Goal: Transaction & Acquisition: Book appointment/travel/reservation

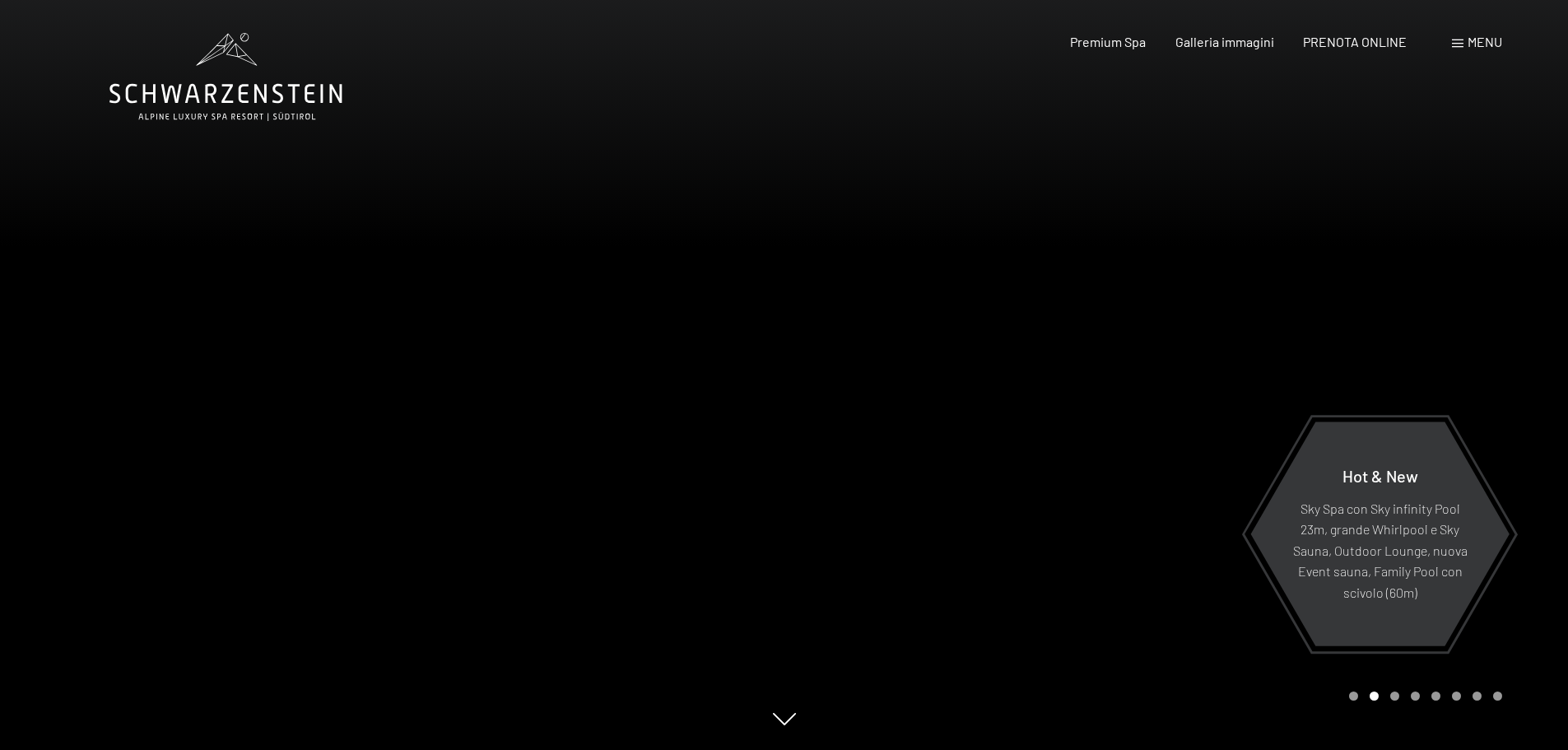
click at [1479, 41] on span "Menu" at bounding box center [1485, 42] width 35 height 16
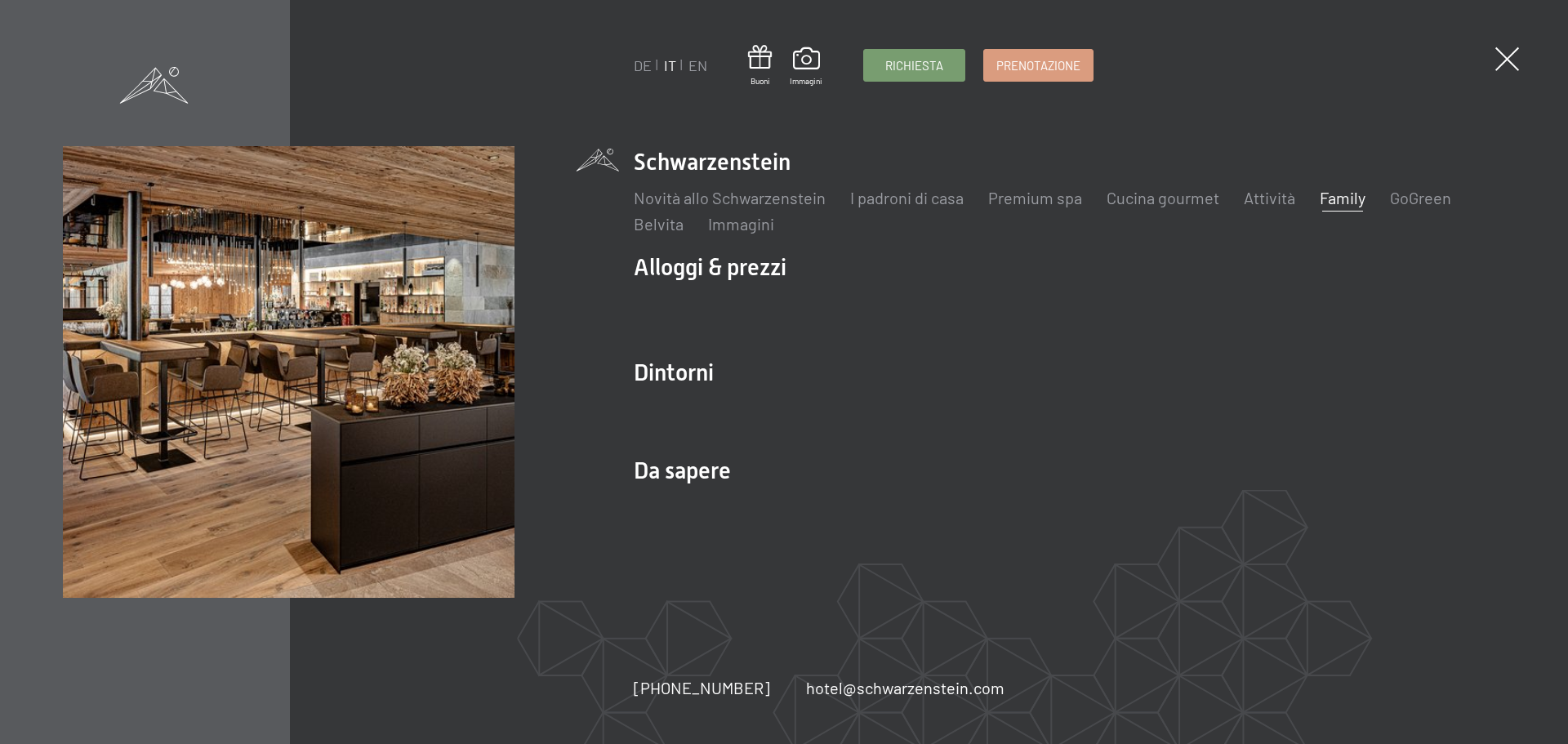
click at [1342, 201] on link "Family" at bounding box center [1343, 197] width 46 height 19
click at [1502, 57] on span at bounding box center [1507, 59] width 33 height 33
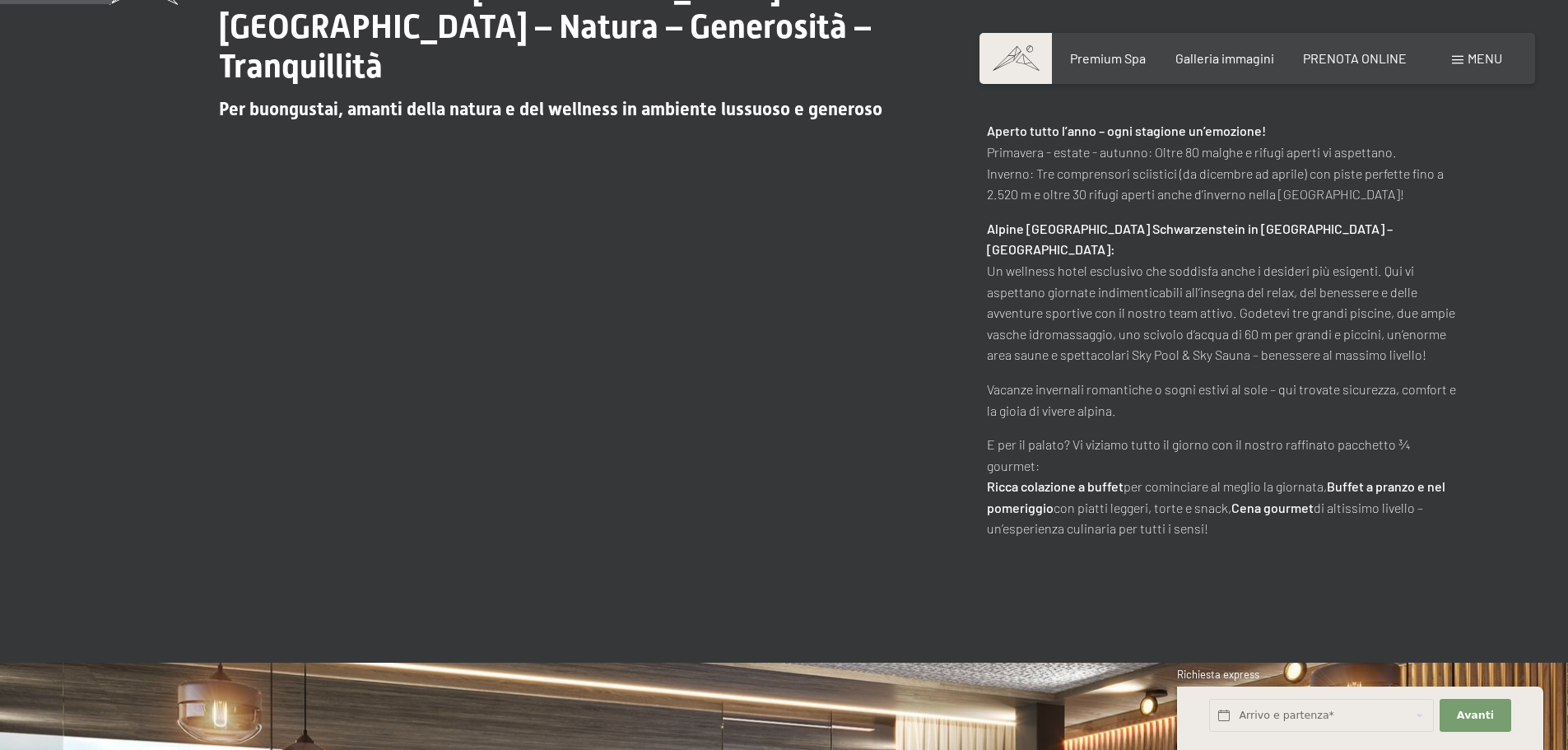
scroll to position [329, 0]
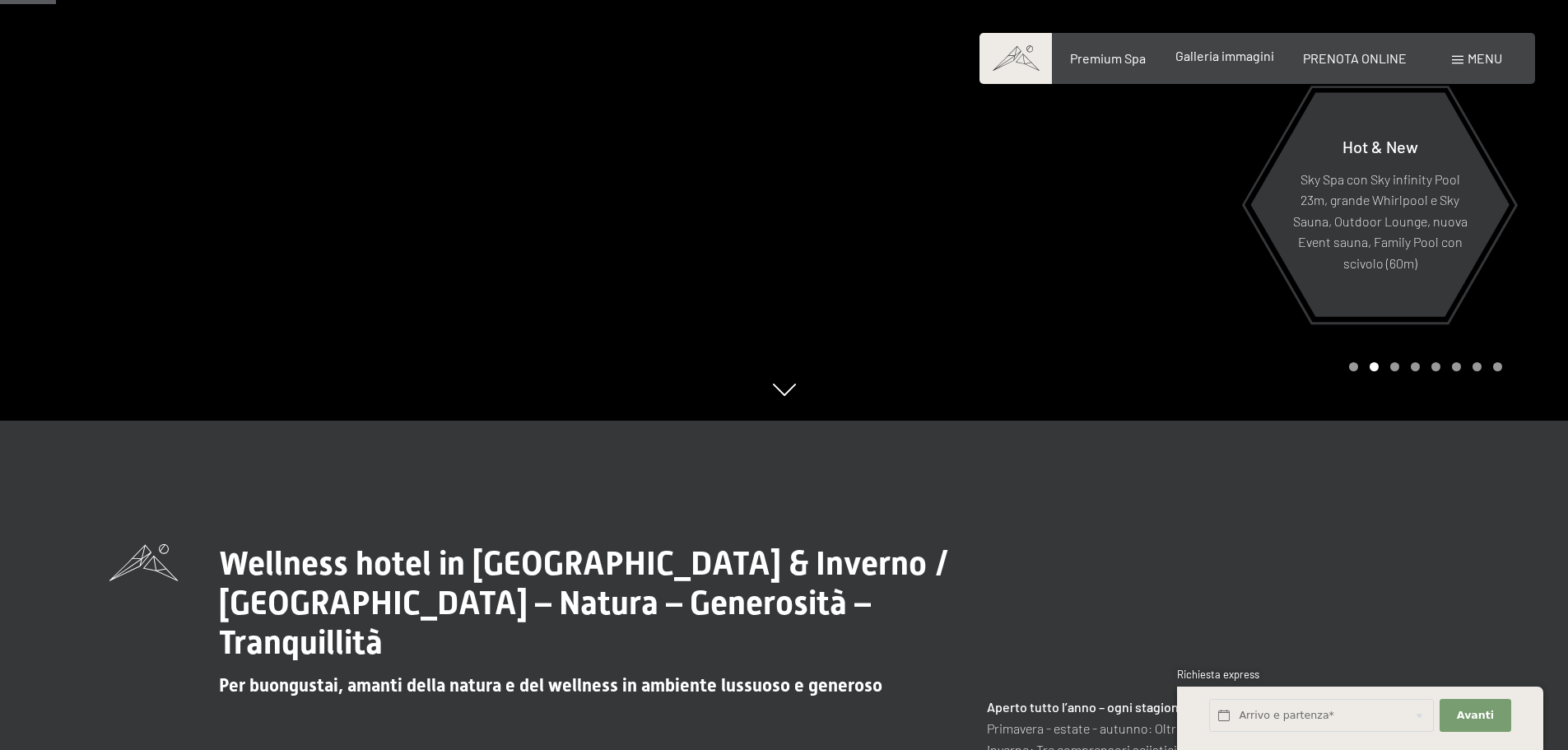
click at [1205, 63] on span "Galleria immagini" at bounding box center [1225, 56] width 98 height 16
click at [1217, 60] on span "Galleria immagini" at bounding box center [1225, 56] width 98 height 16
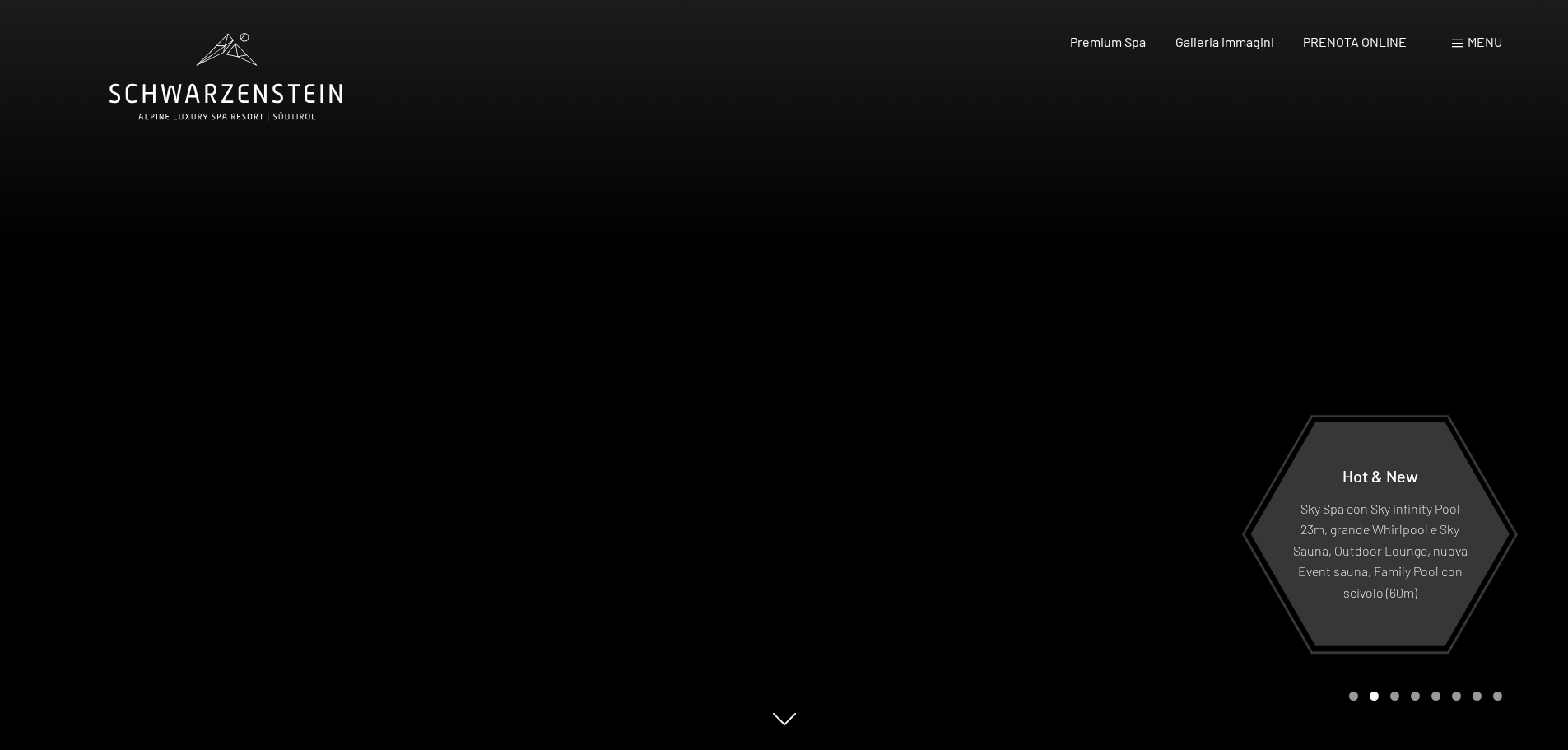
scroll to position [0, 0]
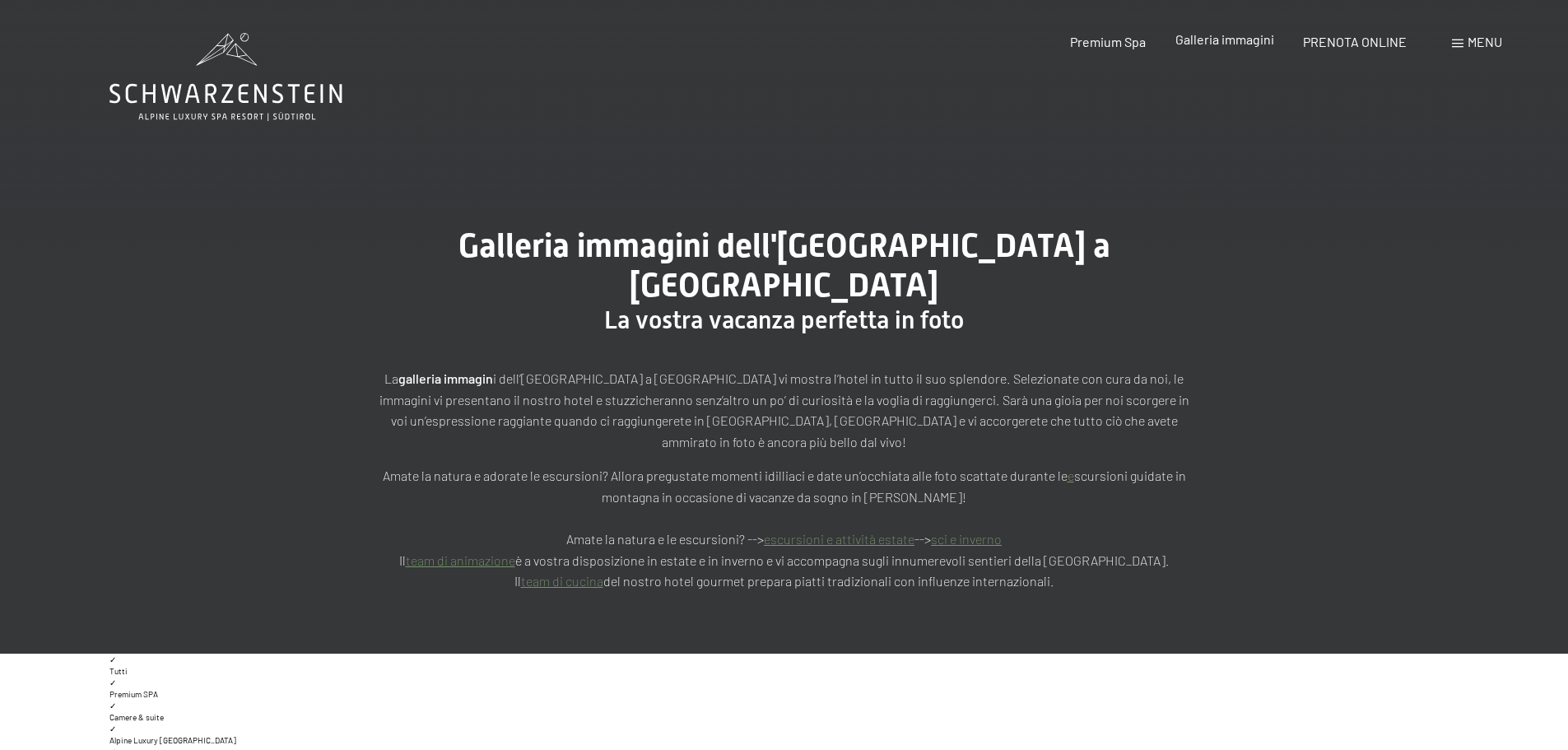
click at [1194, 40] on span "Galleria immagini" at bounding box center [1225, 39] width 98 height 16
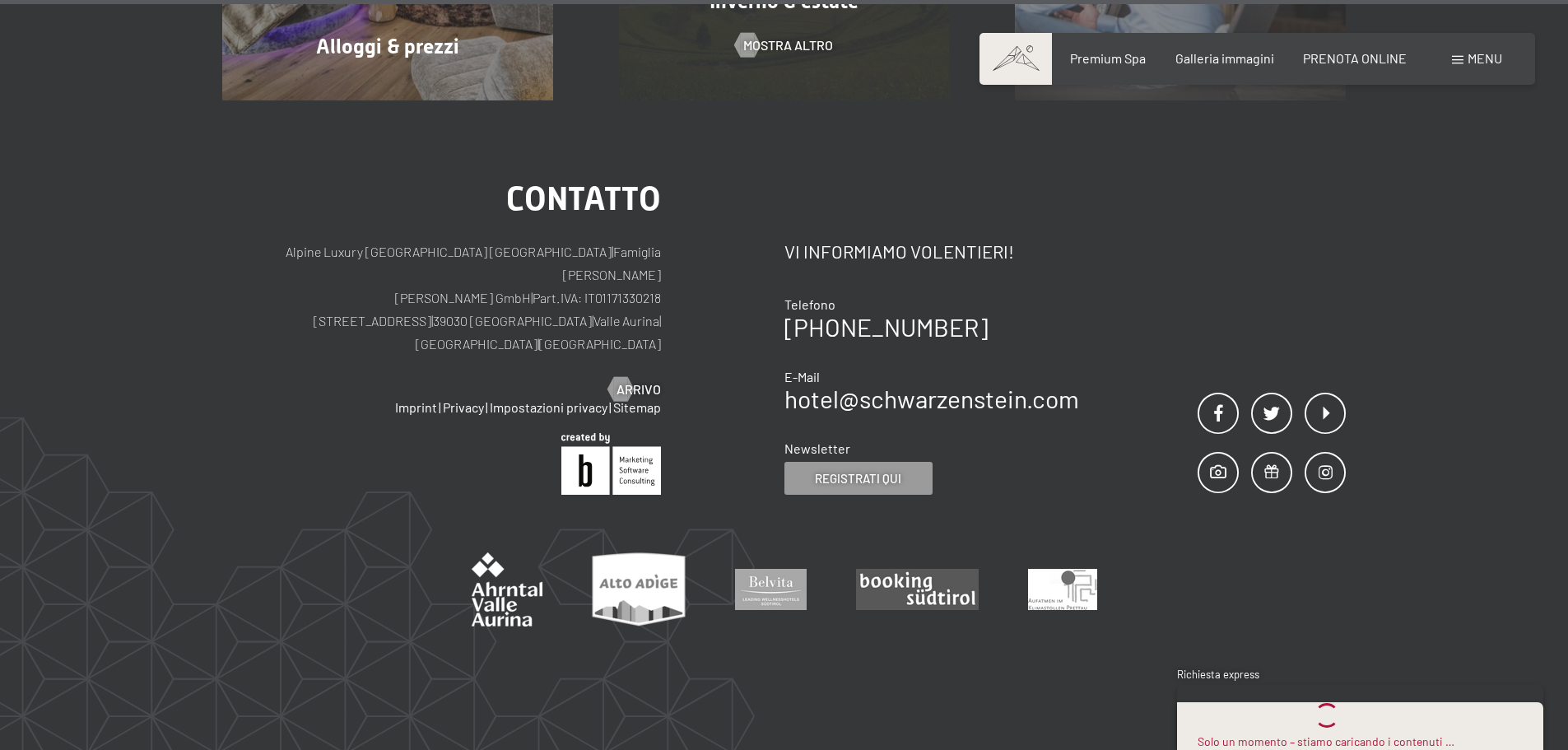
scroll to position [793, 0]
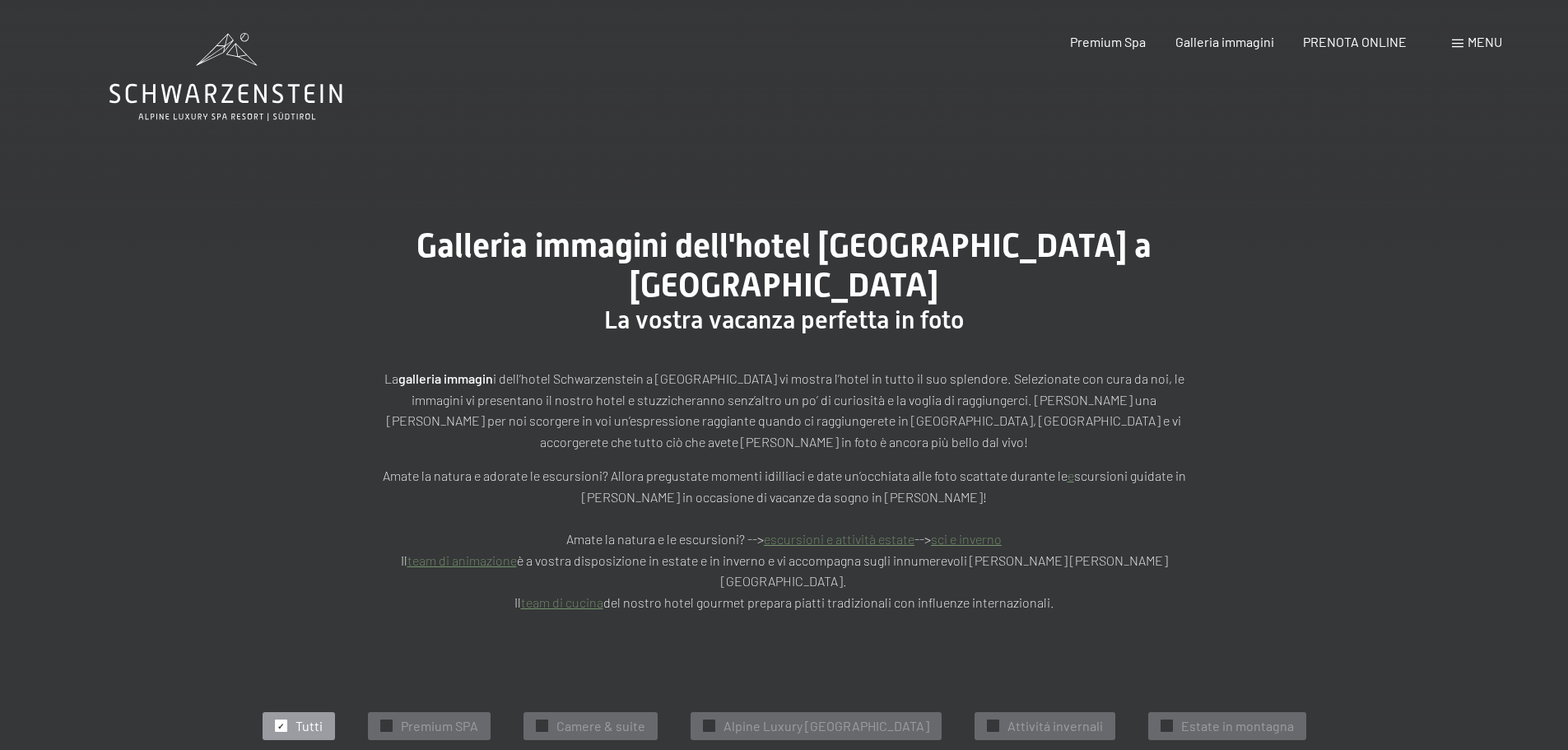
scroll to position [494, 0]
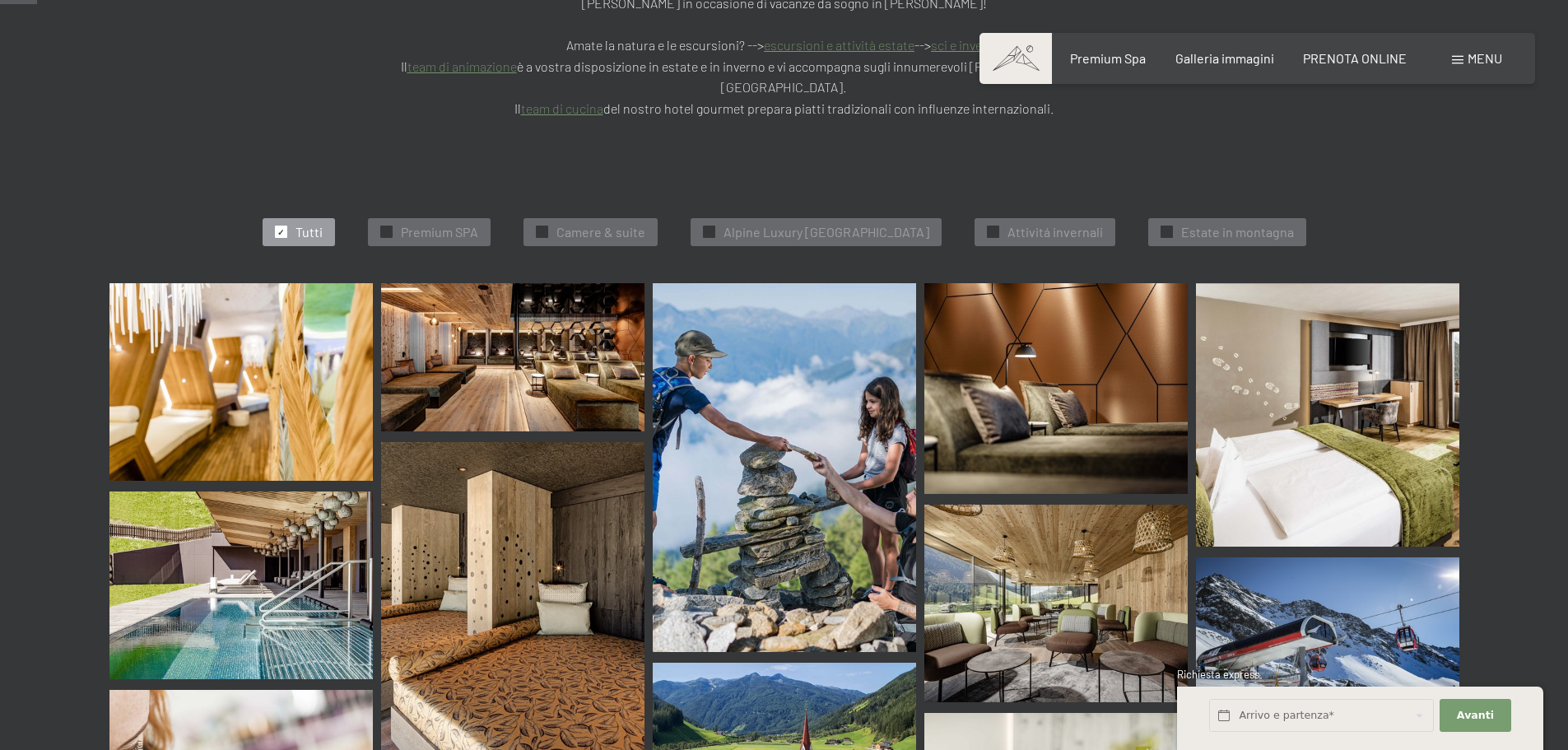
click at [278, 226] on span "✓" at bounding box center [280, 231] width 6 height 12
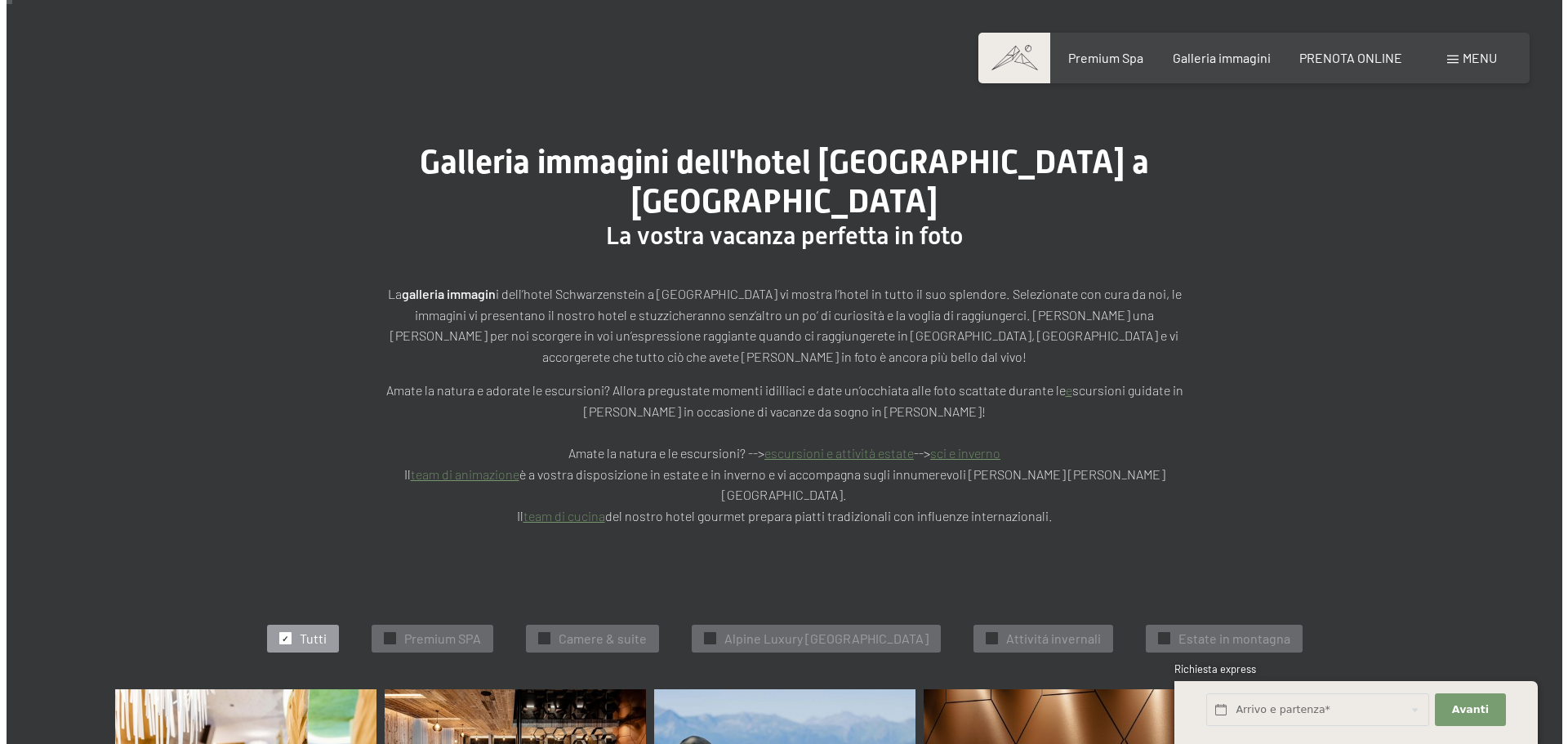
scroll to position [0, 0]
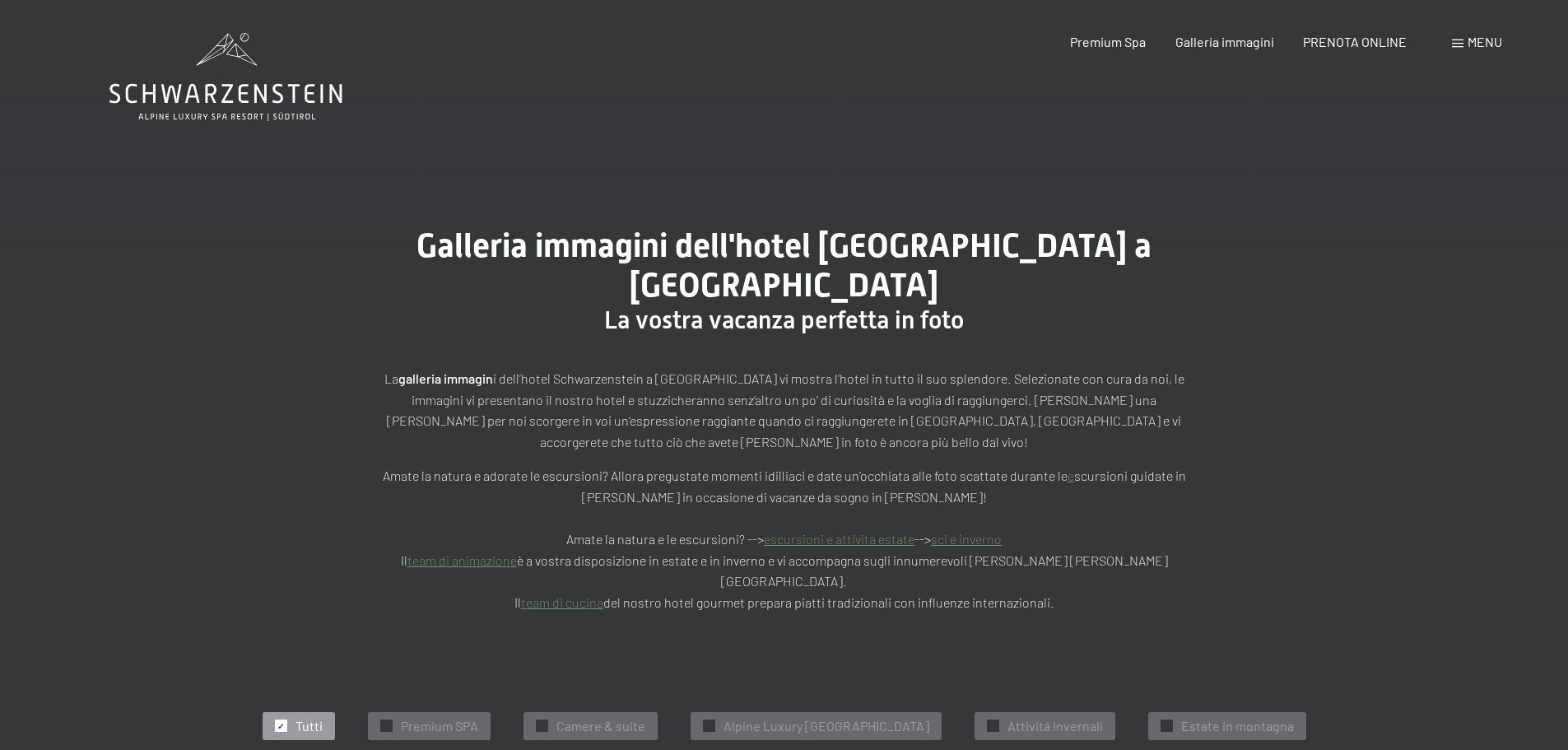
click at [1463, 47] on div "Menu" at bounding box center [1477, 42] width 51 height 18
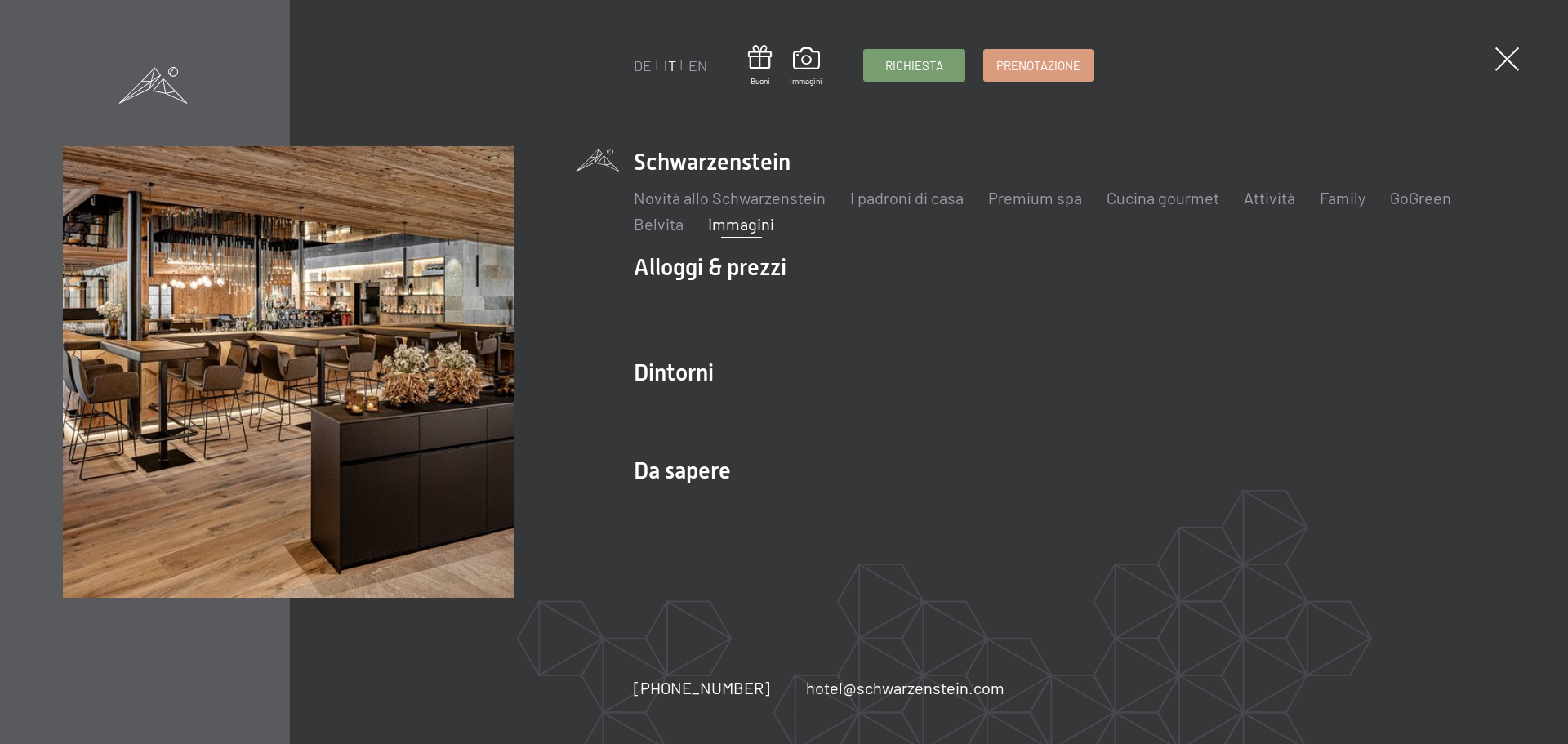
drag, startPoint x: 795, startPoint y: 158, endPoint x: 637, endPoint y: 161, distance: 158.0
click at [637, 161] on li "Schwarzenstein Novità allo Schwarzenstein I padroni di casa Premium spa Cucina …" at bounding box center [1069, 190] width 871 height 89
copy link "Schwarzenstein"
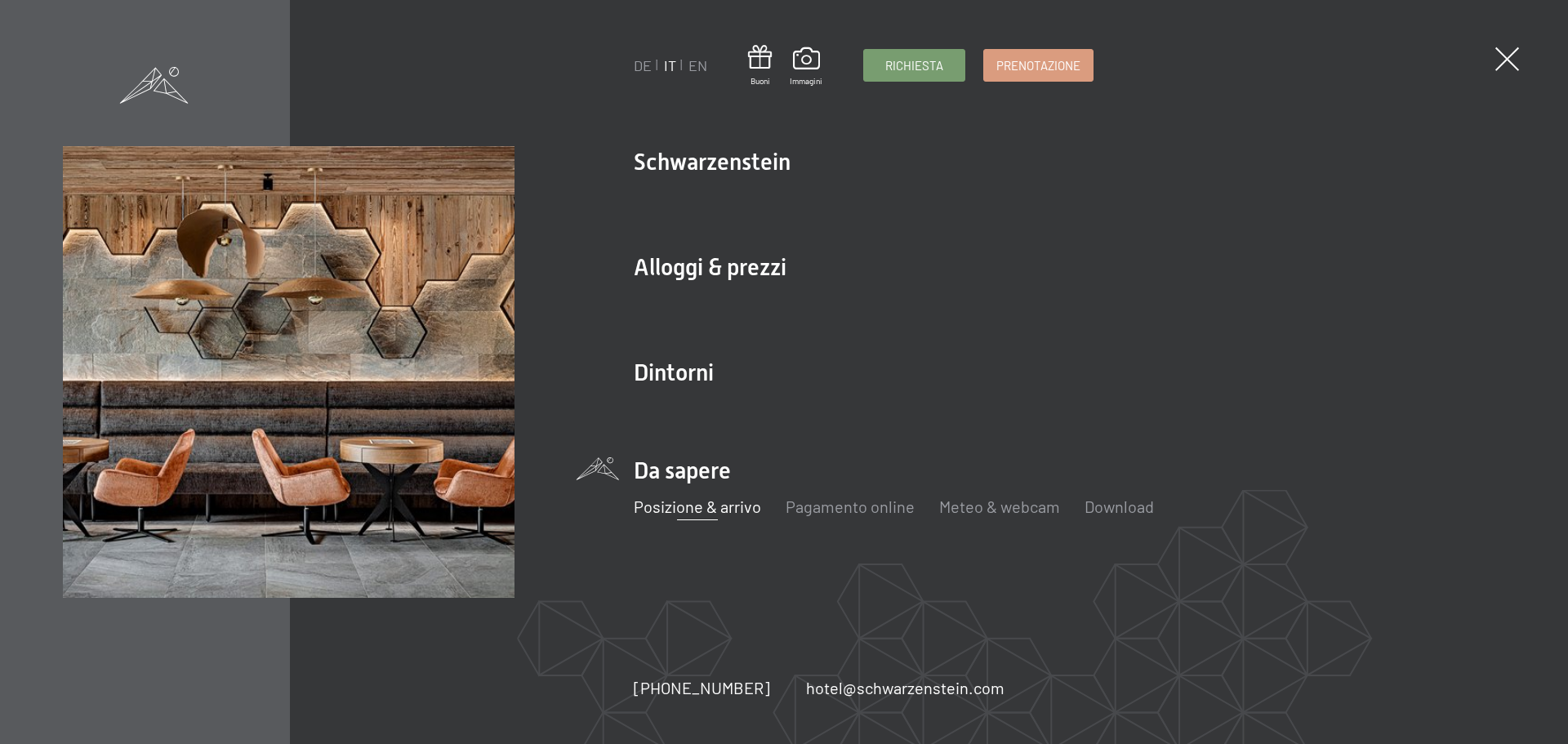
click at [692, 502] on link "Posizione & arrivo" at bounding box center [697, 506] width 128 height 19
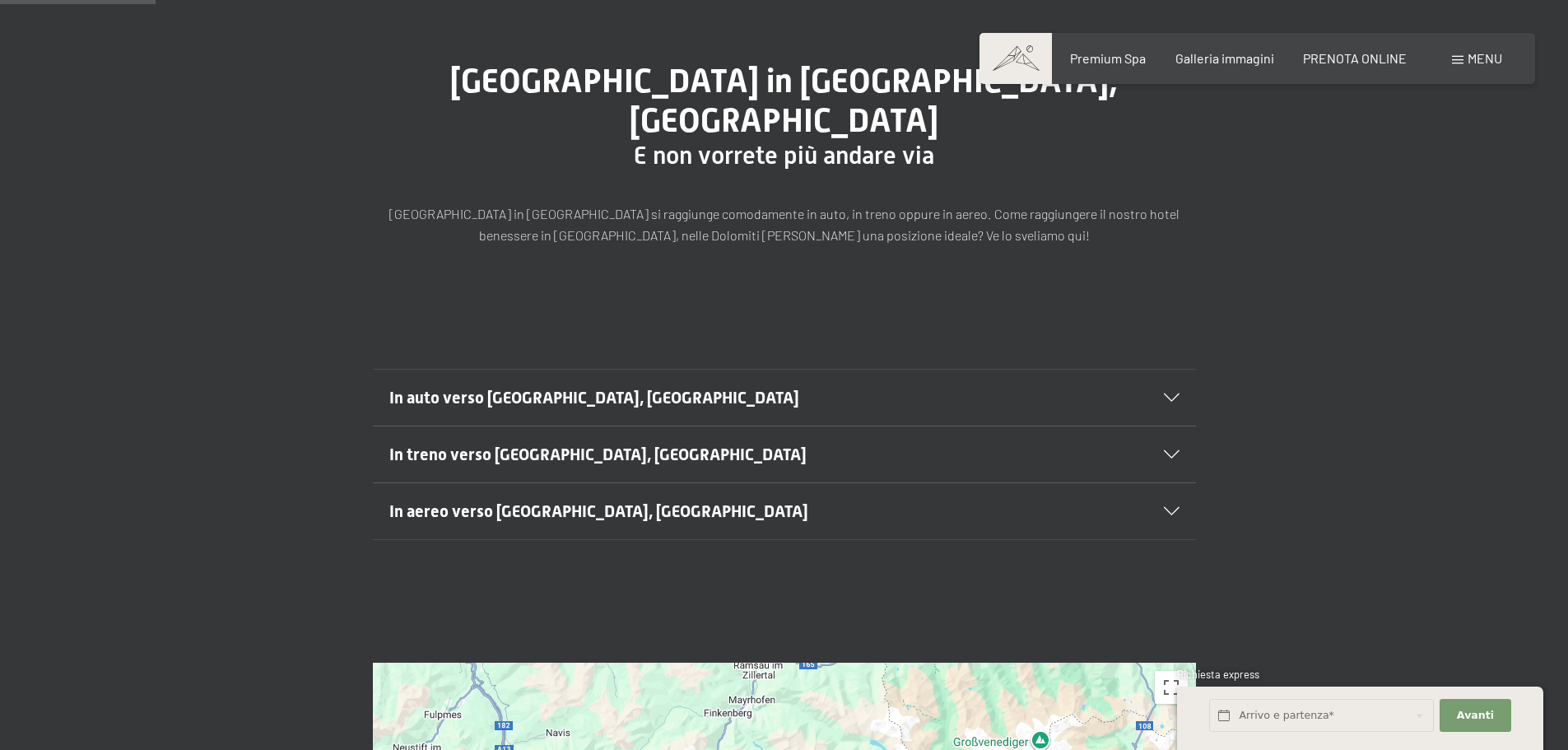
click at [504, 501] on span "In aereo verso Lutago, Alto Adige" at bounding box center [599, 511] width 419 height 20
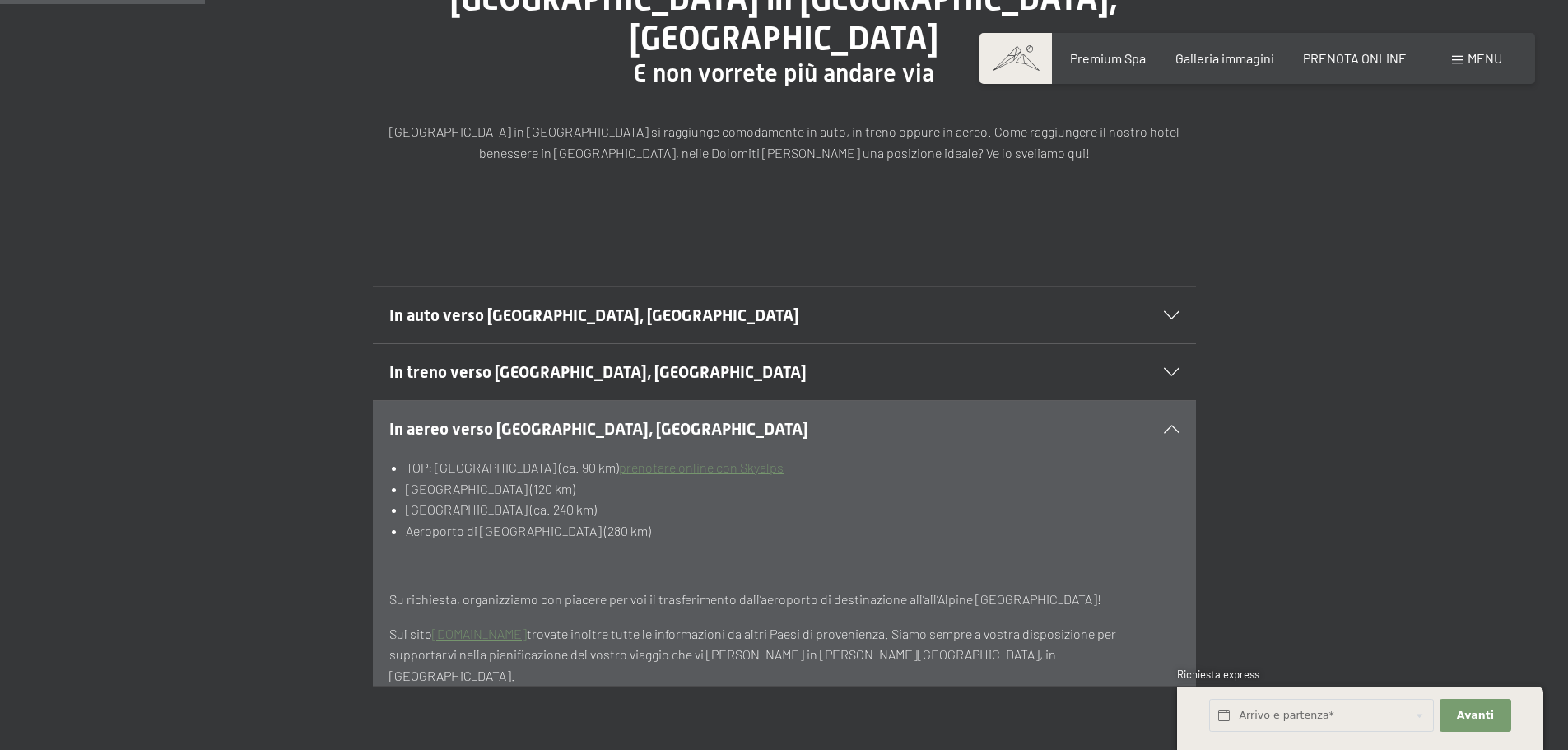
scroll to position [329, 0]
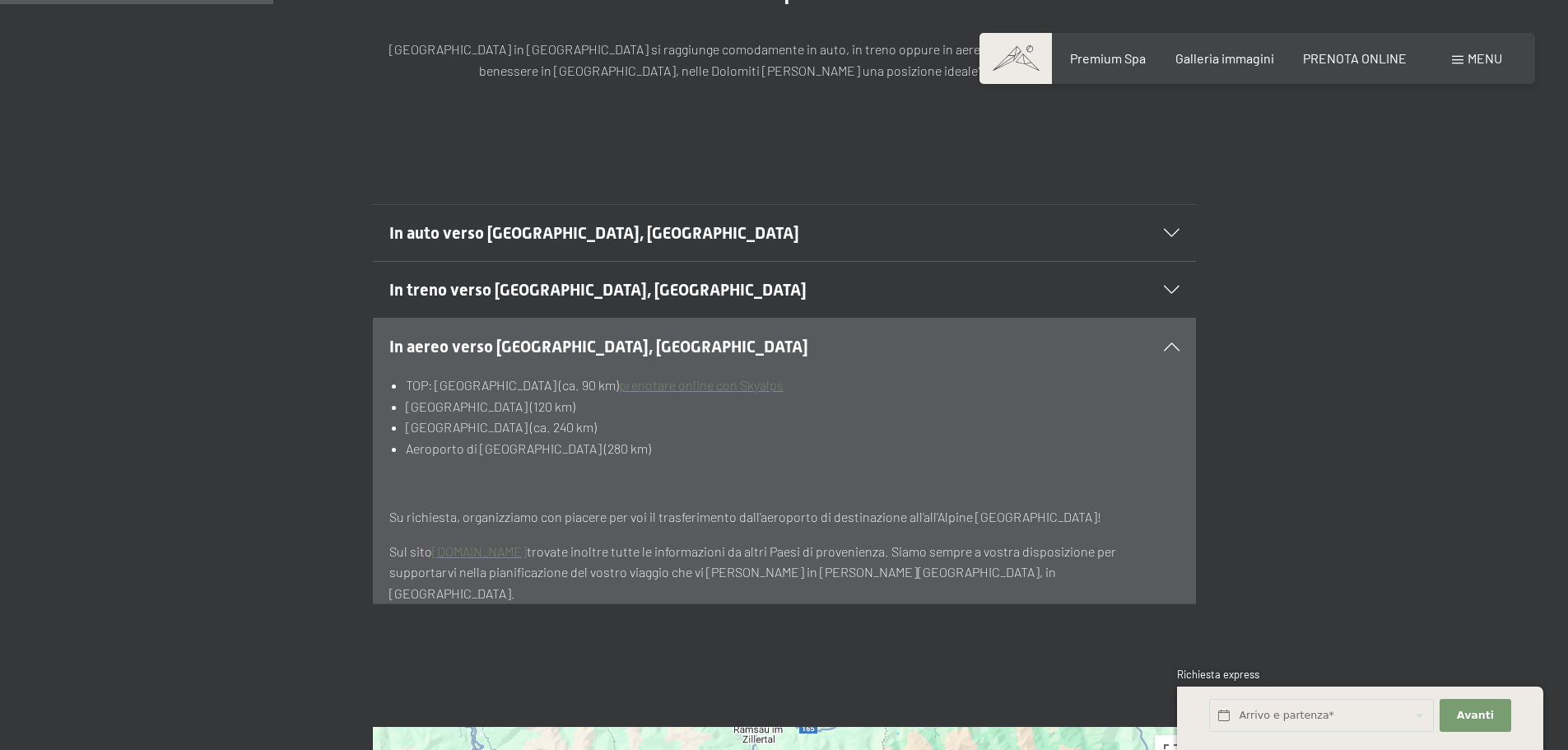
click at [741, 377] on link "prenotare online con Skyalps" at bounding box center [702, 385] width 165 height 16
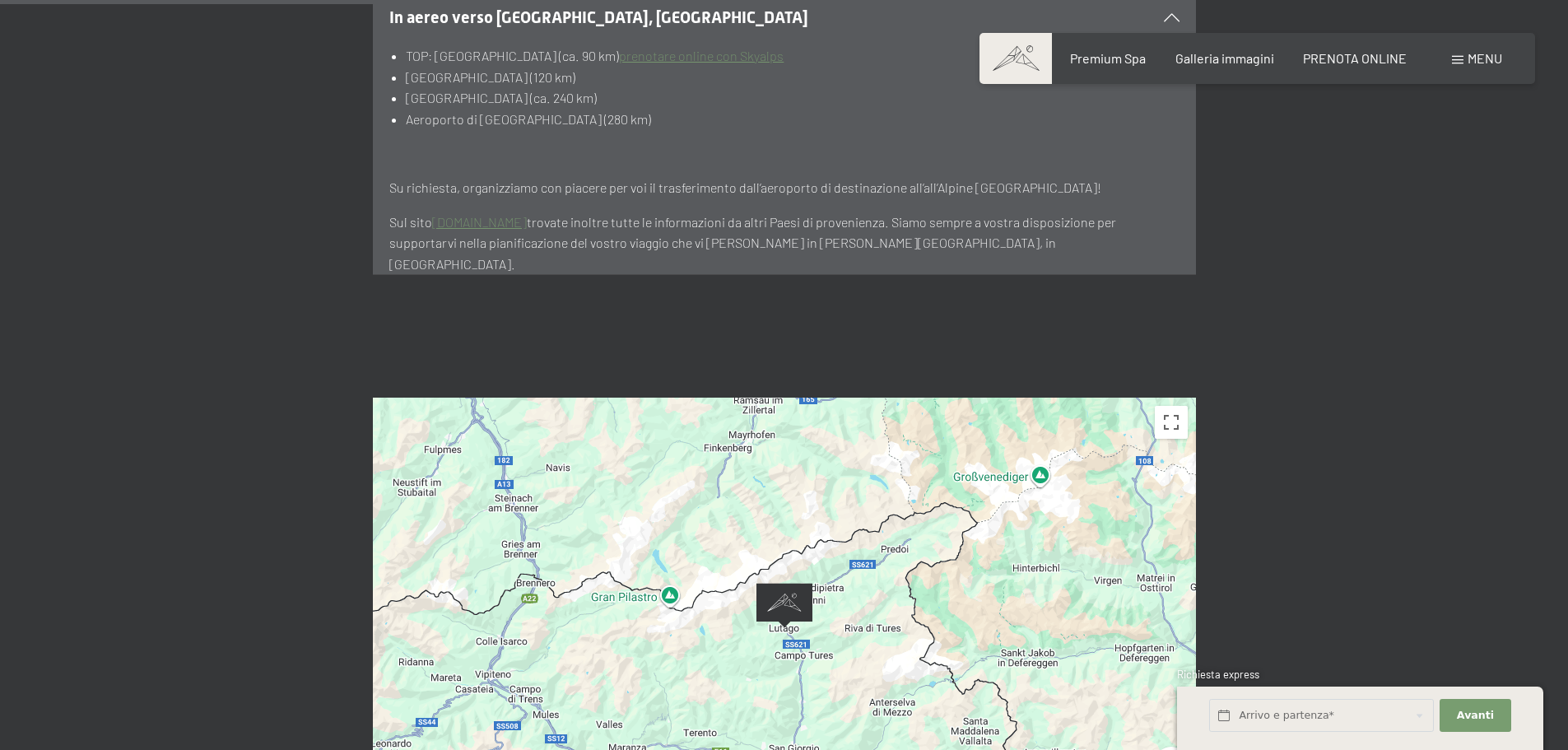
scroll to position [823, 0]
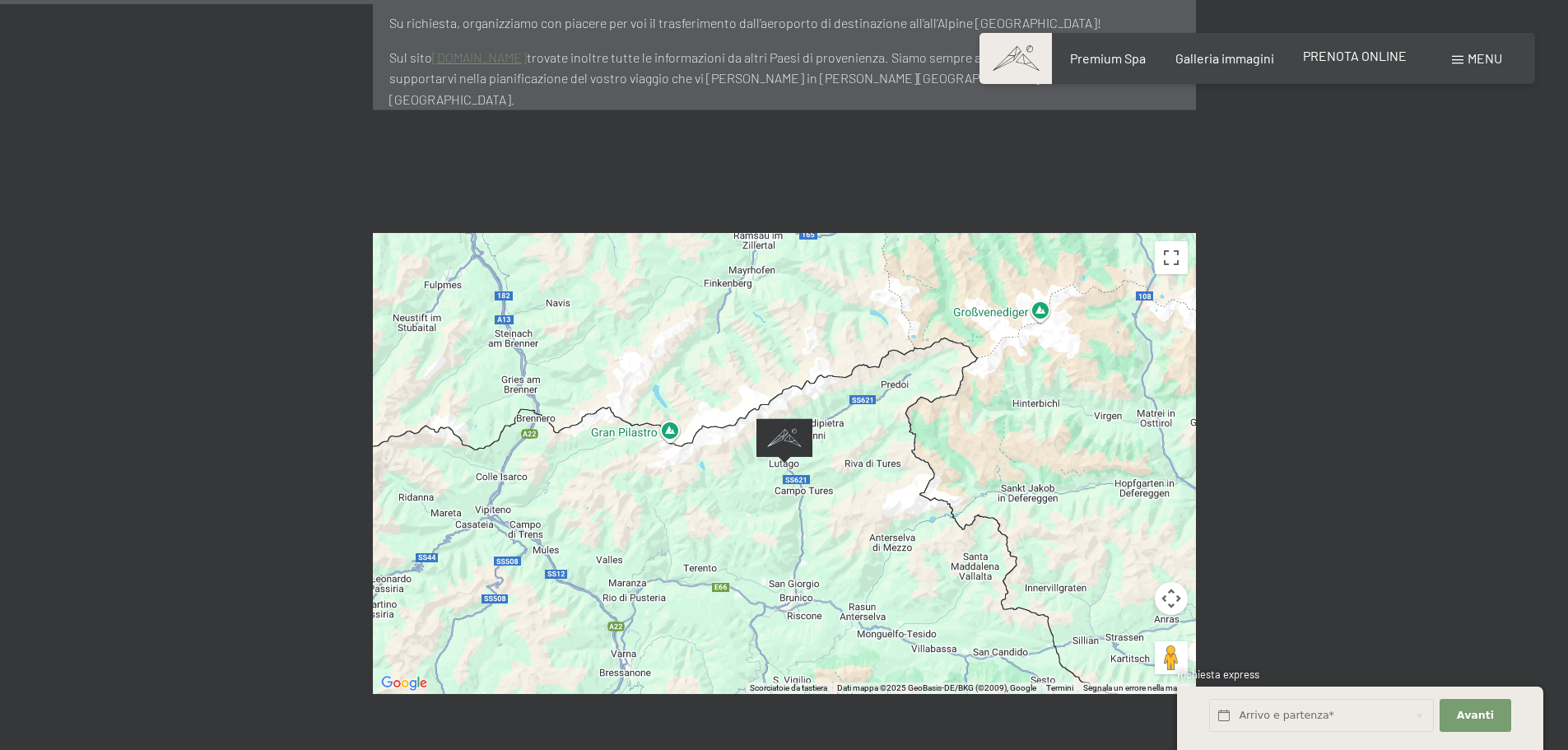
click at [1342, 51] on span "PRENOTA ONLINE" at bounding box center [1354, 56] width 104 height 16
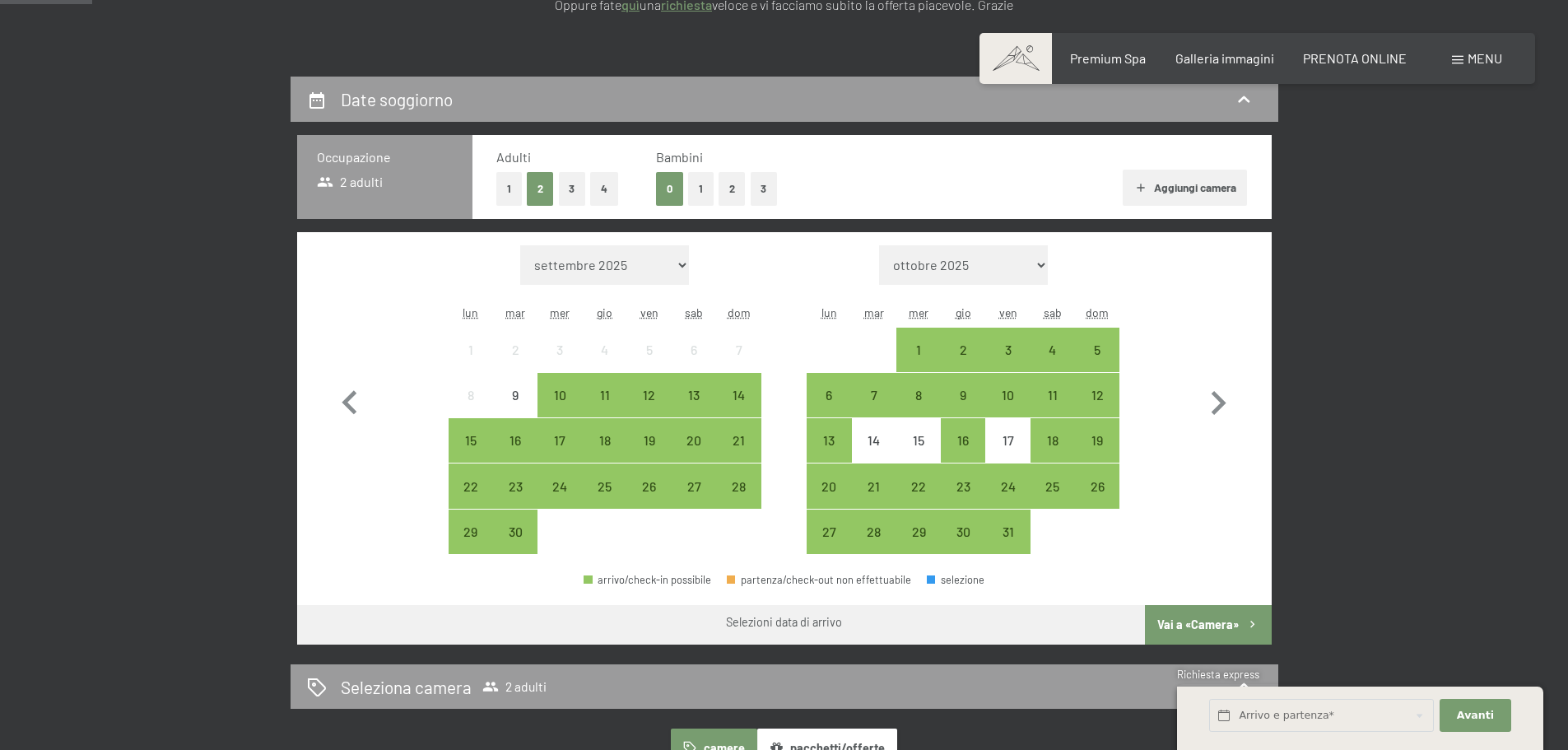
scroll to position [411, 0]
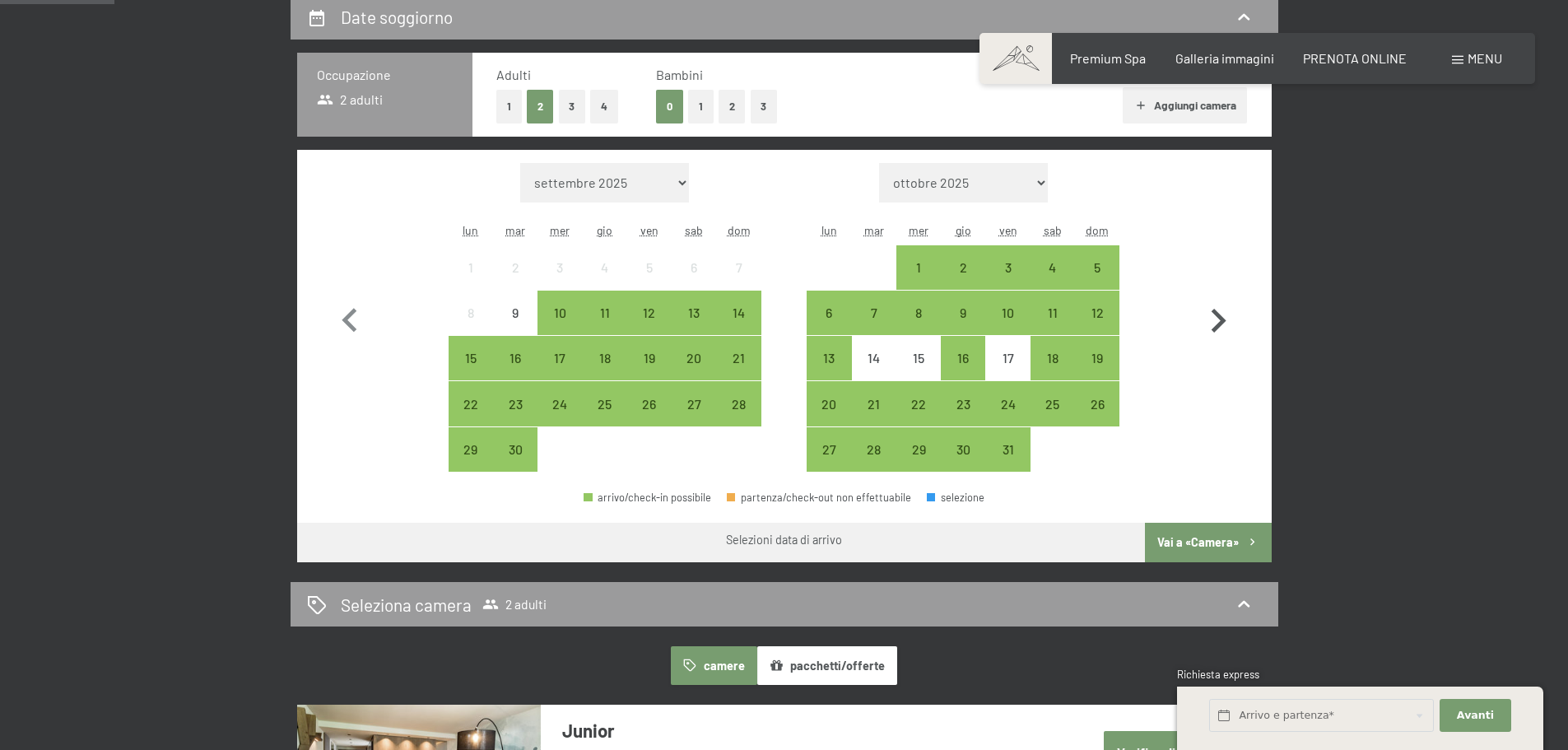
click at [1223, 324] on icon "button" at bounding box center [1219, 321] width 48 height 48
select select "2025-10-01"
select select "2025-11-01"
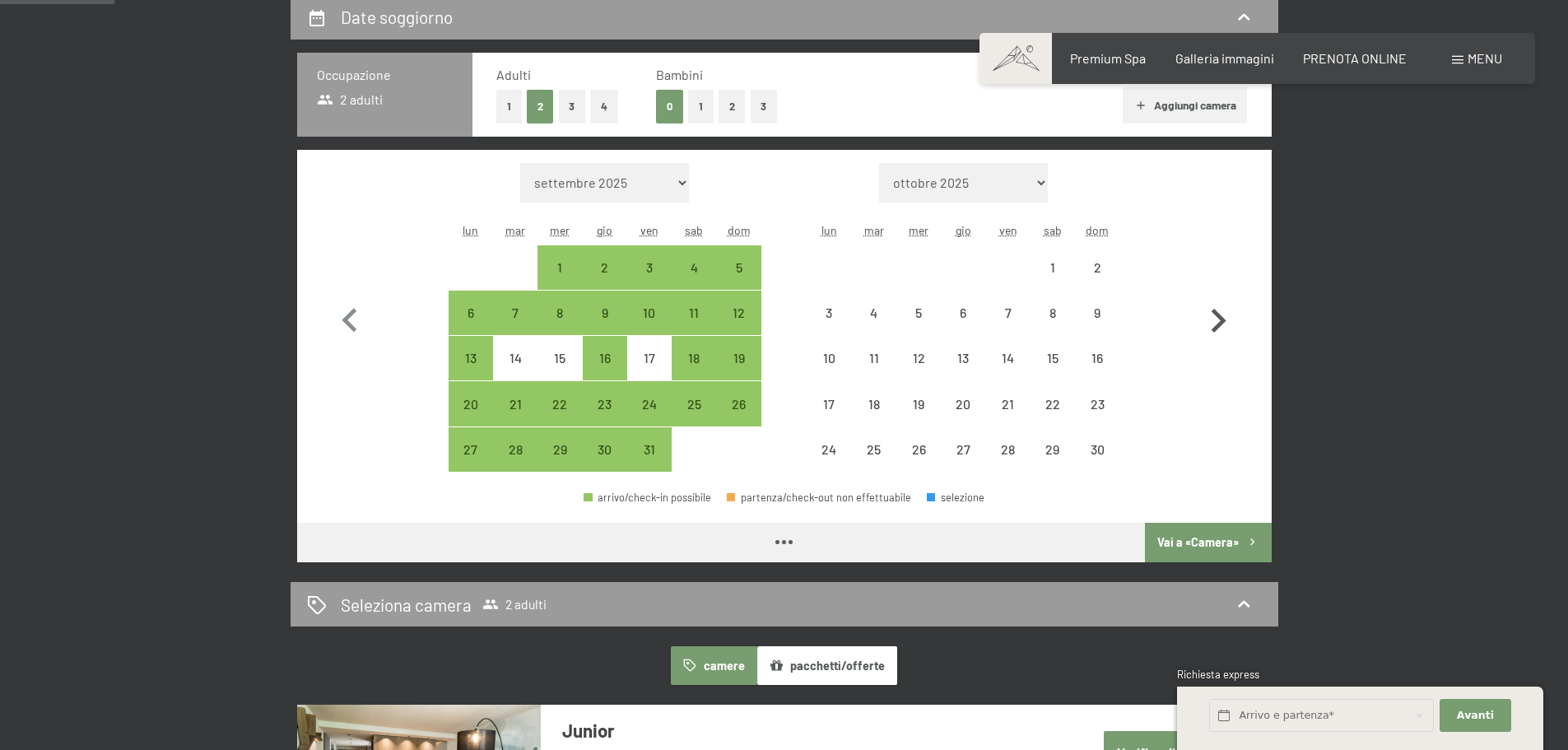
click at [1223, 324] on icon "button" at bounding box center [1219, 321] width 48 height 48
select select "2025-11-01"
select select "2025-12-01"
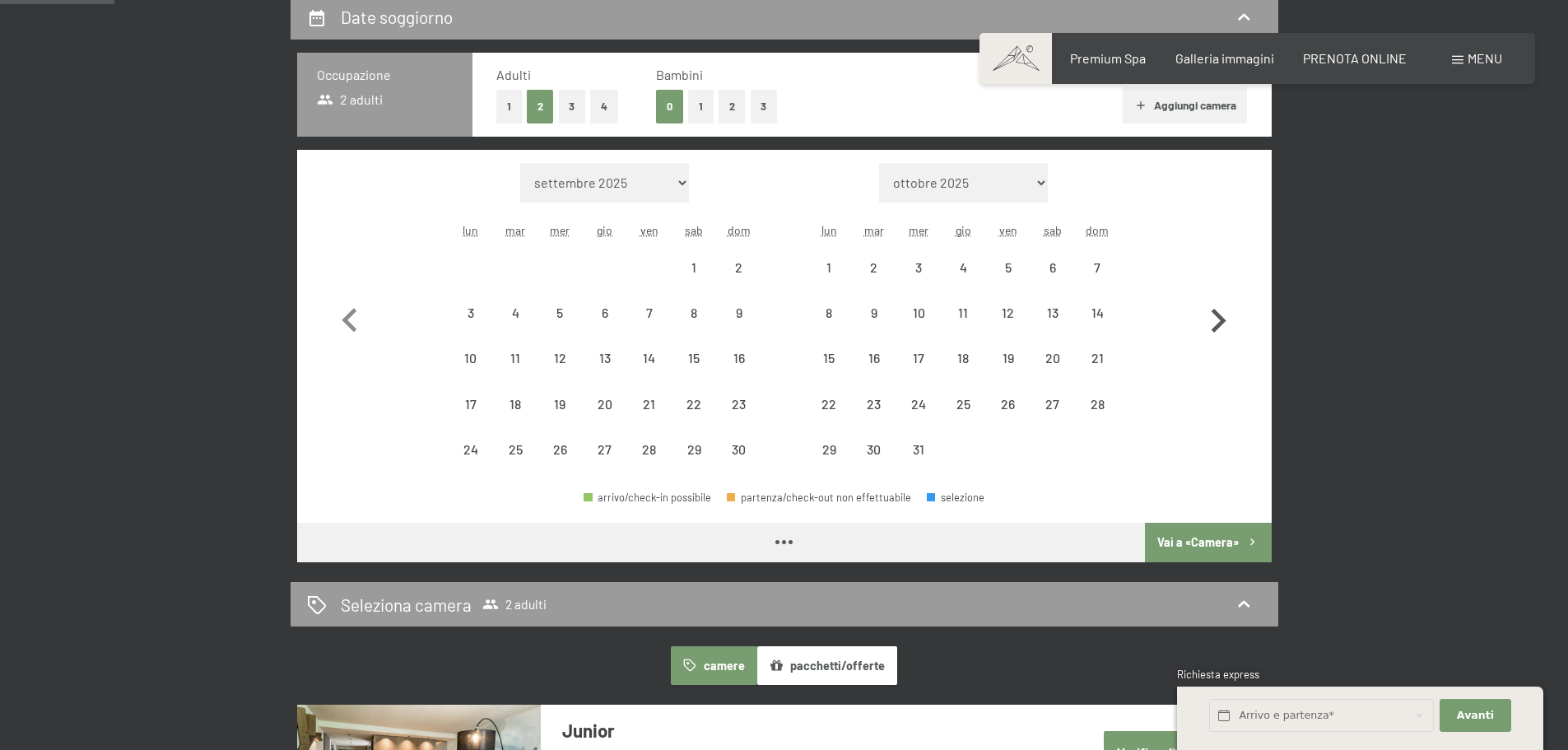
click at [1223, 324] on icon "button" at bounding box center [1219, 321] width 48 height 48
select select "2025-12-01"
select select "2026-01-01"
click at [1223, 324] on icon "button" at bounding box center [1219, 321] width 48 height 48
select select "2026-01-01"
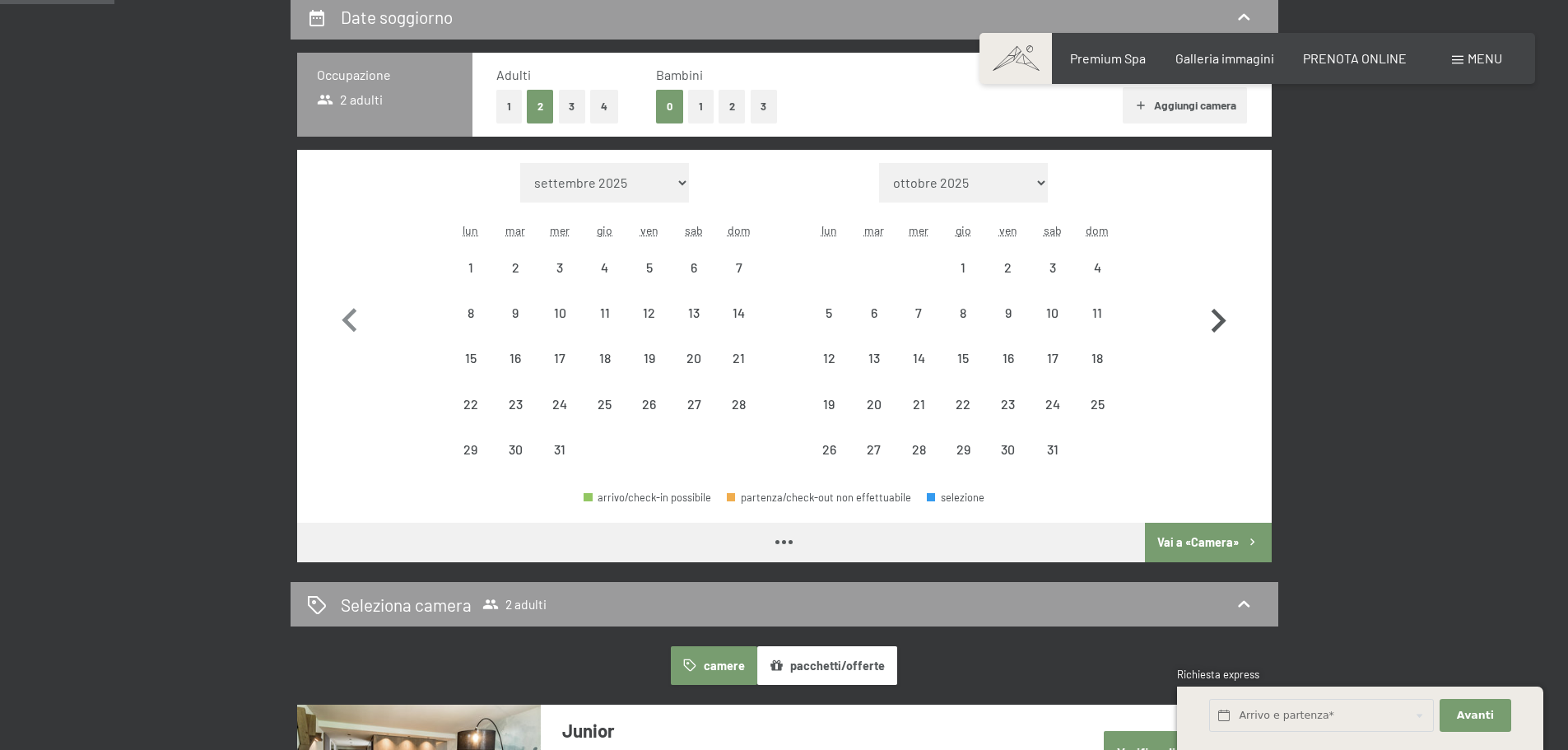
select select "2026-02-01"
click at [1223, 324] on icon "button" at bounding box center [1219, 321] width 48 height 48
select select "2026-02-01"
select select "2026-03-01"
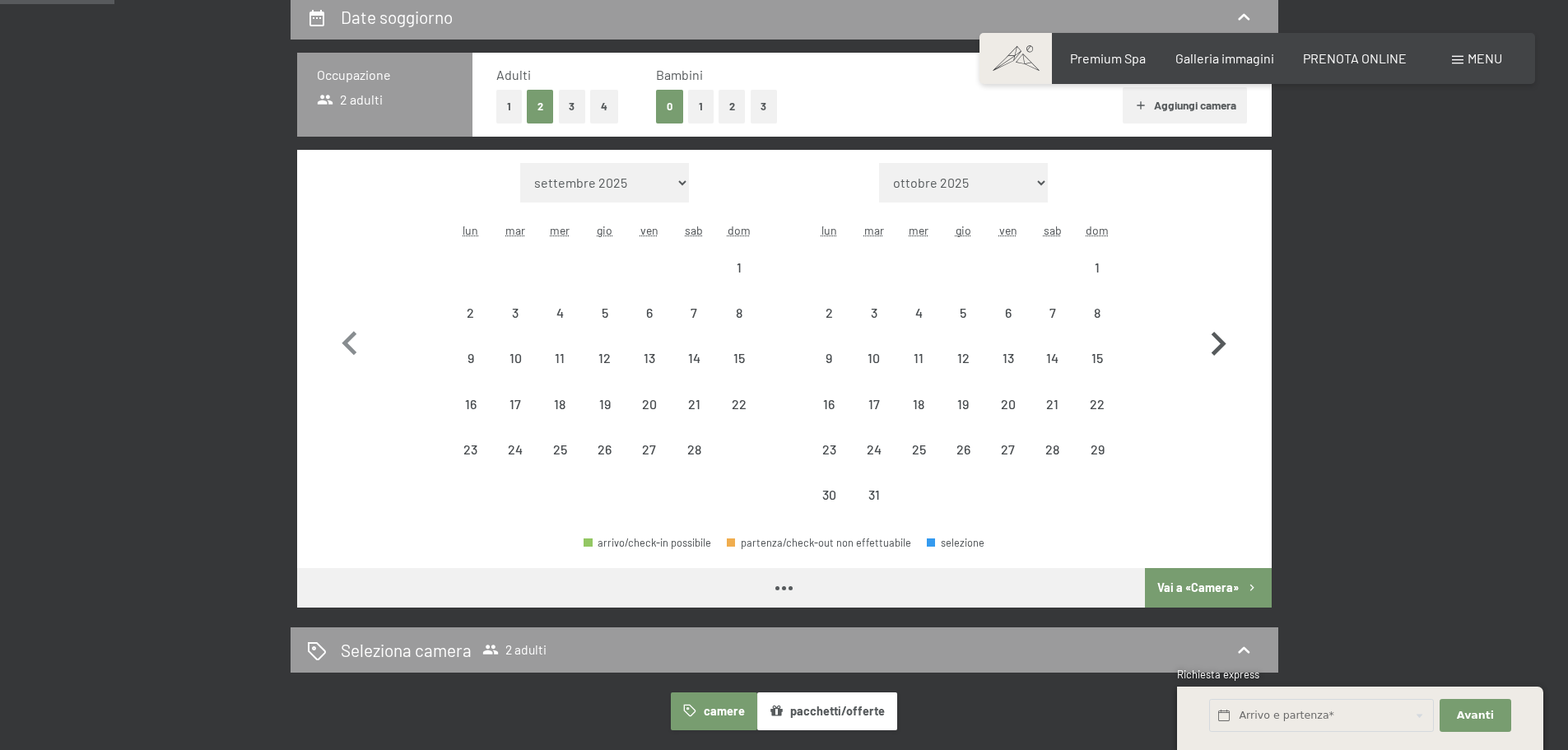
click at [1223, 324] on icon "button" at bounding box center [1219, 344] width 48 height 48
select select "2026-03-01"
select select "2026-04-01"
select select "2026-03-01"
select select "2026-04-01"
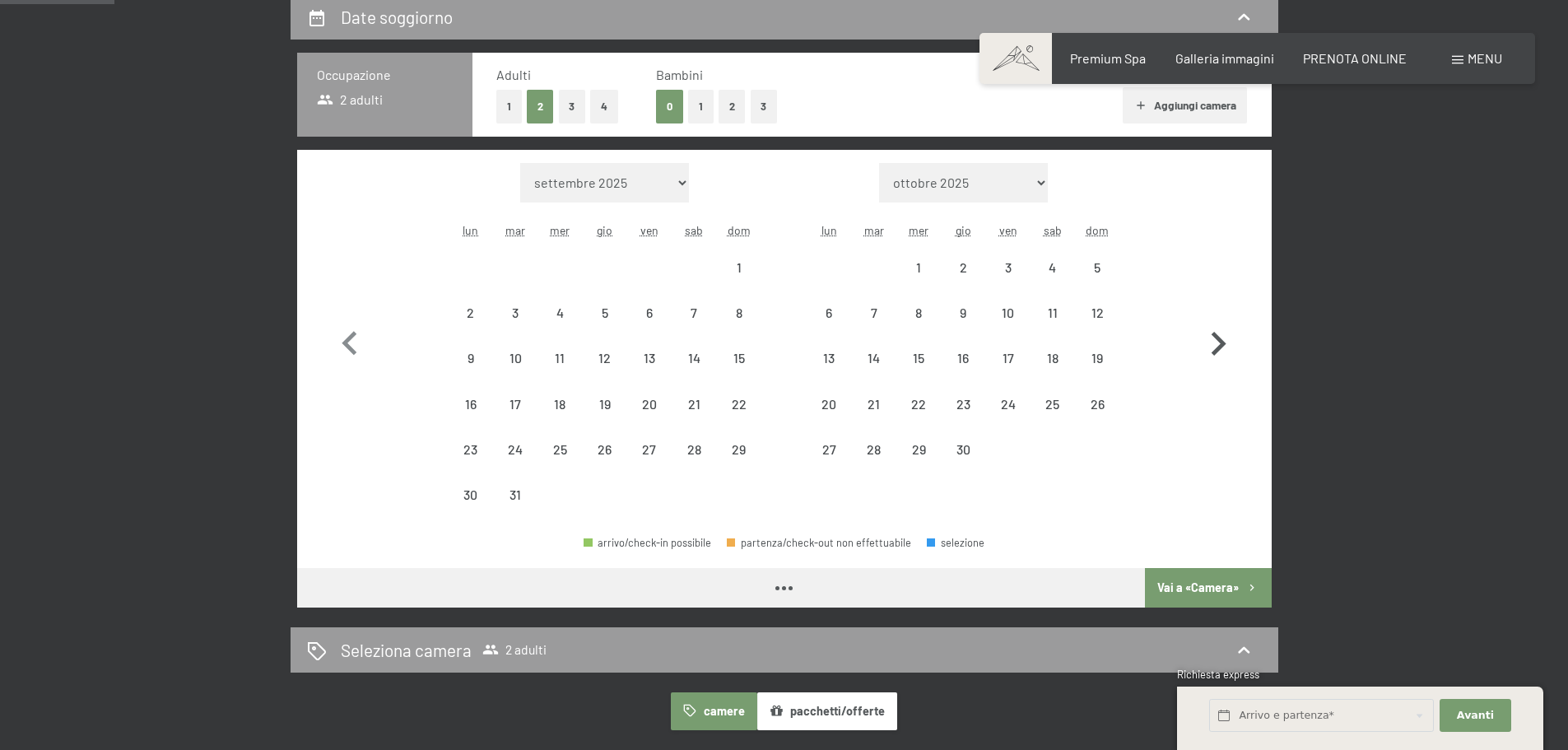
click at [1223, 324] on icon "button" at bounding box center [1219, 344] width 48 height 48
select select "2026-04-01"
select select "2026-05-01"
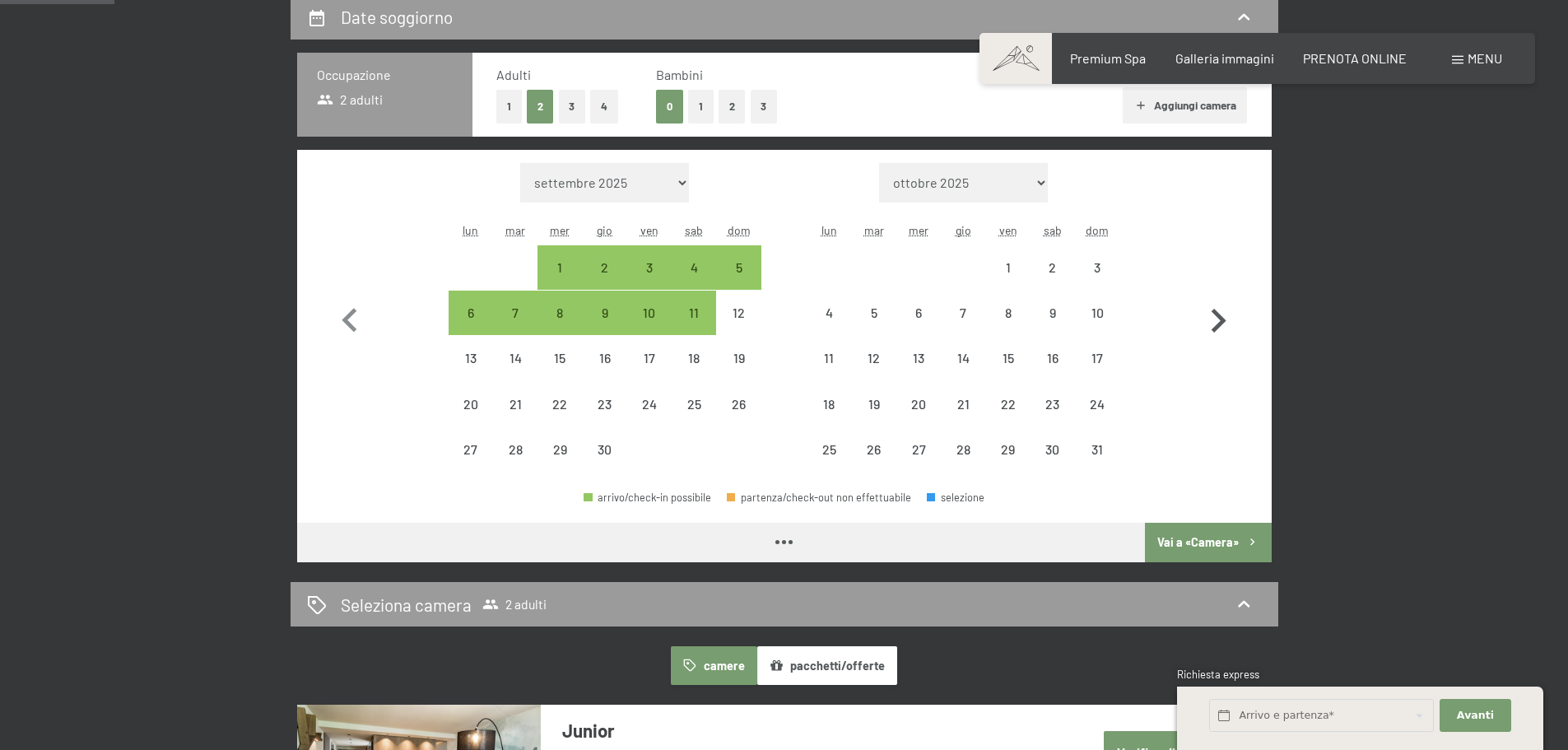
select select "2026-04-01"
select select "2026-05-01"
select select "2026-04-01"
select select "2026-05-01"
click at [1223, 324] on icon "button" at bounding box center [1219, 321] width 48 height 48
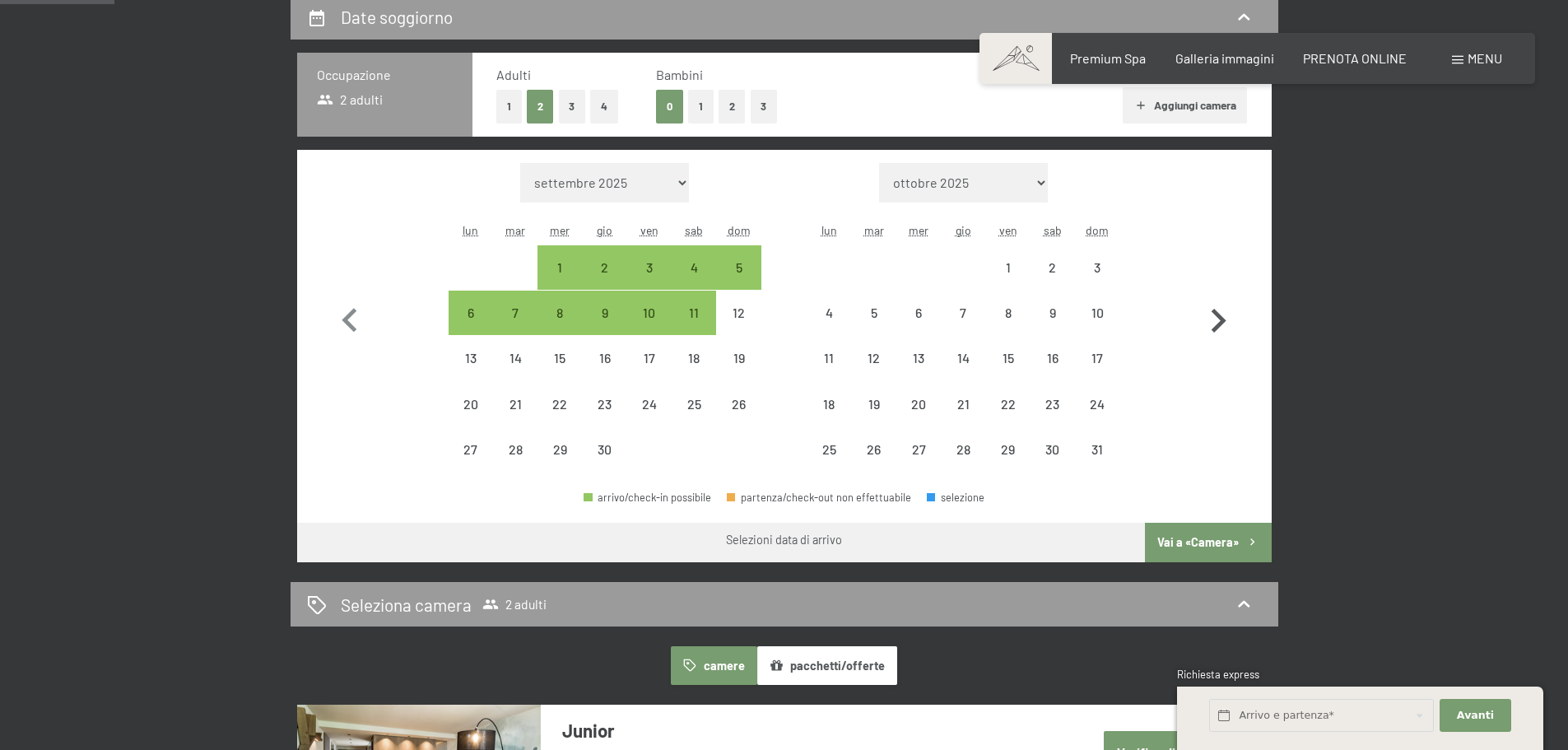
select select "2026-05-01"
select select "2026-06-01"
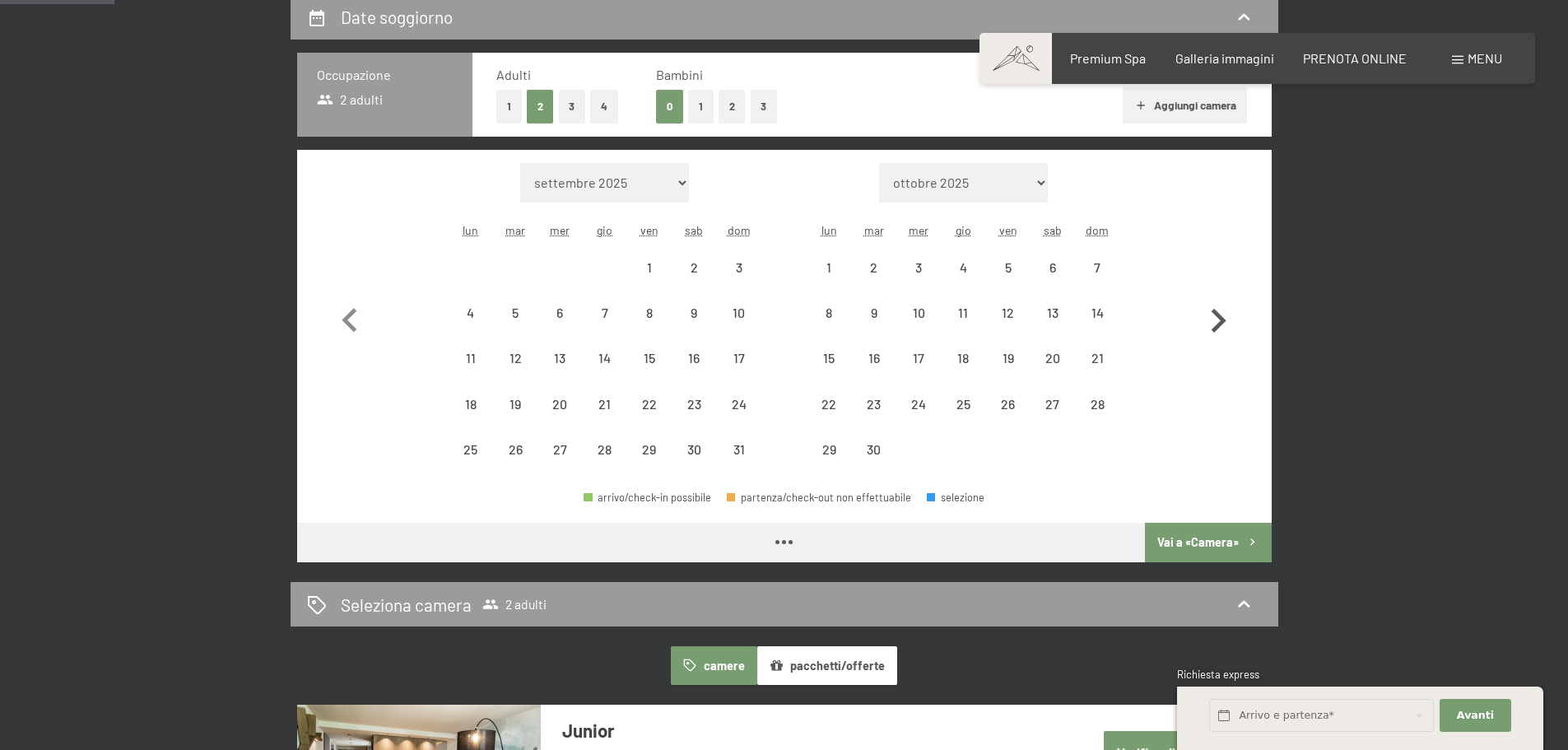
select select "2026-05-01"
select select "2026-06-01"
click at [698, 113] on button "1" at bounding box center [701, 106] width 26 height 34
select select "2026-05-01"
select select "2026-06-01"
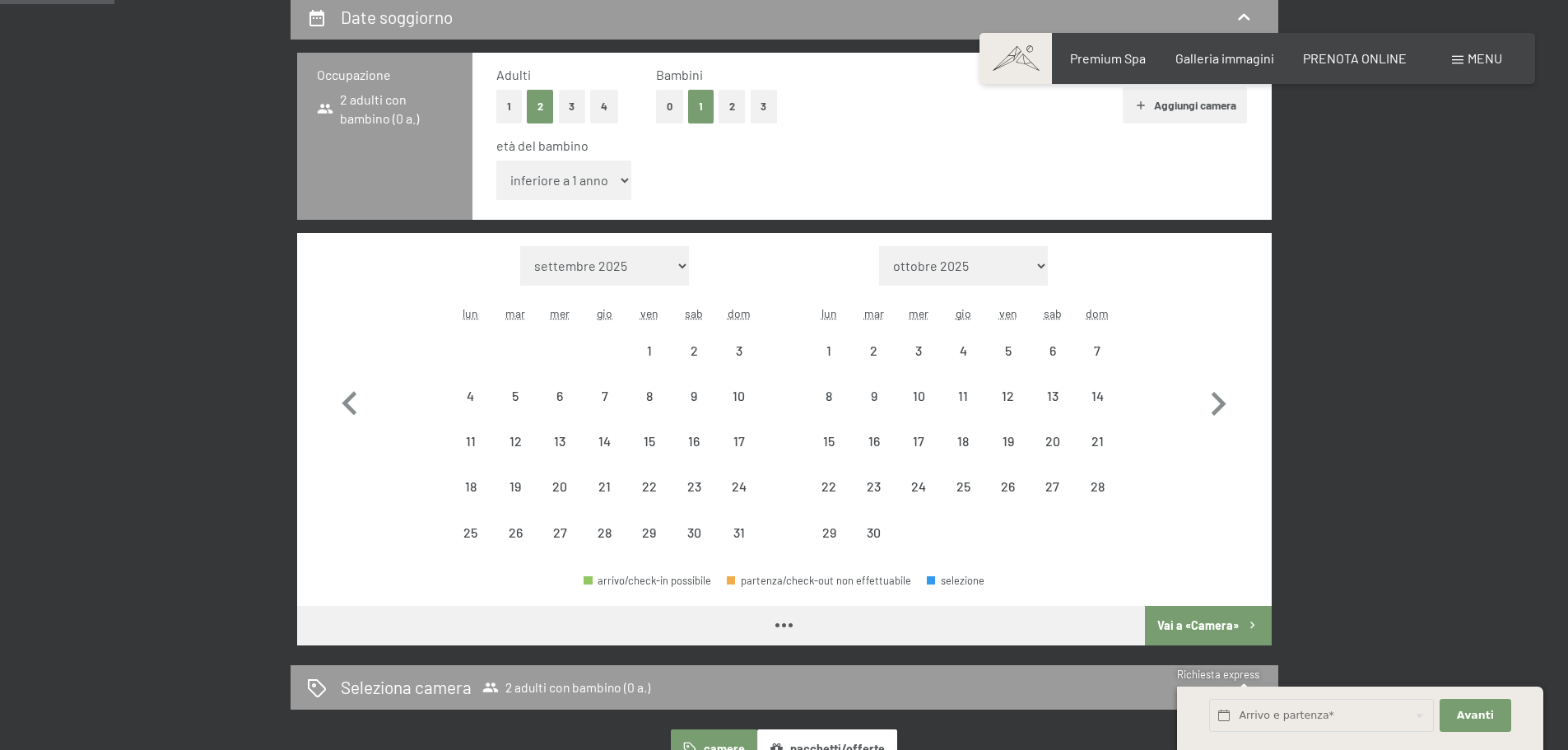
click at [722, 109] on button "2" at bounding box center [732, 106] width 27 height 34
select select "2026-05-01"
select select "2026-06-01"
click at [595, 188] on select "inferiore a 1 anno 1 anno 2 anni 3 anni 4 anni 5 anni 6 anni 7 anni 8 anni 9 an…" at bounding box center [564, 180] width 136 height 40
select select "2026-05-01"
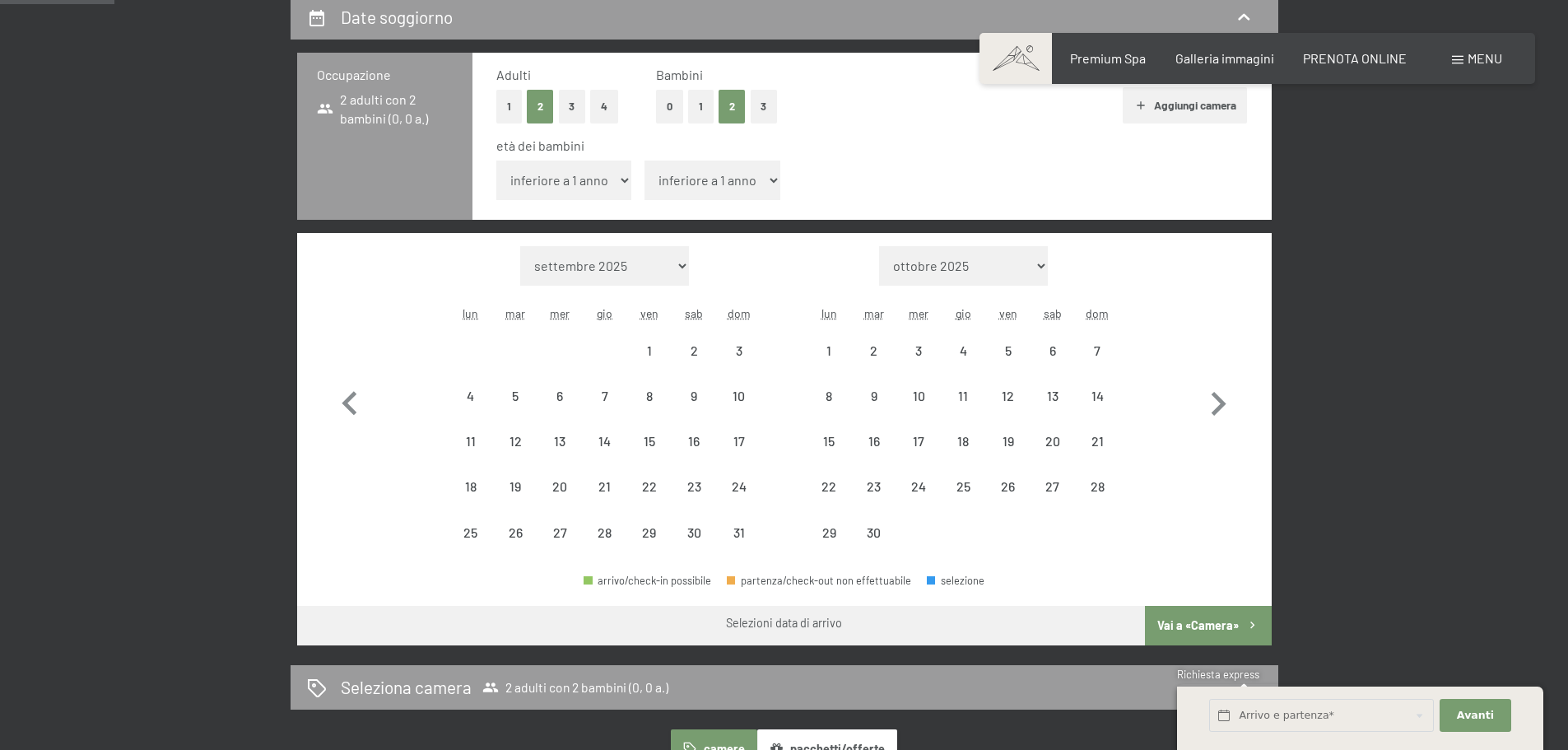
select select "2026-06-01"
select select "7"
click at [497, 160] on select "inferiore a 1 anno 1 anno 2 anni 3 anni 4 anni 5 anni 6 anni 7 anni 8 anni 9 an…" at bounding box center [564, 180] width 136 height 40
select select "2026-05-01"
select select "2026-06-01"
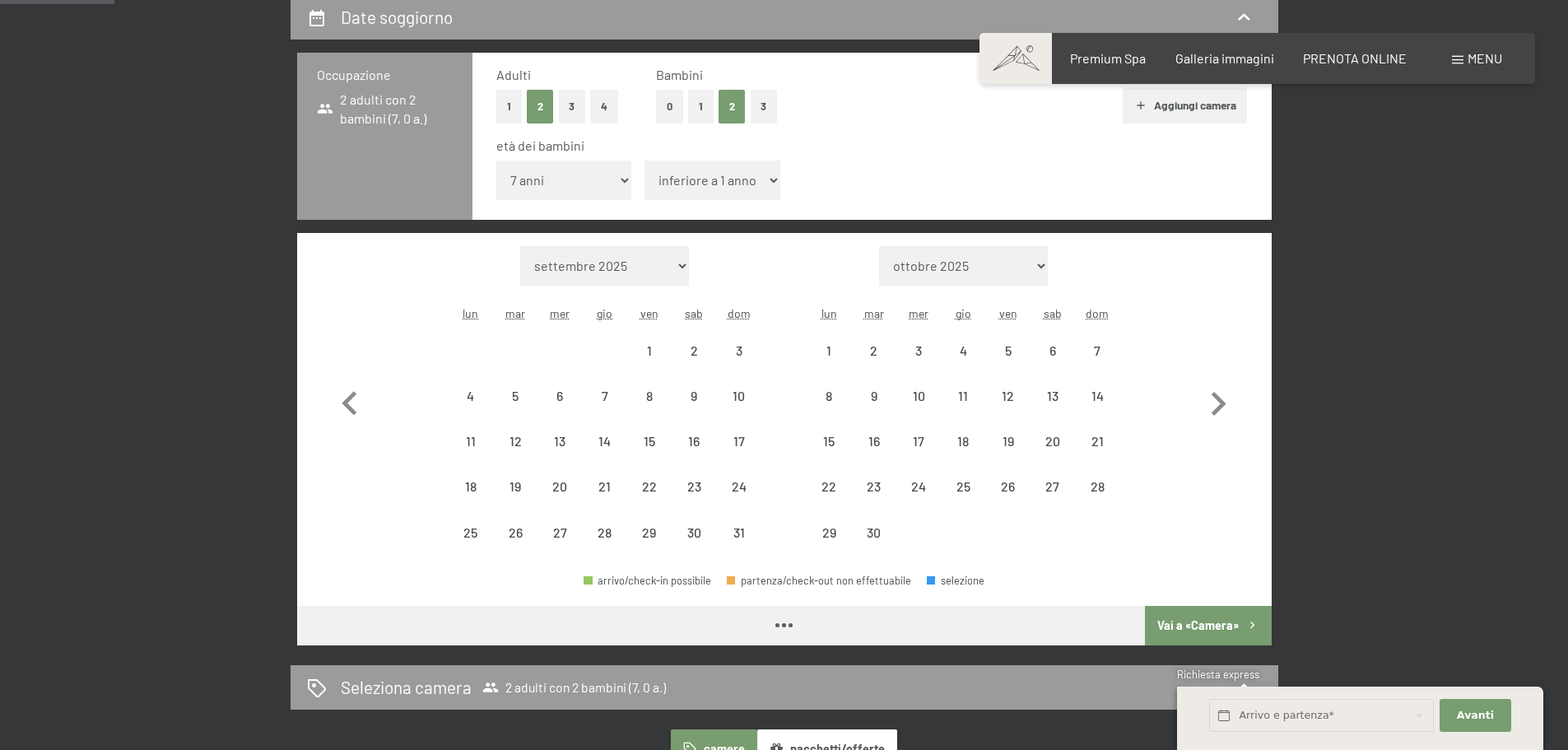
click at [724, 182] on select "inferiore a 1 anno 1 anno 2 anni 3 anni 4 anni 5 anni 6 anni 7 anni 8 anni 9 an…" at bounding box center [712, 180] width 136 height 40
select select "2026-05-01"
select select "2026-06-01"
select select "9"
click at [645, 160] on select "inferiore a 1 anno 1 anno 2 anni 3 anni 4 anni 5 anni 6 anni 7 anni 8 anni 9 an…" at bounding box center [712, 180] width 136 height 40
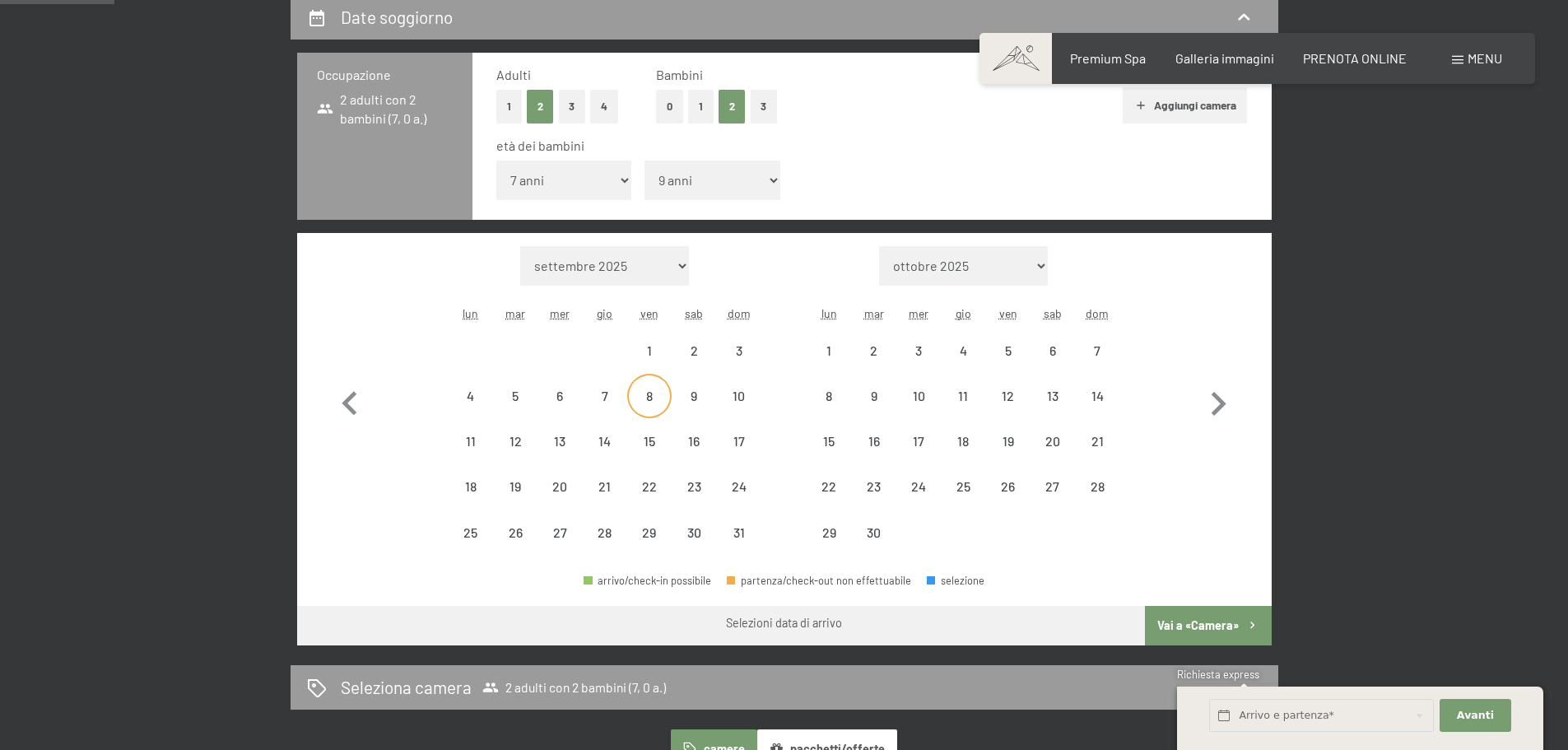
select select "2026-05-01"
select select "2026-06-01"
select select "2026-05-01"
select select "2026-06-01"
click at [833, 446] on div "15" at bounding box center [829, 455] width 41 height 41
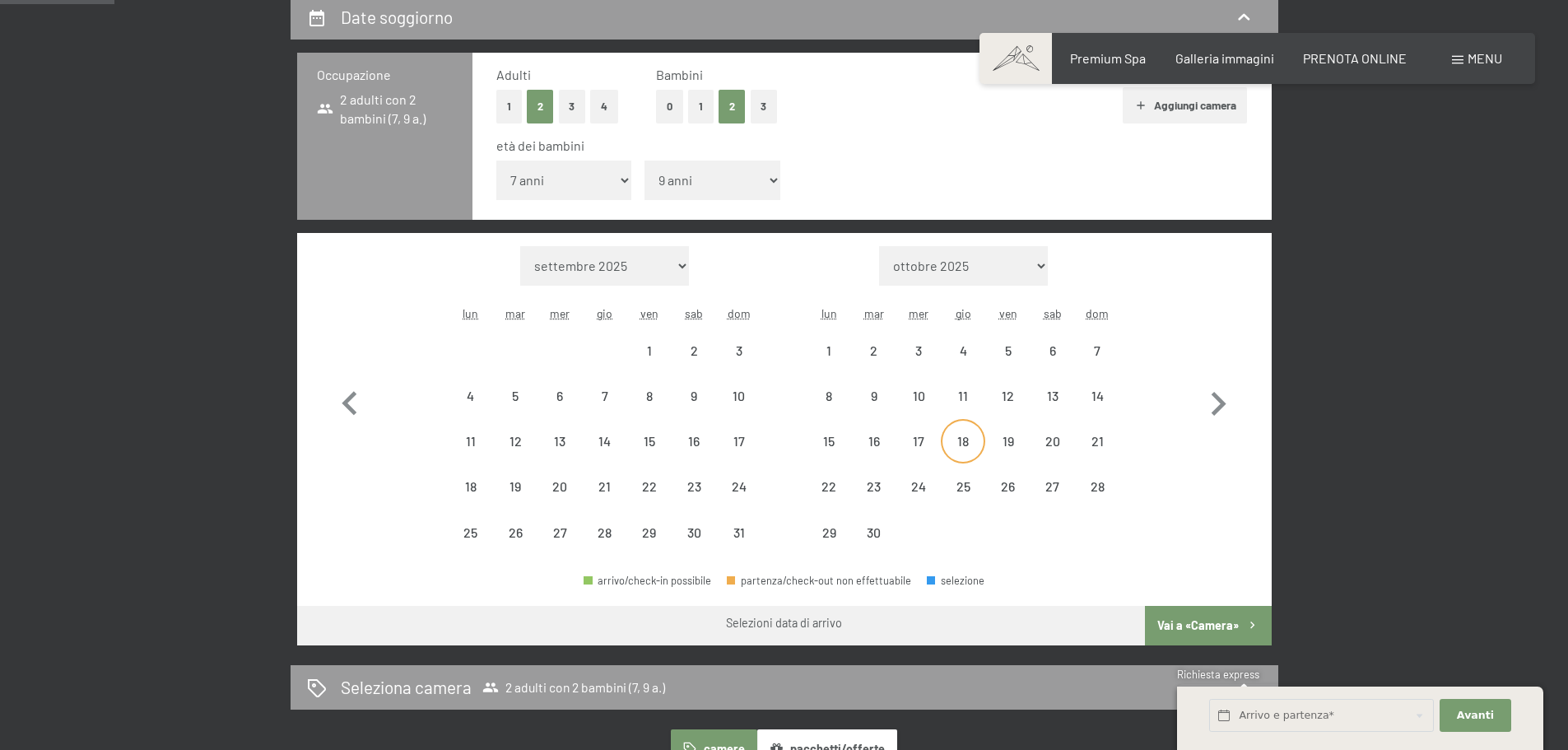
select select "2026-05-01"
select select "2026-06-01"
click at [1064, 397] on div "13" at bounding box center [1053, 410] width 41 height 41
select select "2026-05-01"
select select "2026-06-01"
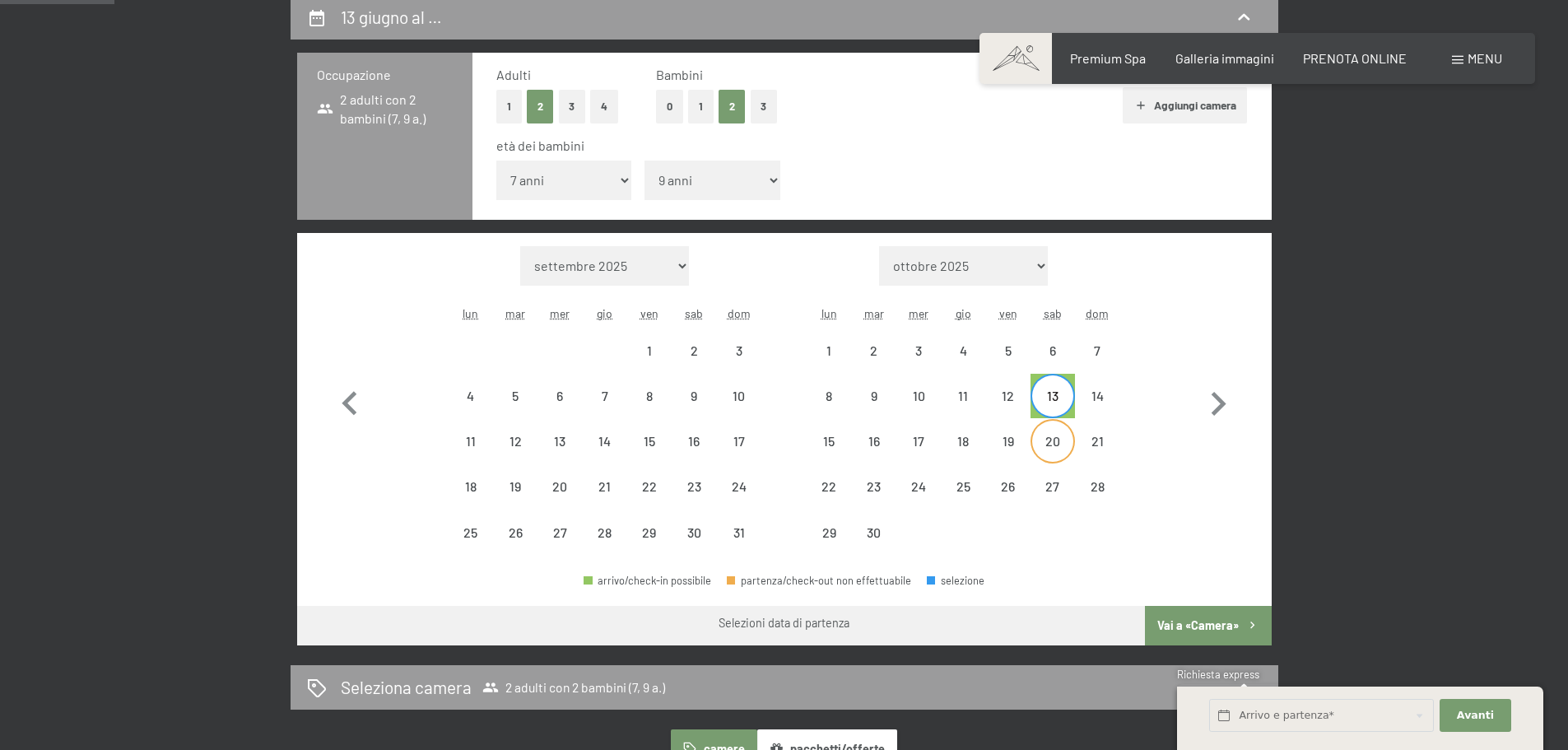
click at [1053, 441] on div "20" at bounding box center [1053, 455] width 41 height 41
select select "2026-05-01"
select select "2026-06-01"
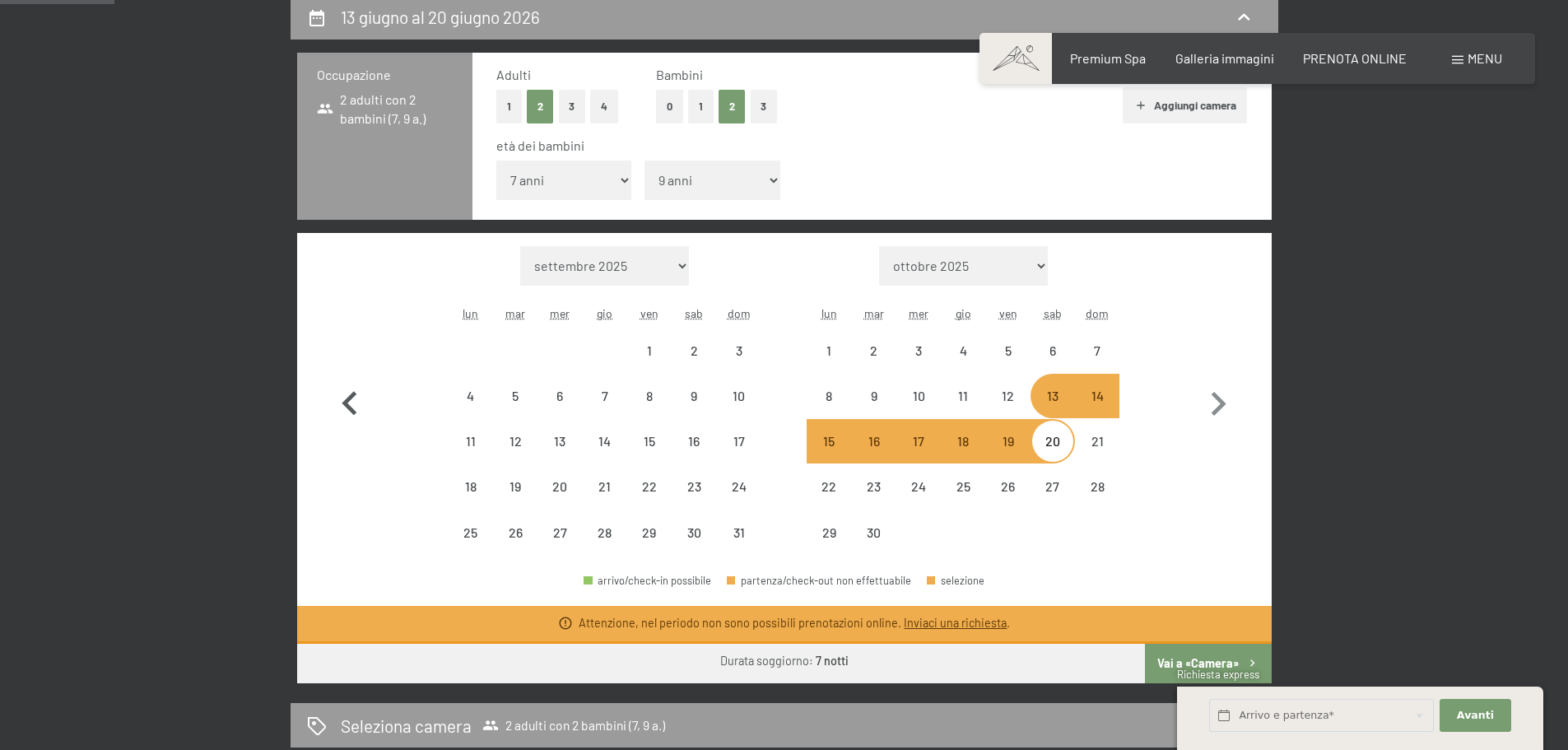
click at [347, 407] on icon "button" at bounding box center [349, 402] width 15 height 24
select select "2026-04-01"
select select "2026-05-01"
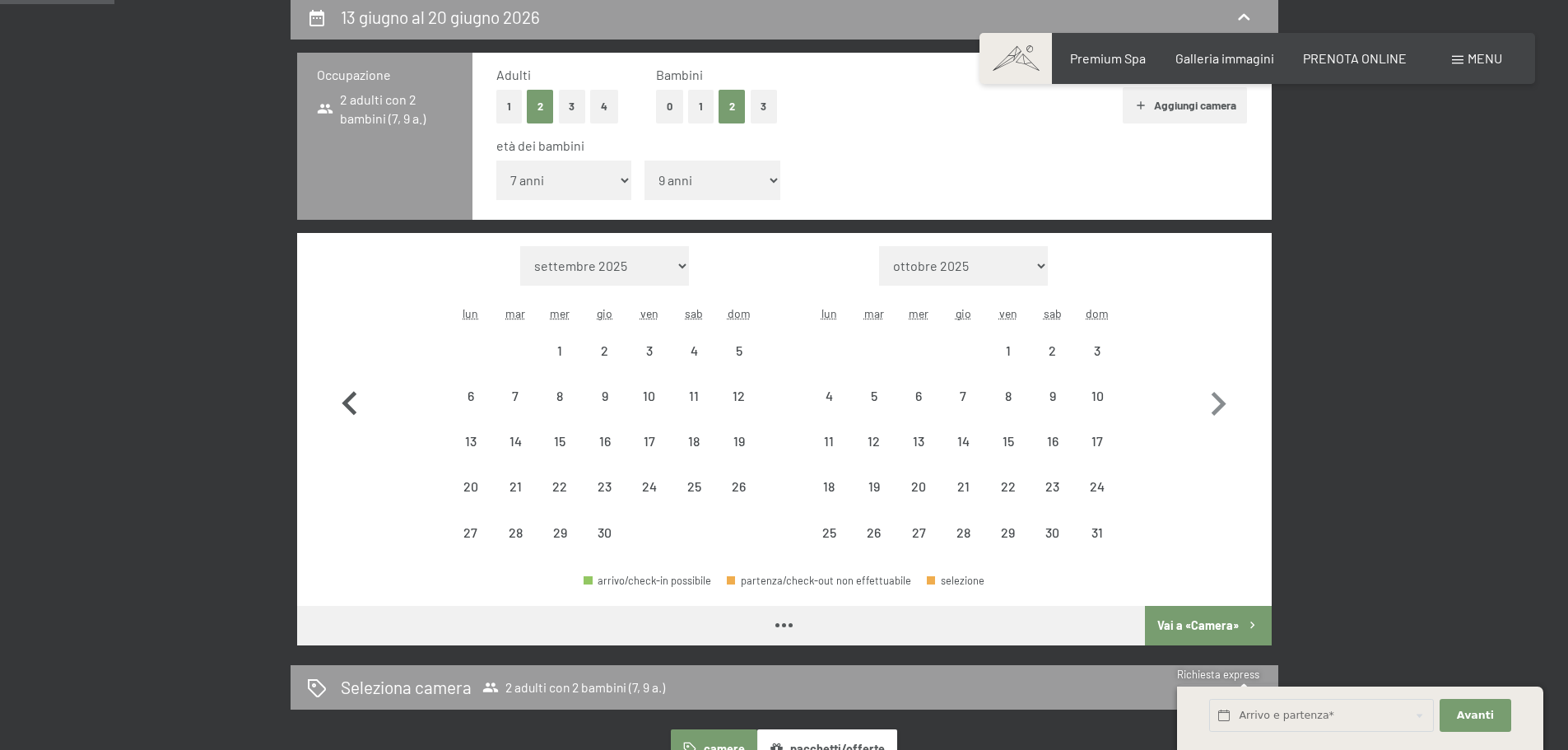
click at [347, 407] on icon "button" at bounding box center [349, 402] width 15 height 24
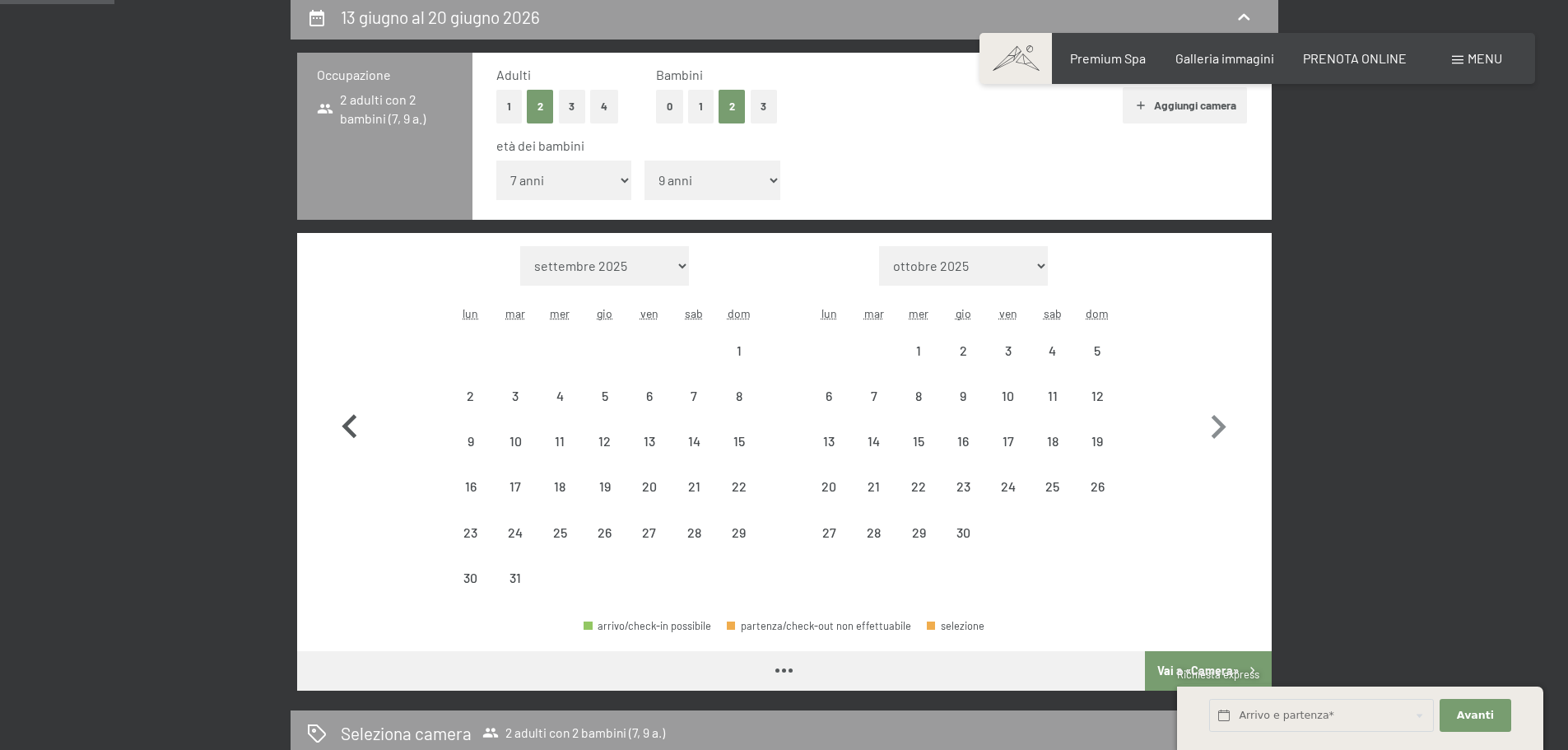
select select "2026-03-01"
select select "2026-04-01"
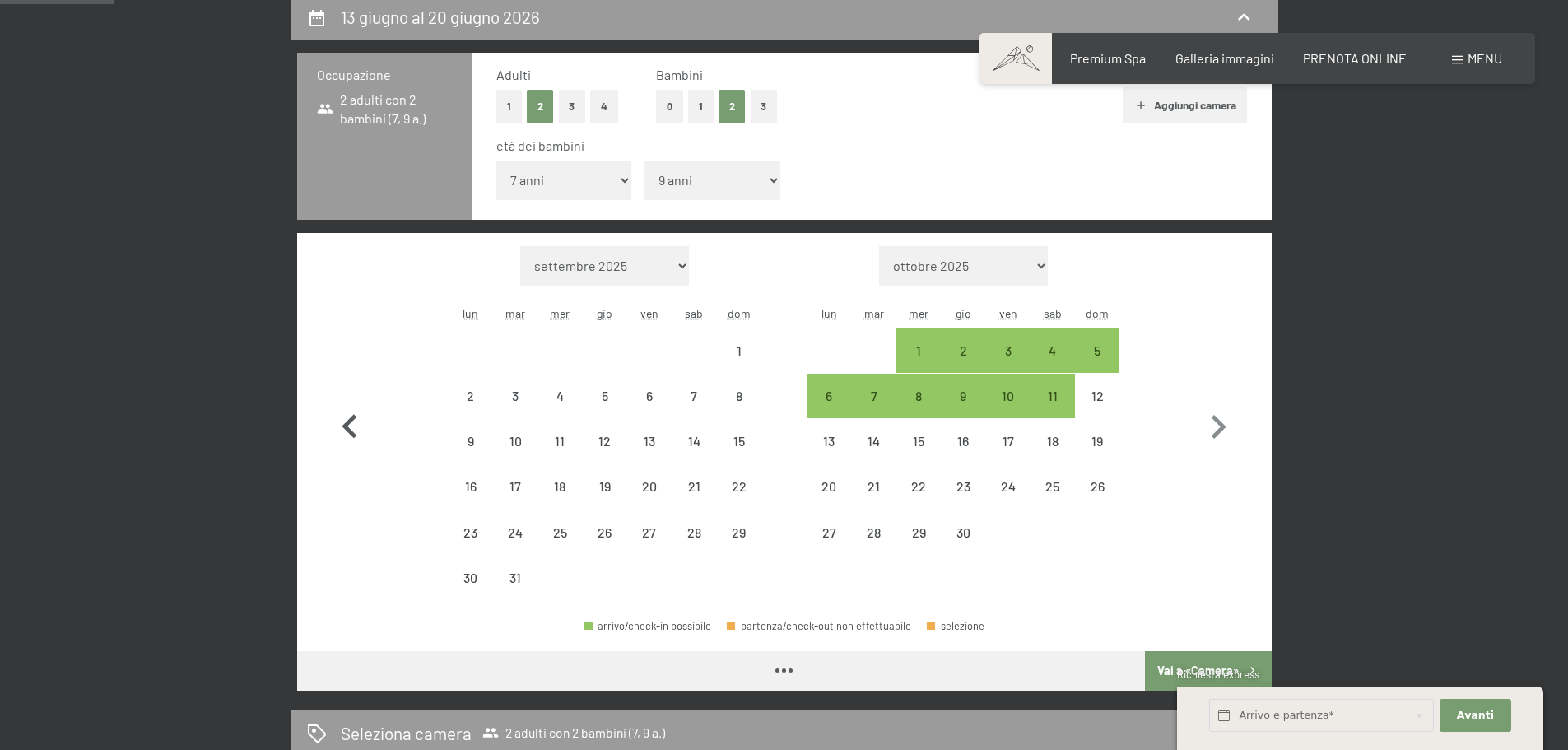
click at [347, 407] on icon "button" at bounding box center [350, 427] width 48 height 48
select select "2026-02-01"
select select "2026-03-01"
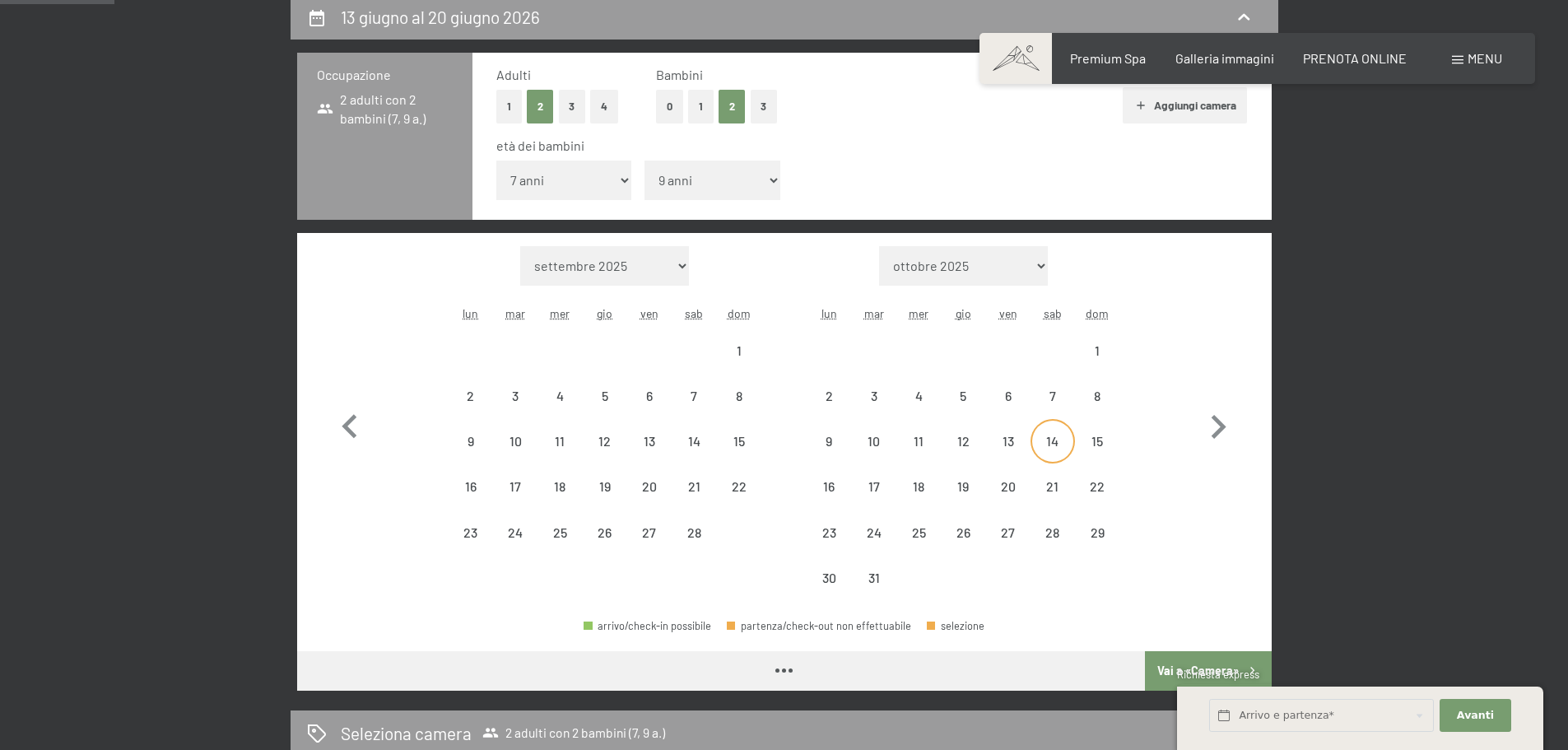
select select "2026-02-01"
select select "2026-03-01"
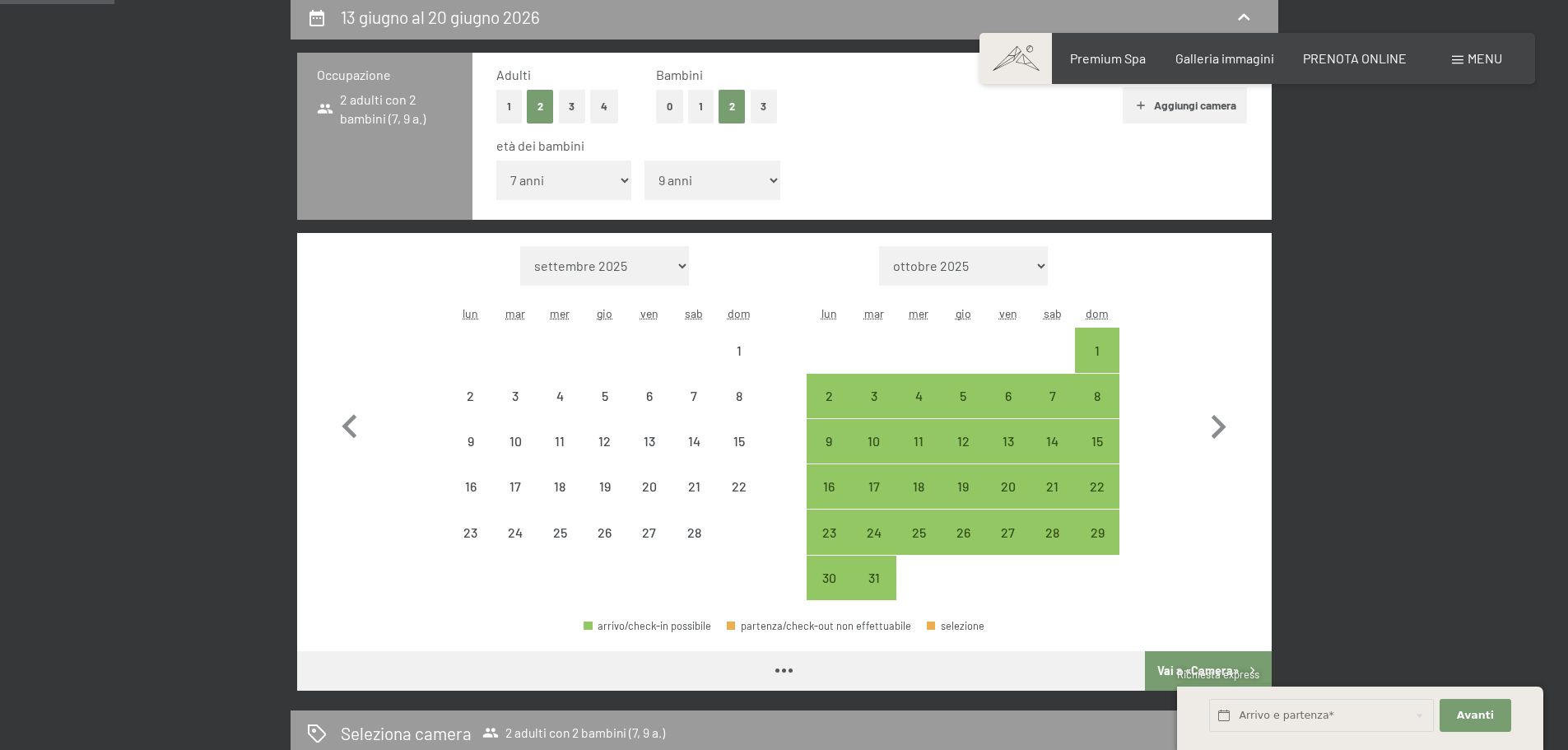
select select "2026-02-01"
select select "2026-03-01"
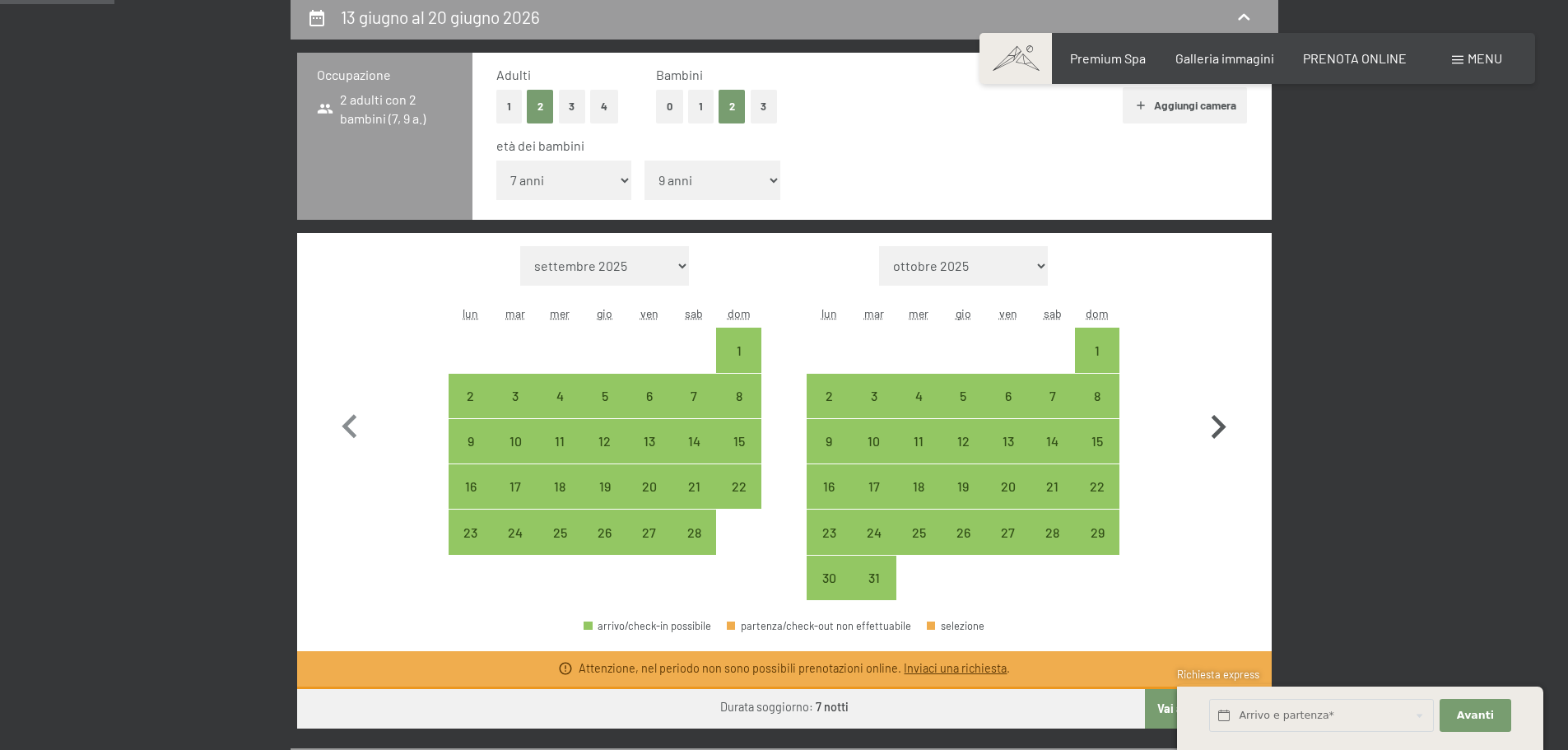
click at [1223, 413] on icon "button" at bounding box center [1219, 427] width 48 height 48
select select "2026-03-01"
select select "2026-04-01"
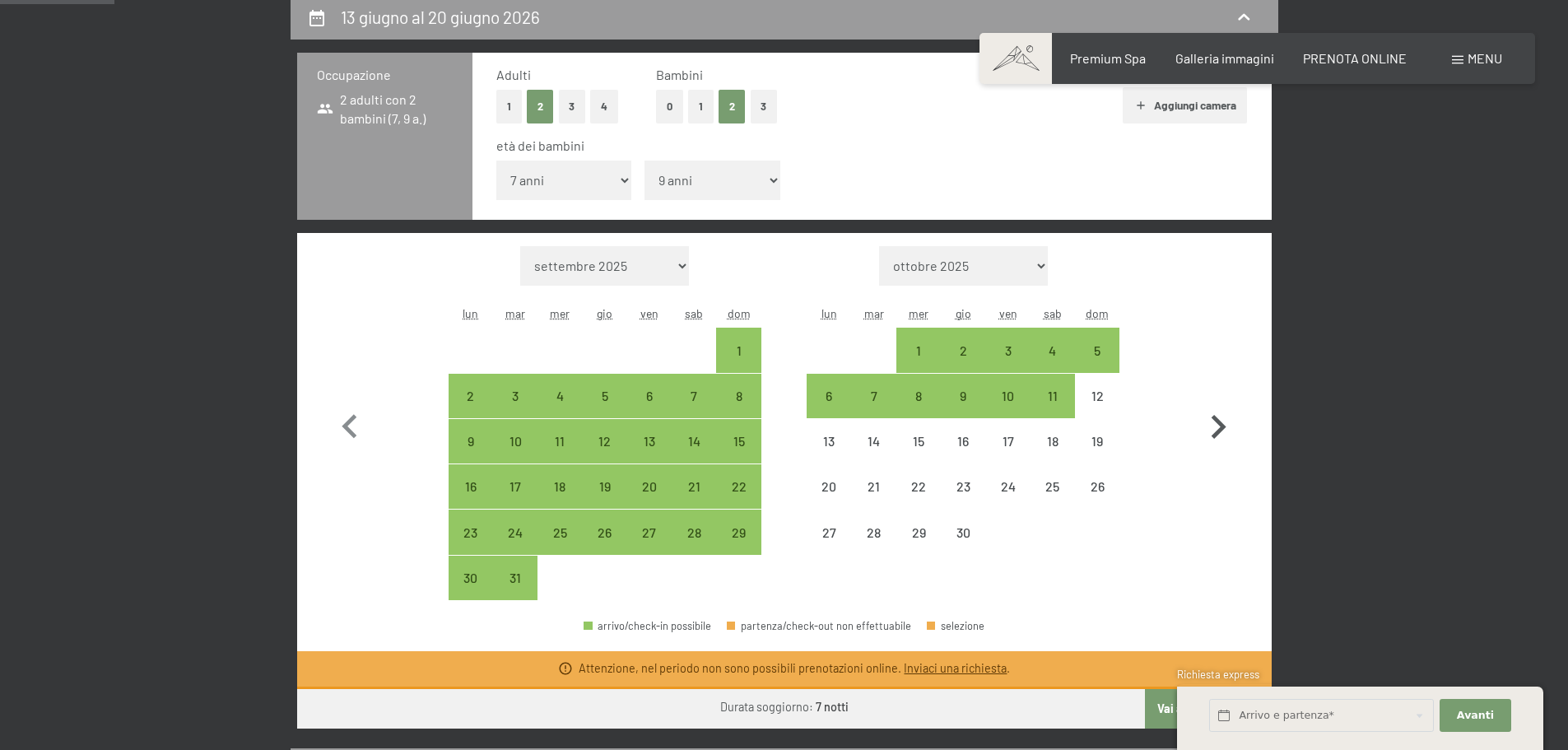
click at [1211, 429] on icon "button" at bounding box center [1219, 427] width 48 height 48
select select "2026-04-01"
select select "2026-05-01"
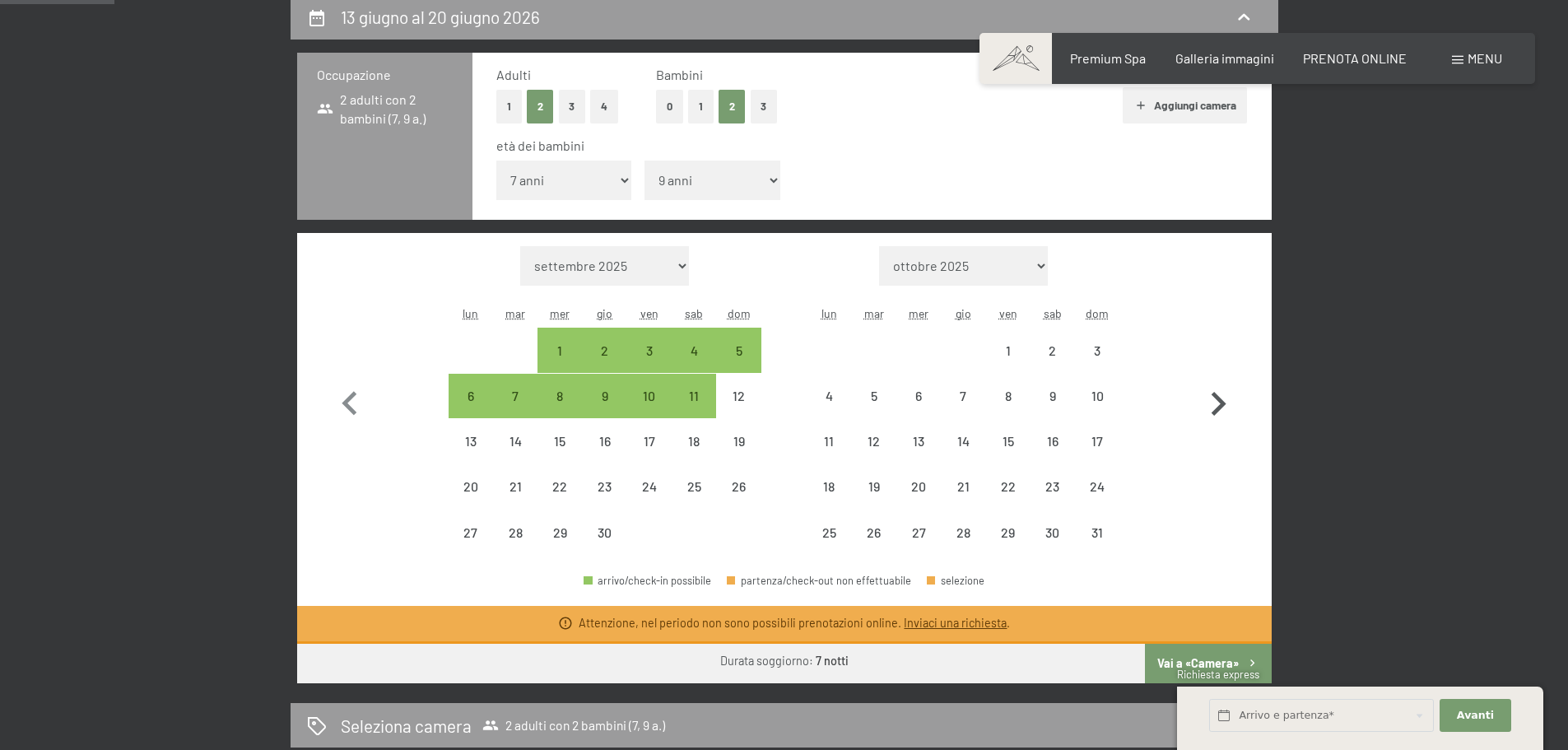
click at [1211, 429] on button "button" at bounding box center [1219, 401] width 48 height 309
select select "2026-05-01"
select select "2026-06-01"
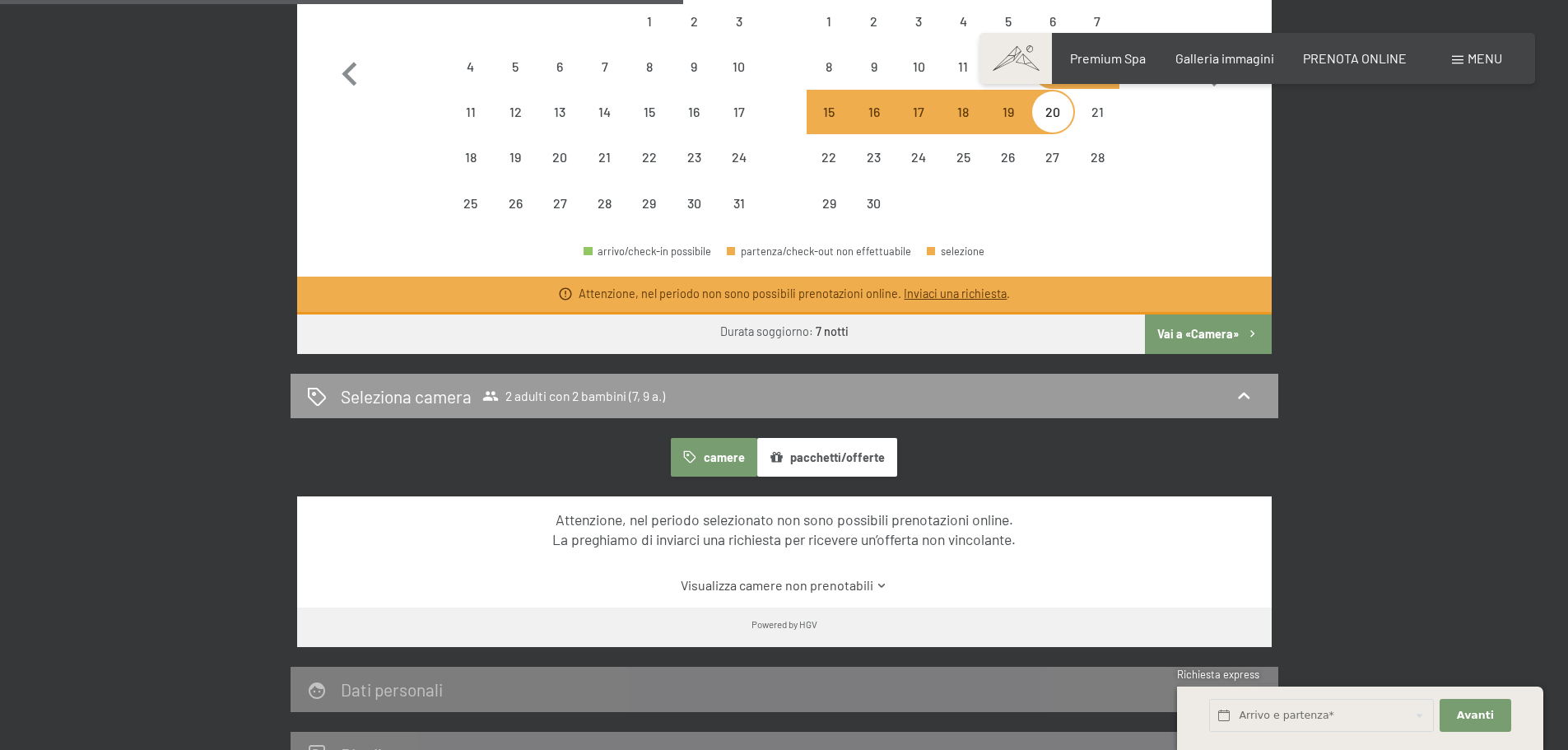
scroll to position [823, 0]
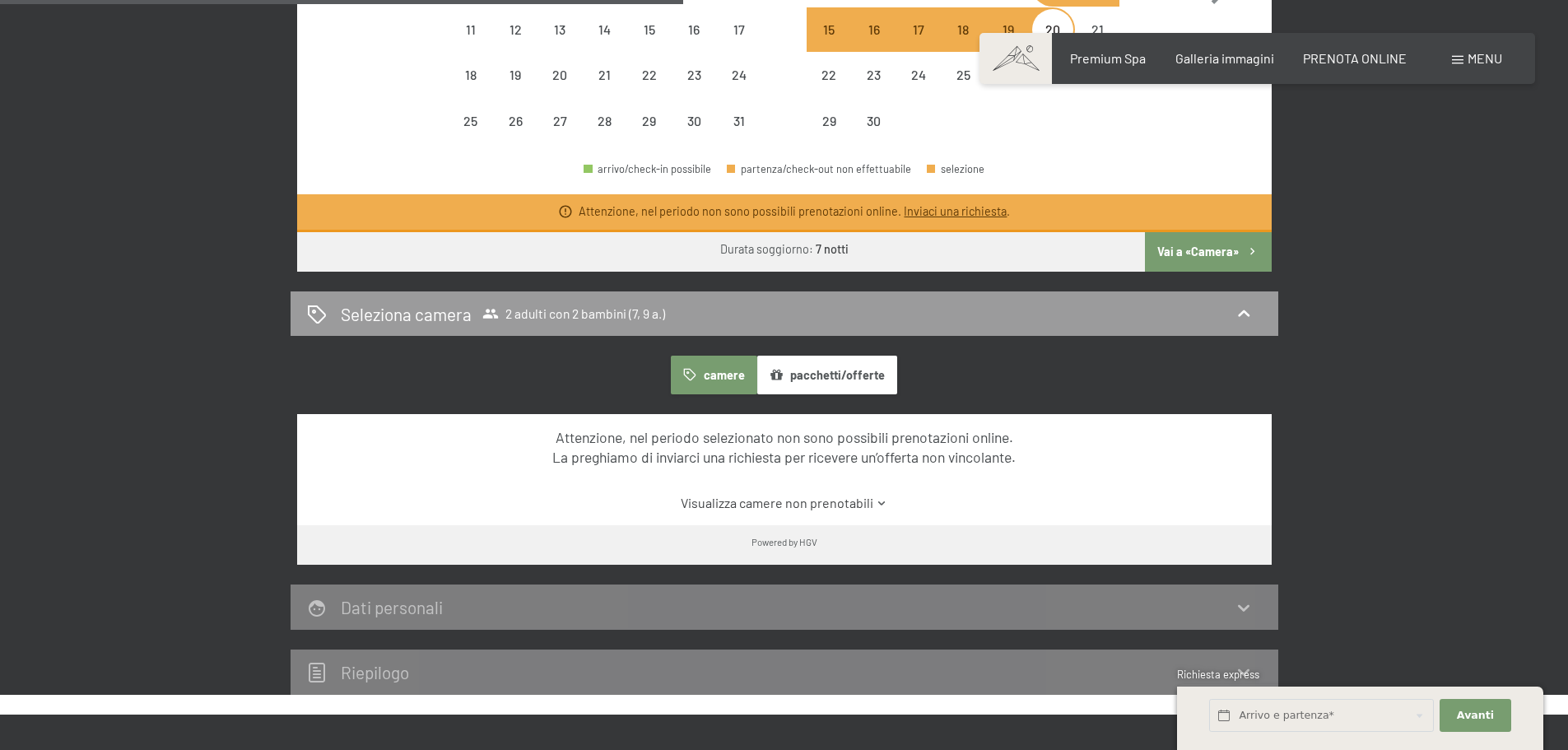
click at [746, 379] on button "camere" at bounding box center [714, 374] width 86 height 38
click at [791, 379] on button "pacchetti/offerte" at bounding box center [827, 374] width 140 height 38
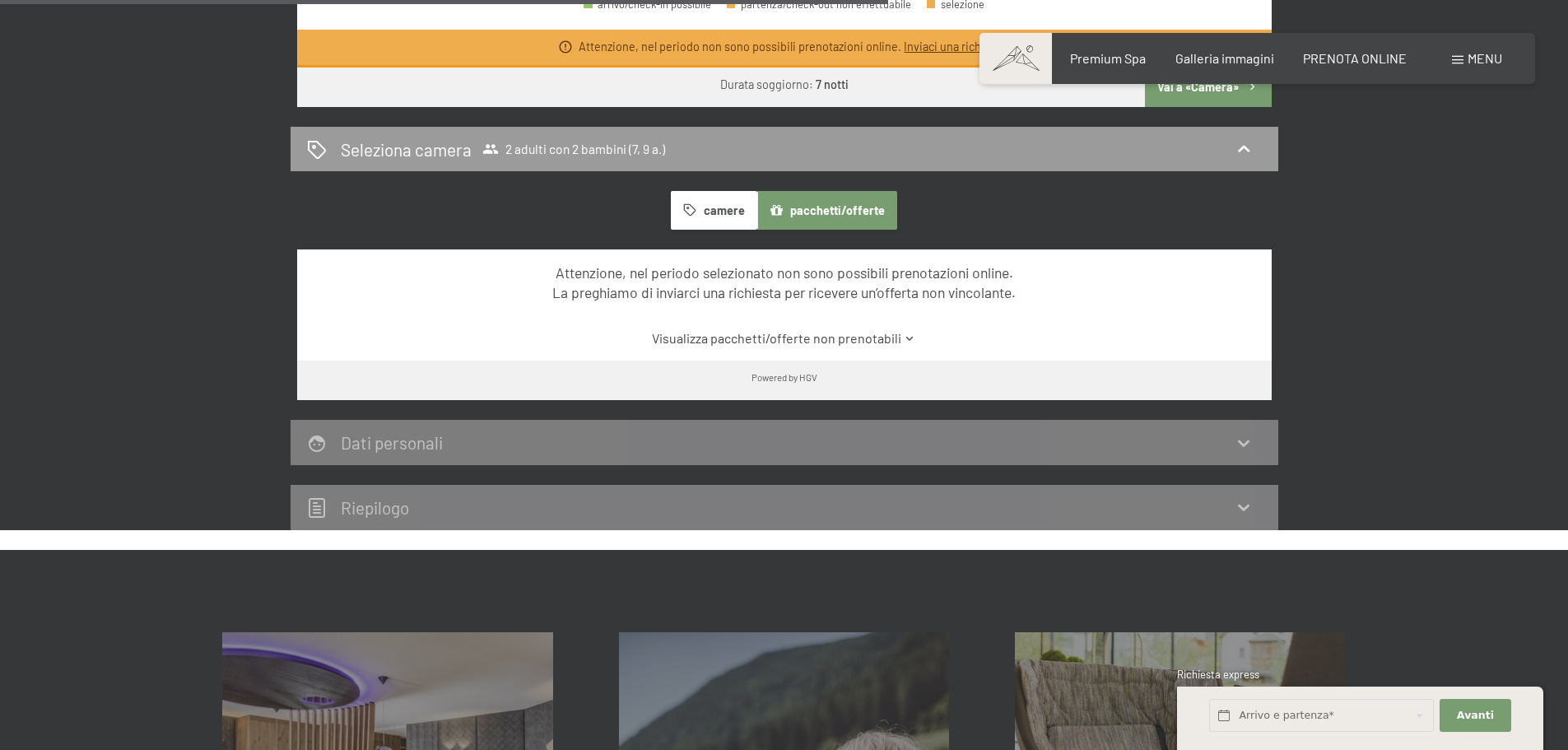
scroll to position [1070, 0]
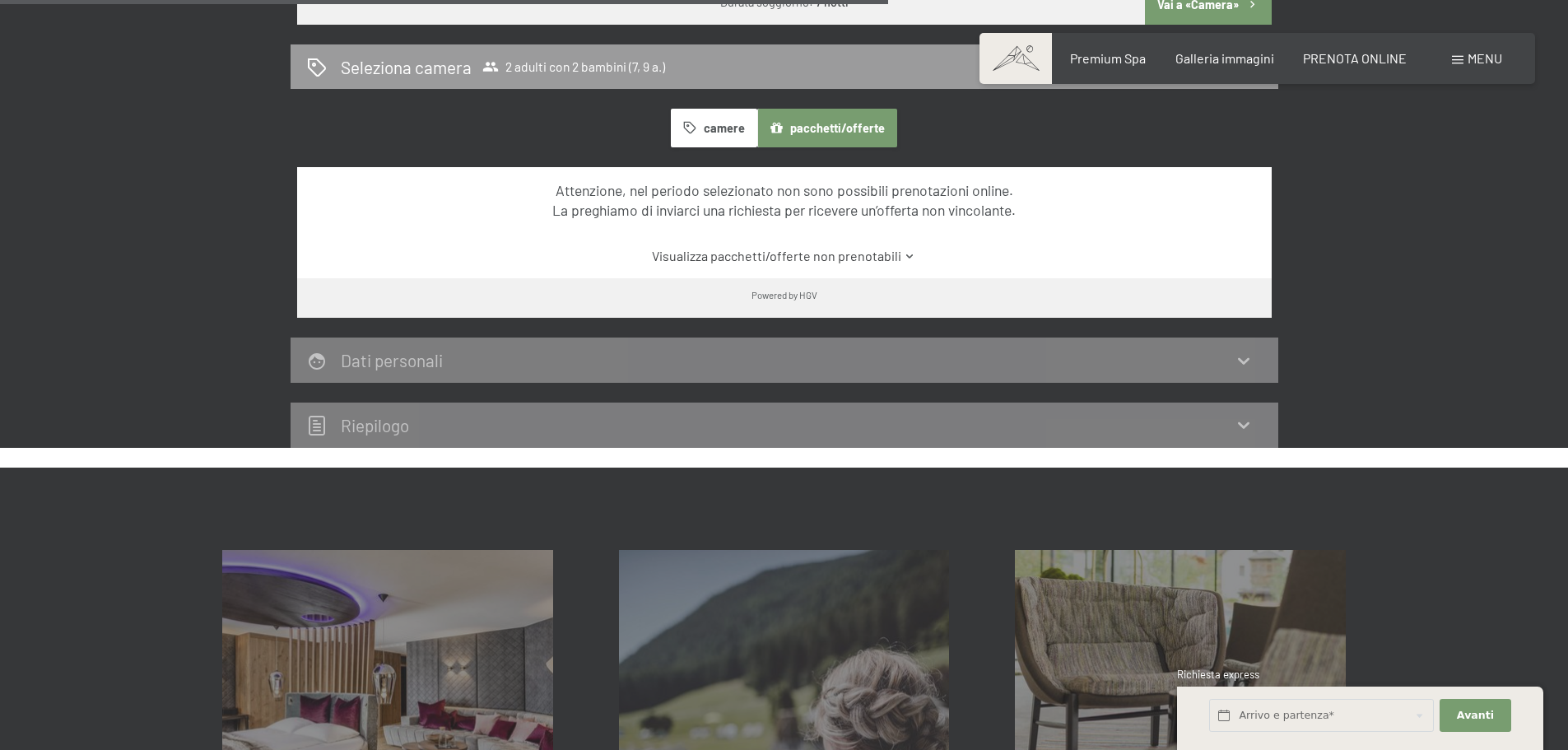
click at [826, 258] on link "Visualizza pacchetti/offerte non prenotabili" at bounding box center [784, 255] width 916 height 18
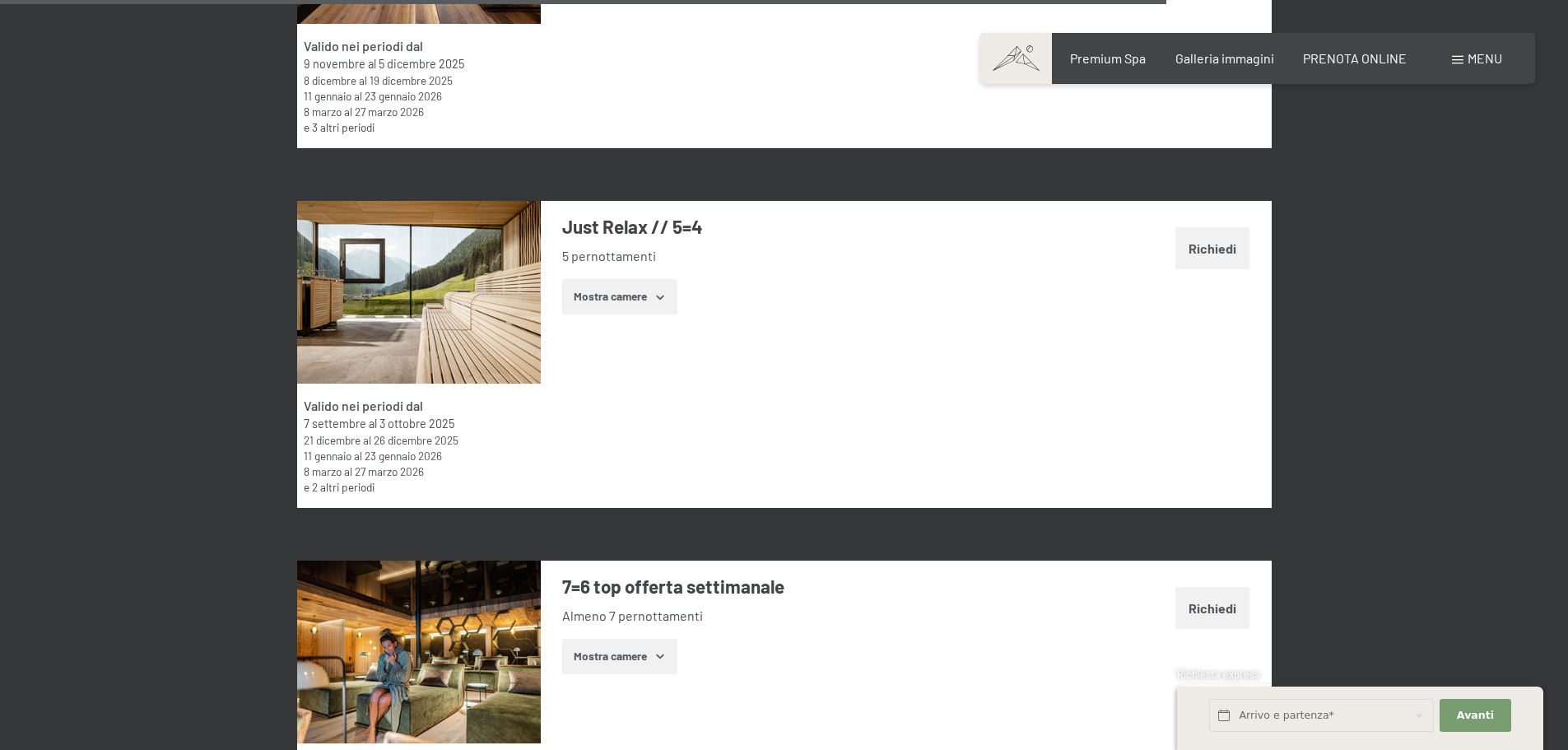
scroll to position [5102, 0]
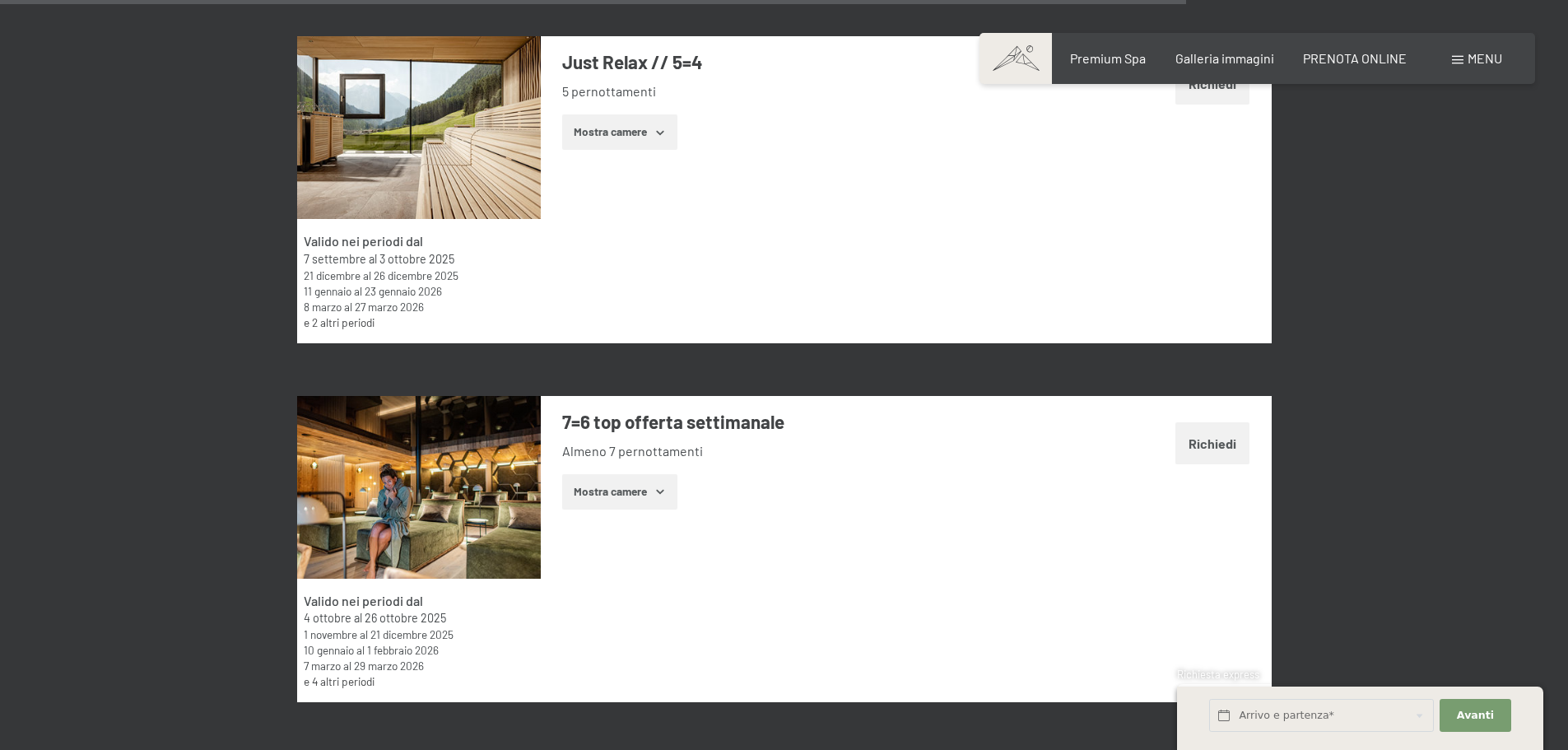
click at [347, 682] on link "e 4 altri periodi" at bounding box center [340, 681] width 71 height 14
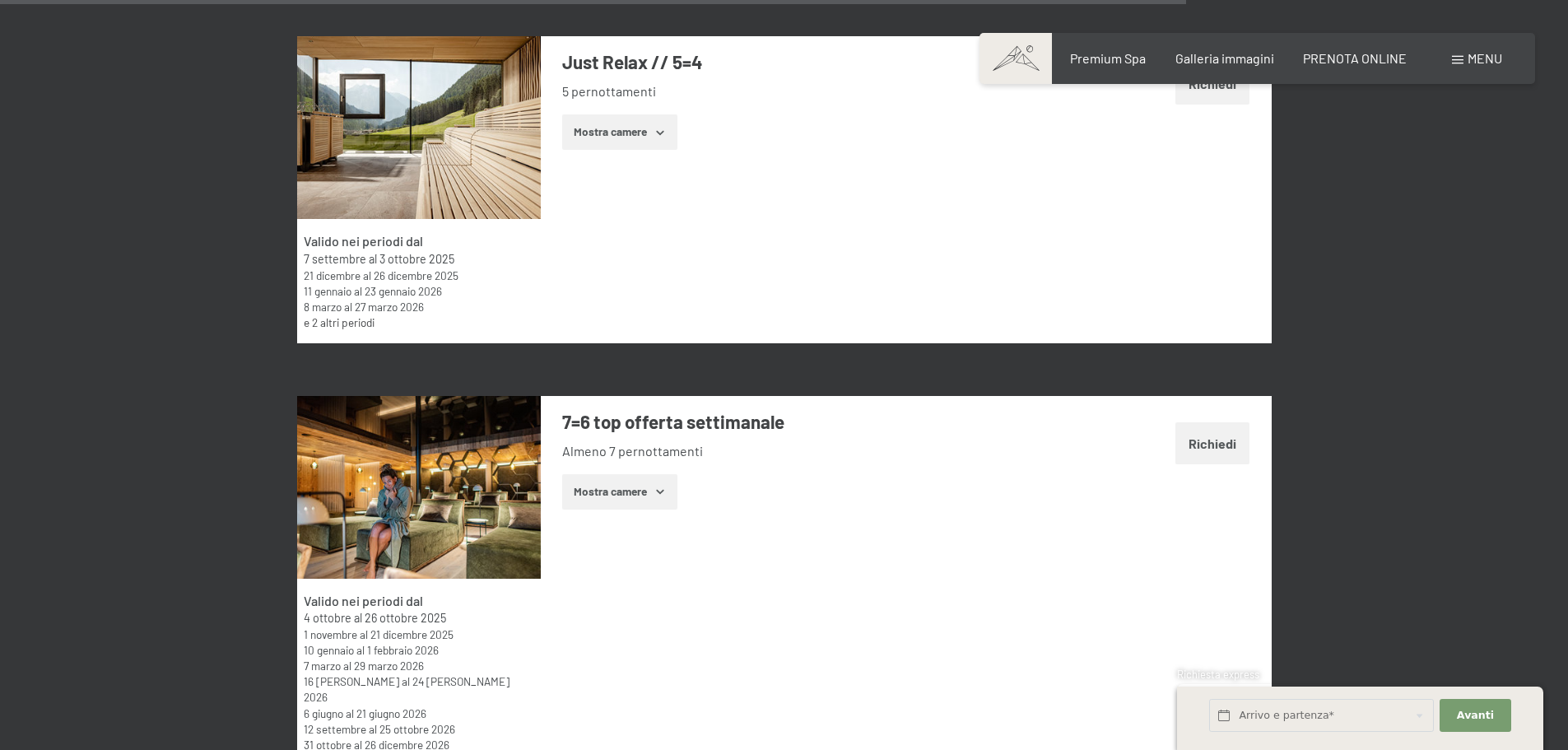
scroll to position [5184, 0]
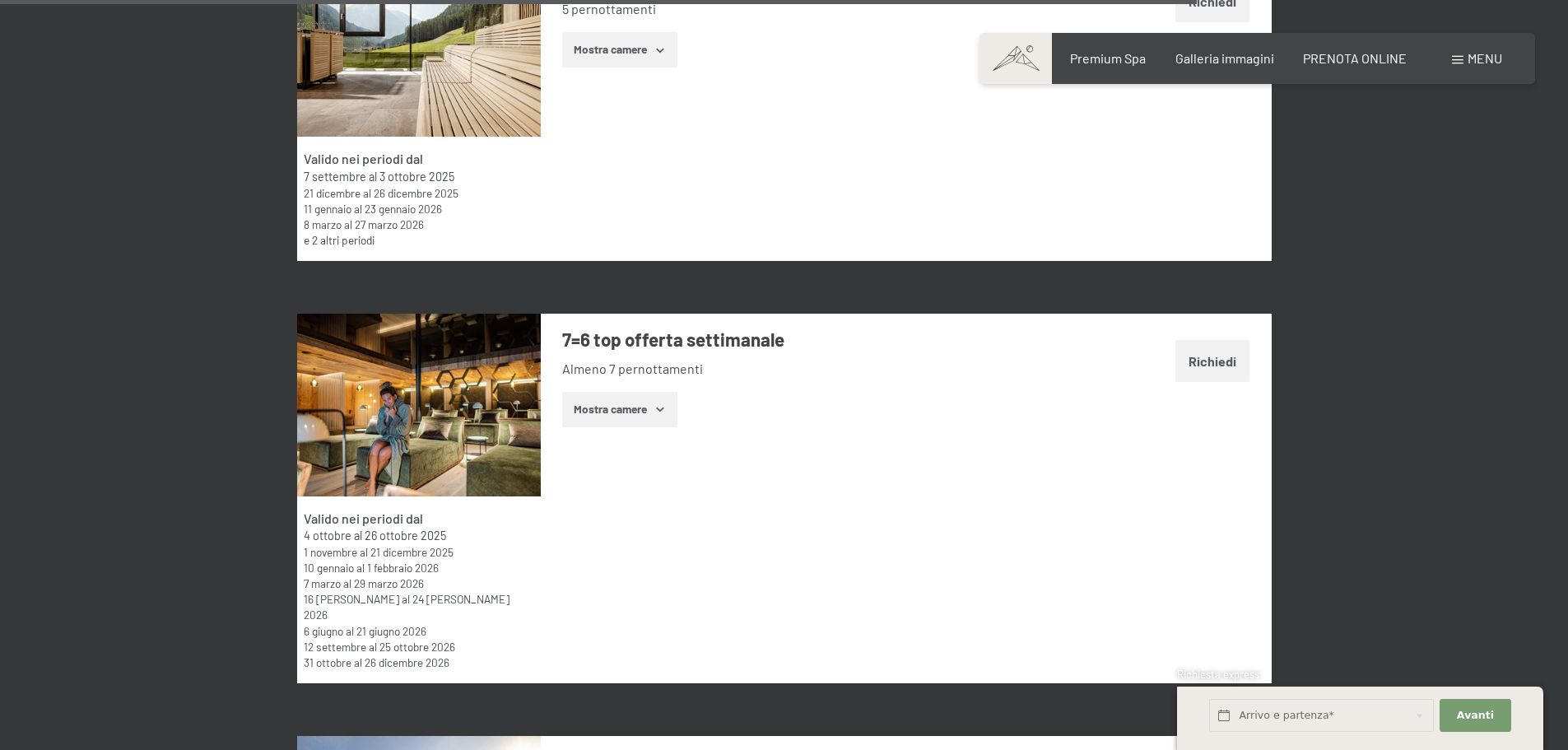
click at [598, 412] on button "Mostra camere" at bounding box center [620, 410] width 115 height 36
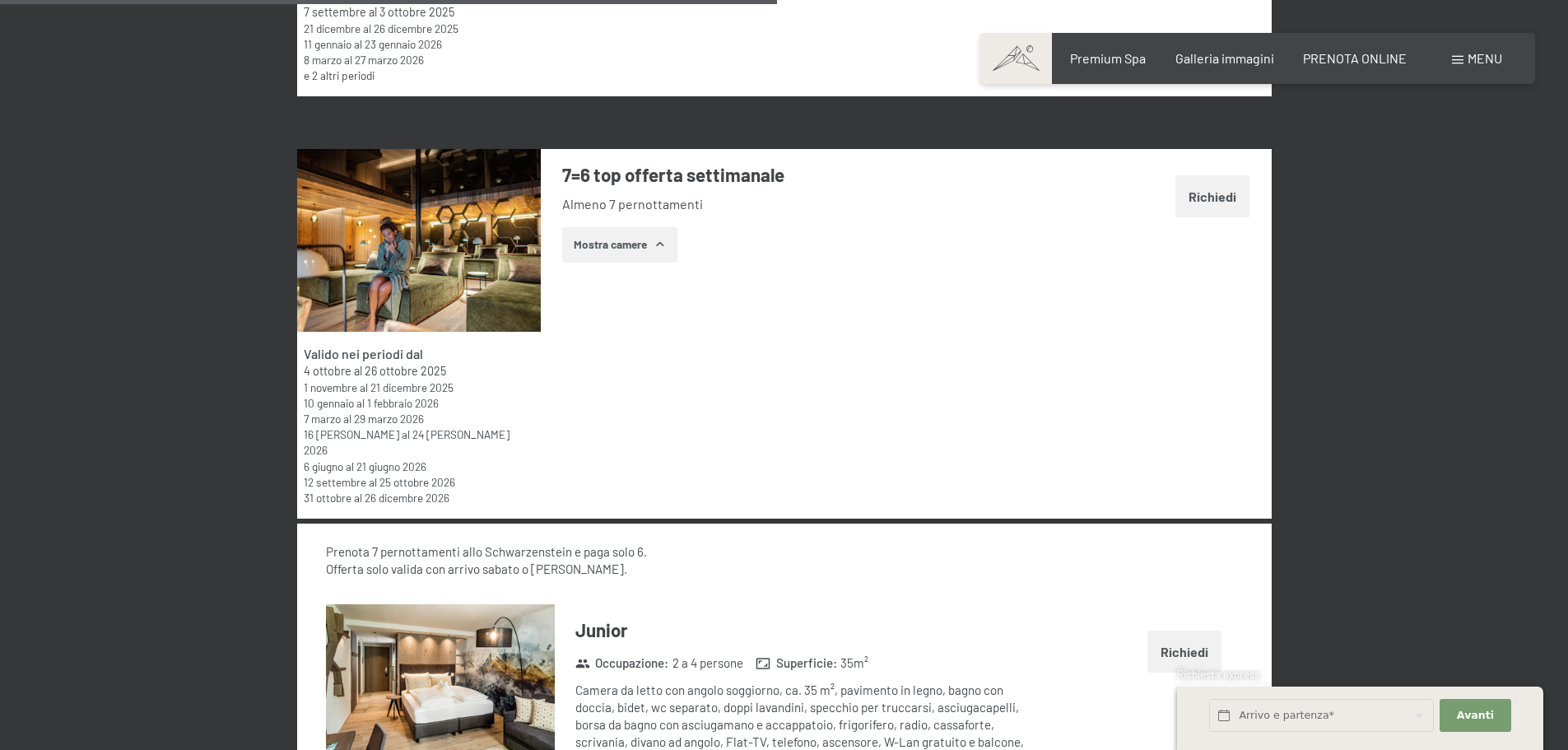
scroll to position [5596, 0]
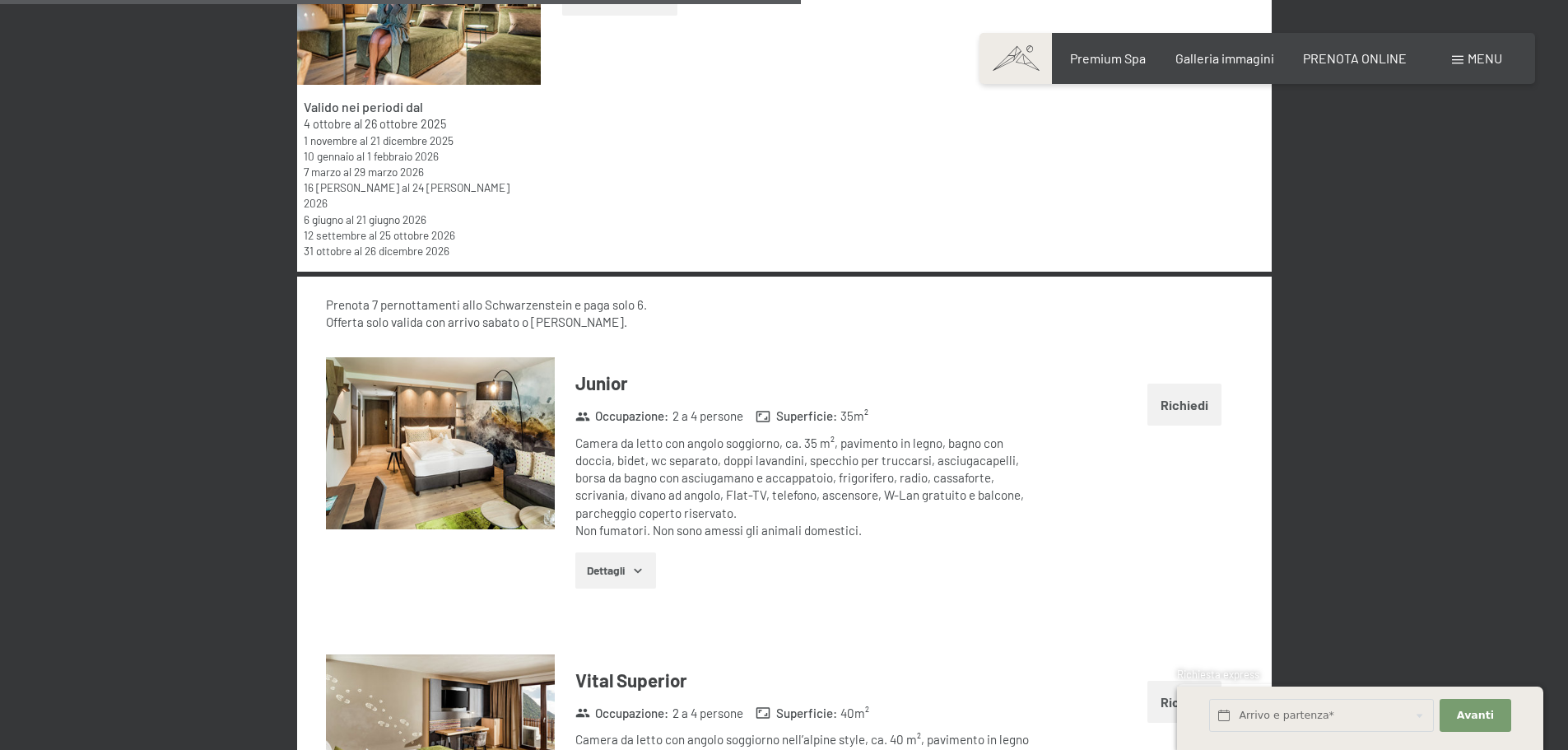
click at [616, 556] on button "Dettagli" at bounding box center [615, 570] width 80 height 36
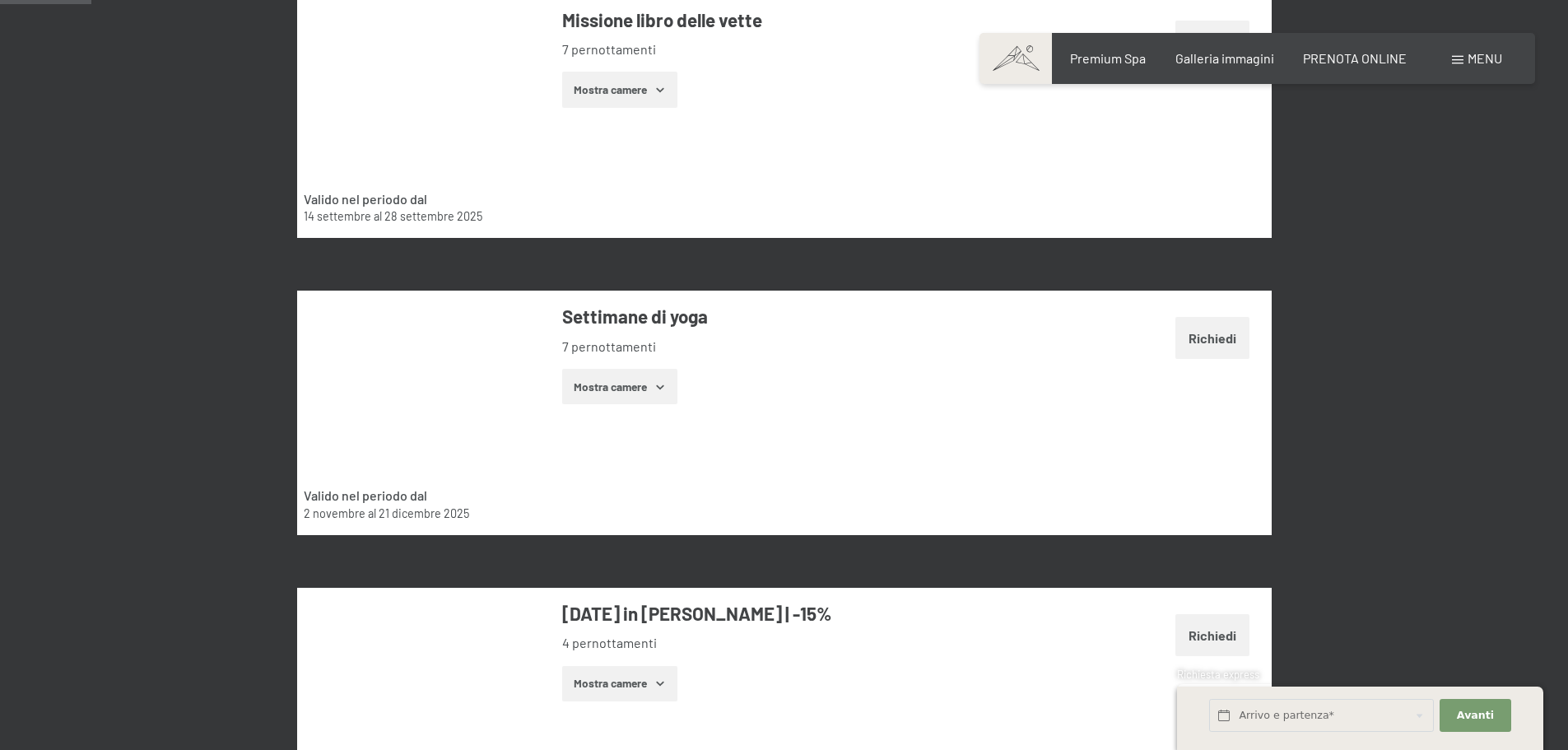
scroll to position [0, 0]
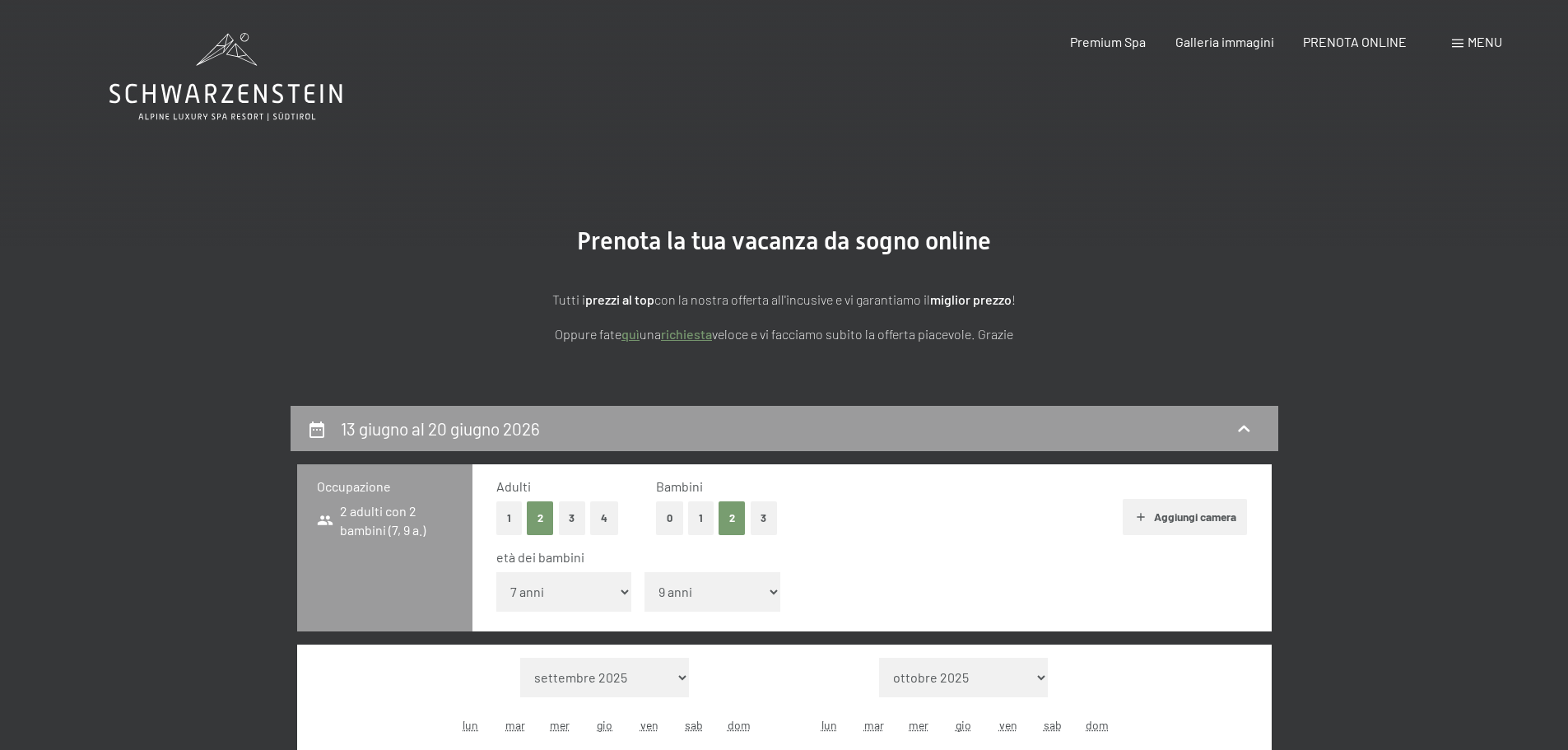
click at [245, 109] on icon at bounding box center [225, 76] width 233 height 88
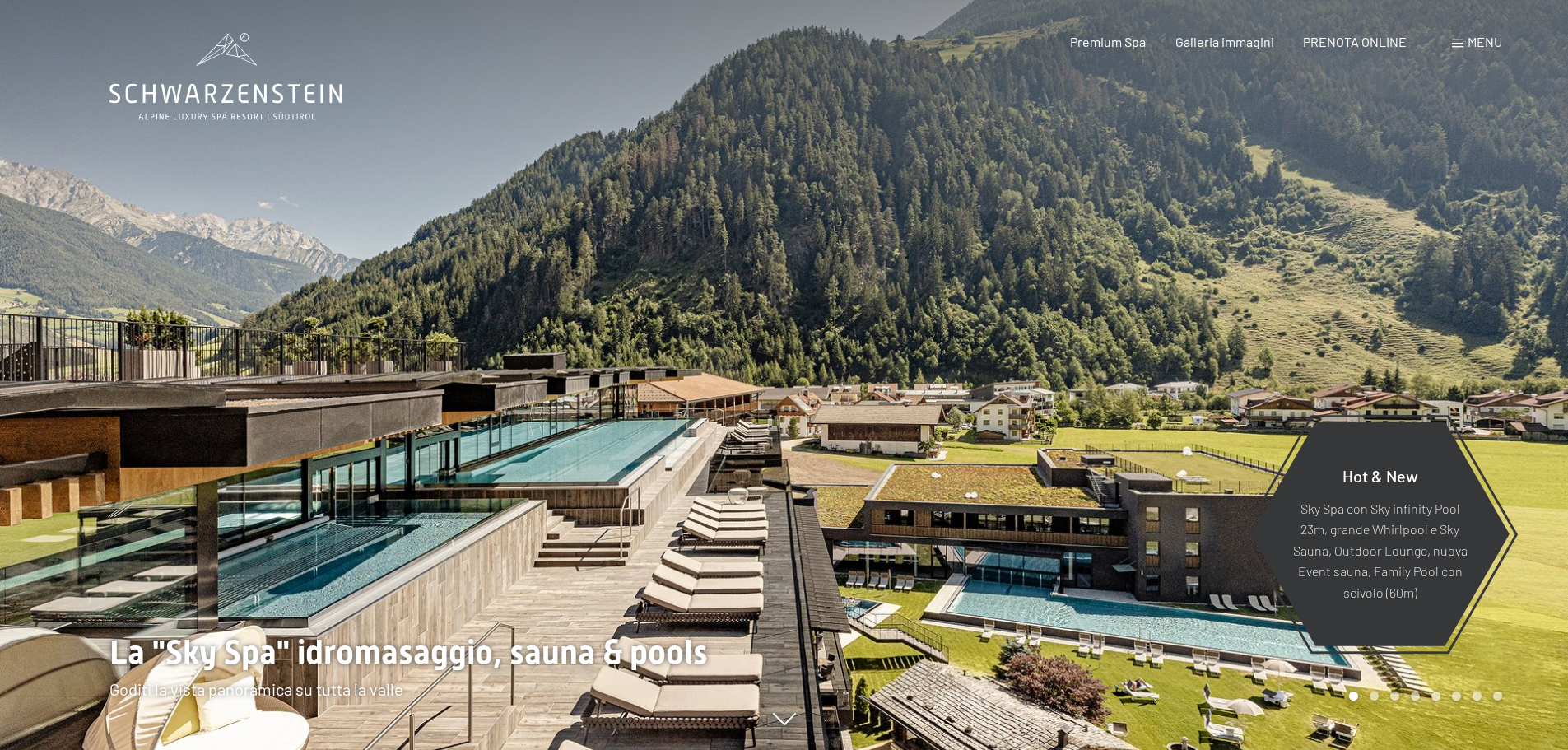
click at [1458, 46] on span at bounding box center [1457, 43] width 12 height 8
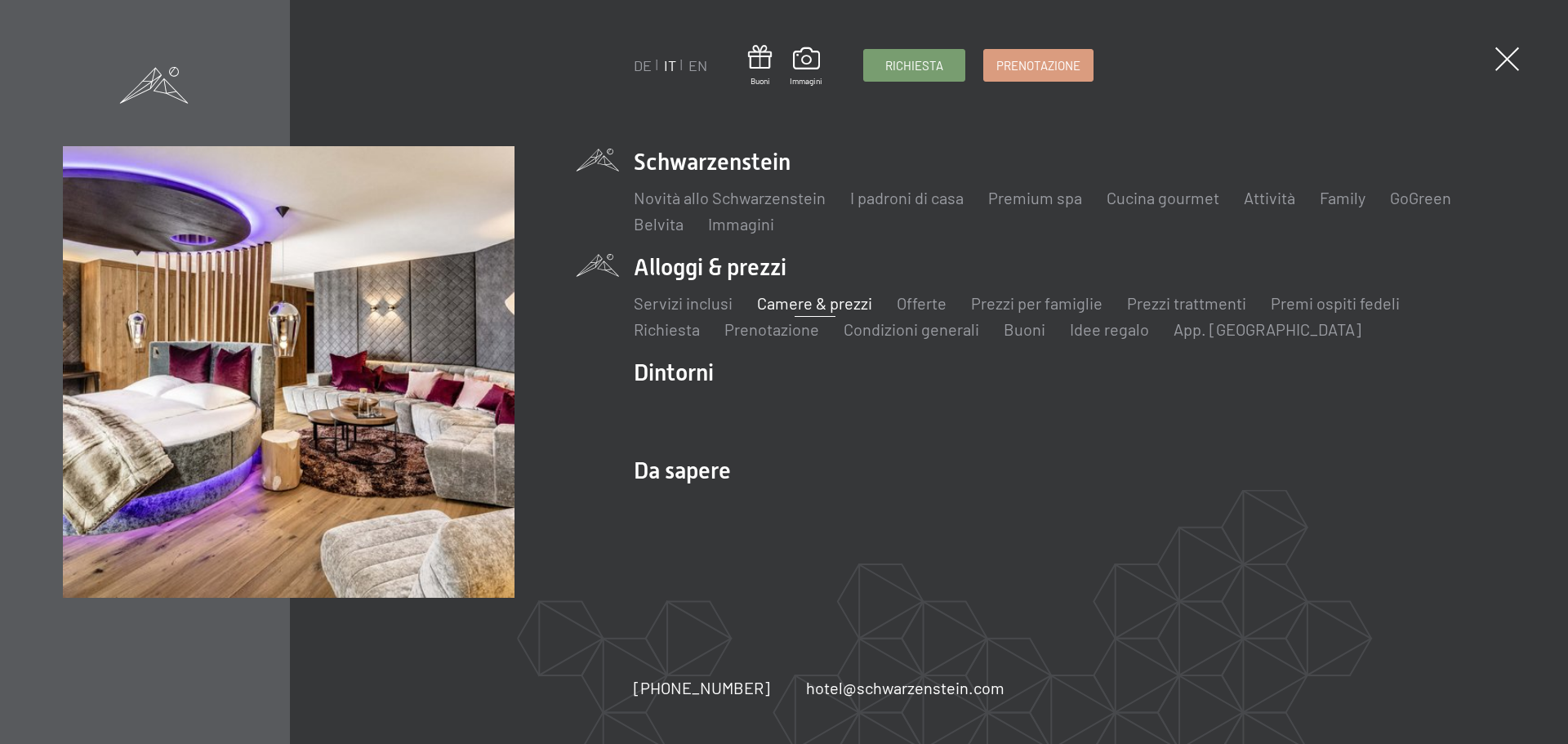
click at [803, 305] on link "Camere & prezzi" at bounding box center [814, 303] width 115 height 19
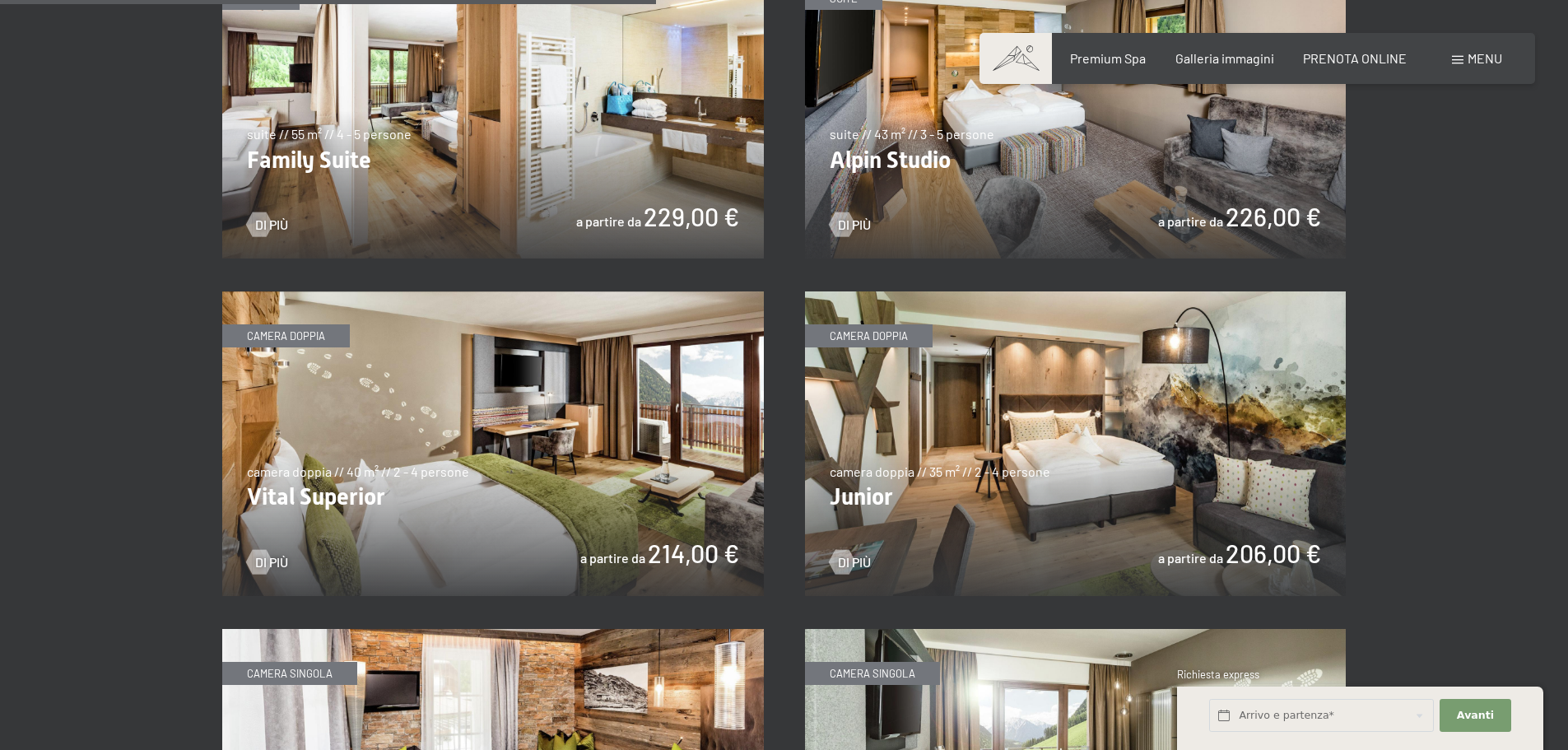
scroll to position [2222, 0]
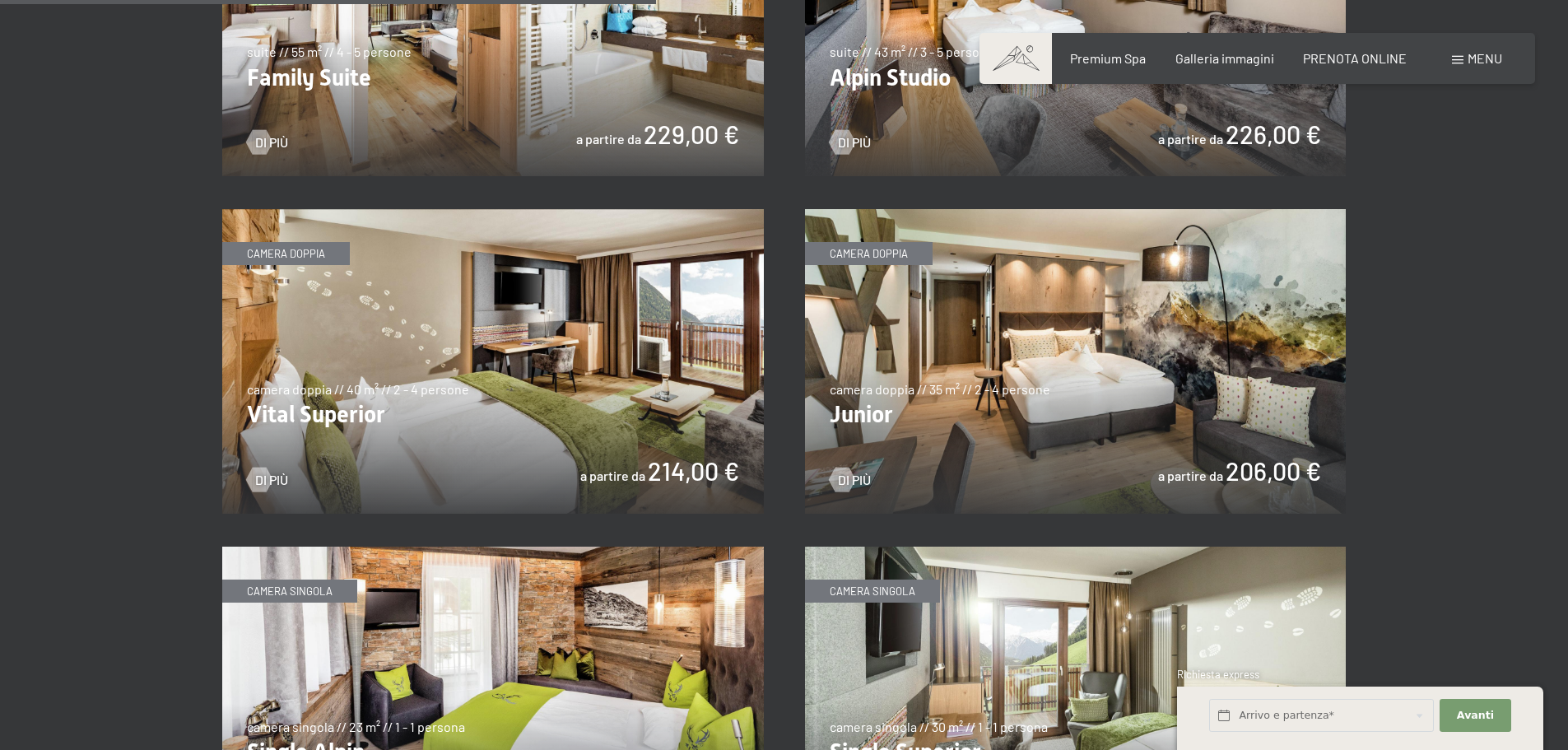
click at [997, 395] on img at bounding box center [1076, 361] width 542 height 304
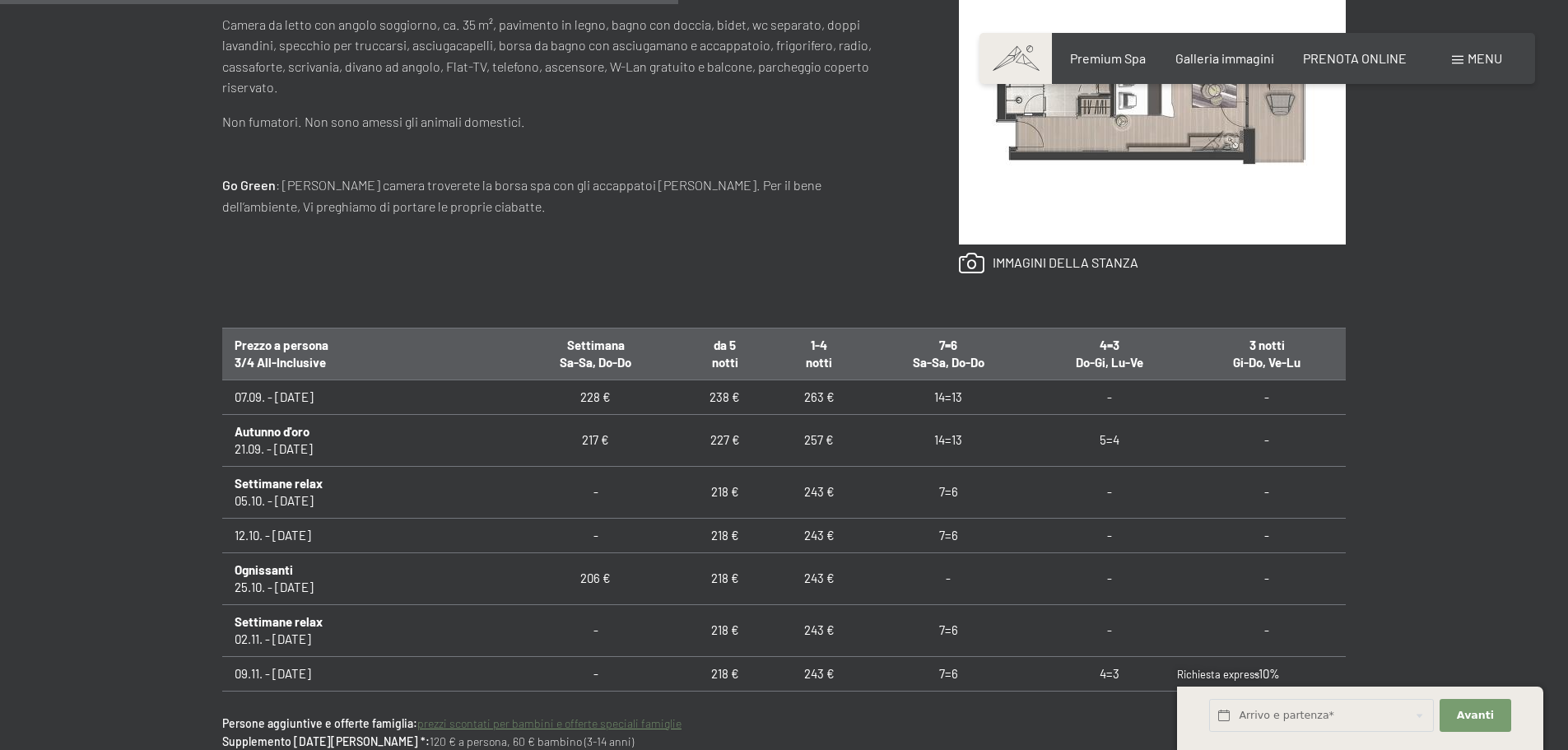
scroll to position [988, 0]
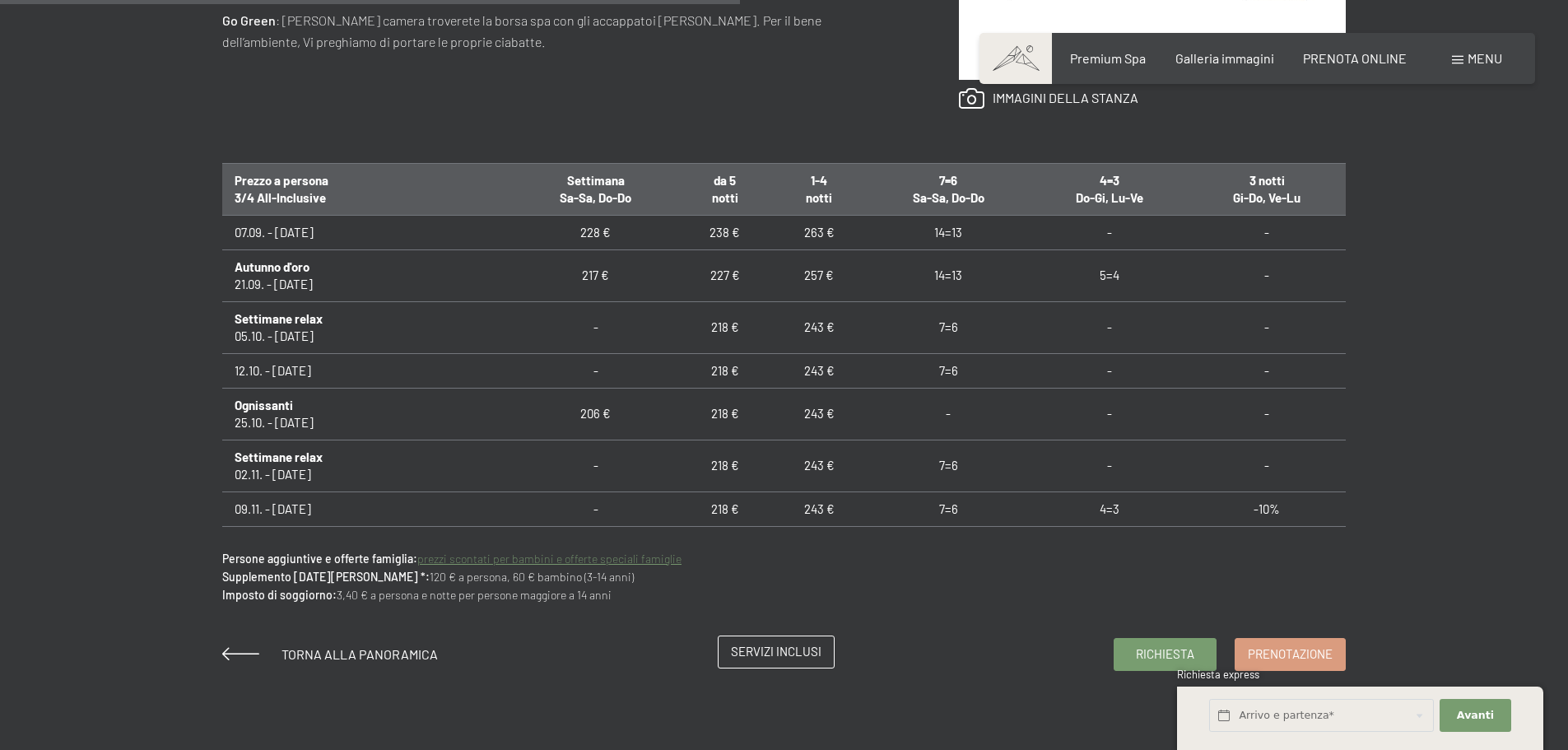
click at [774, 660] on span "Servizi inclusi" at bounding box center [776, 651] width 90 height 17
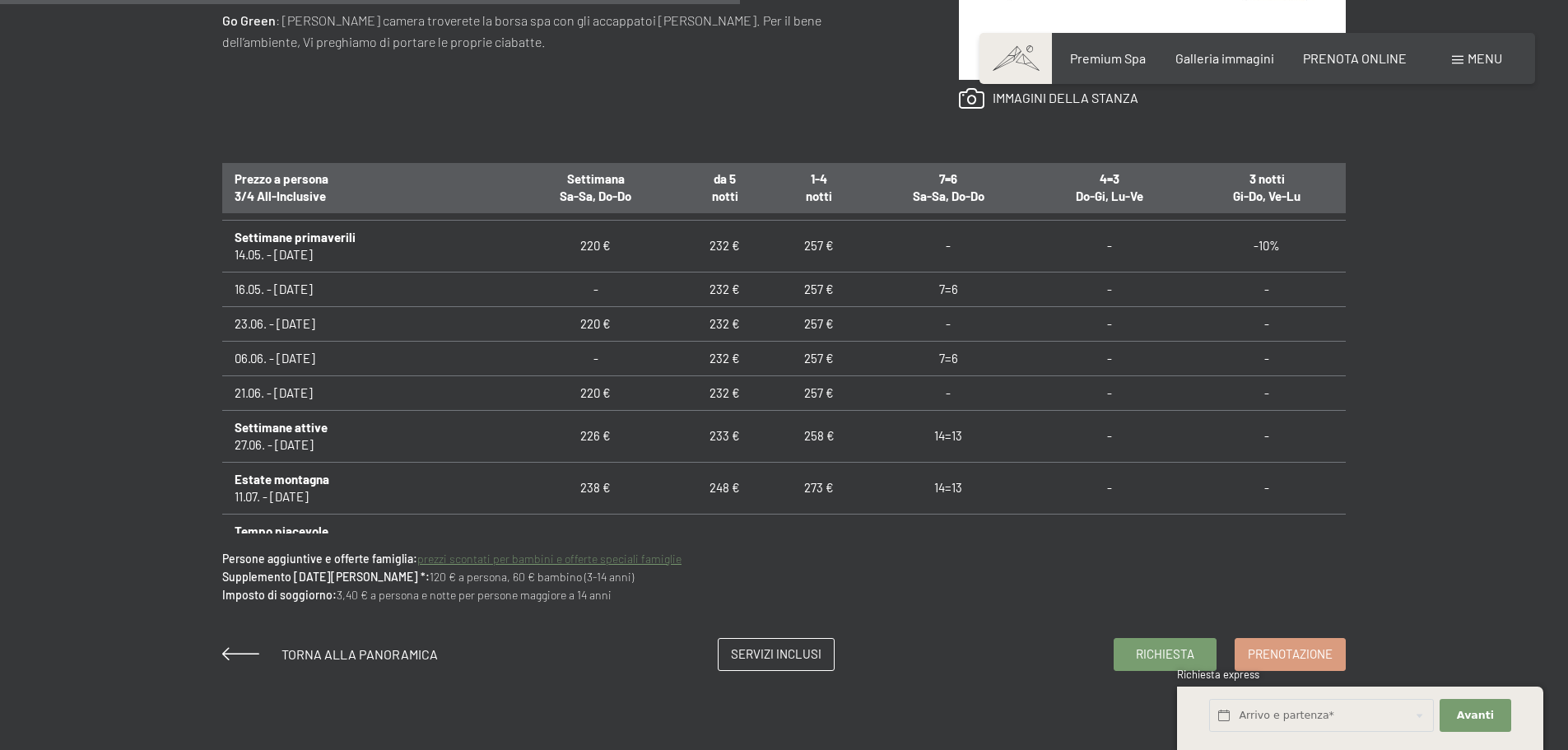
scroll to position [989, 0]
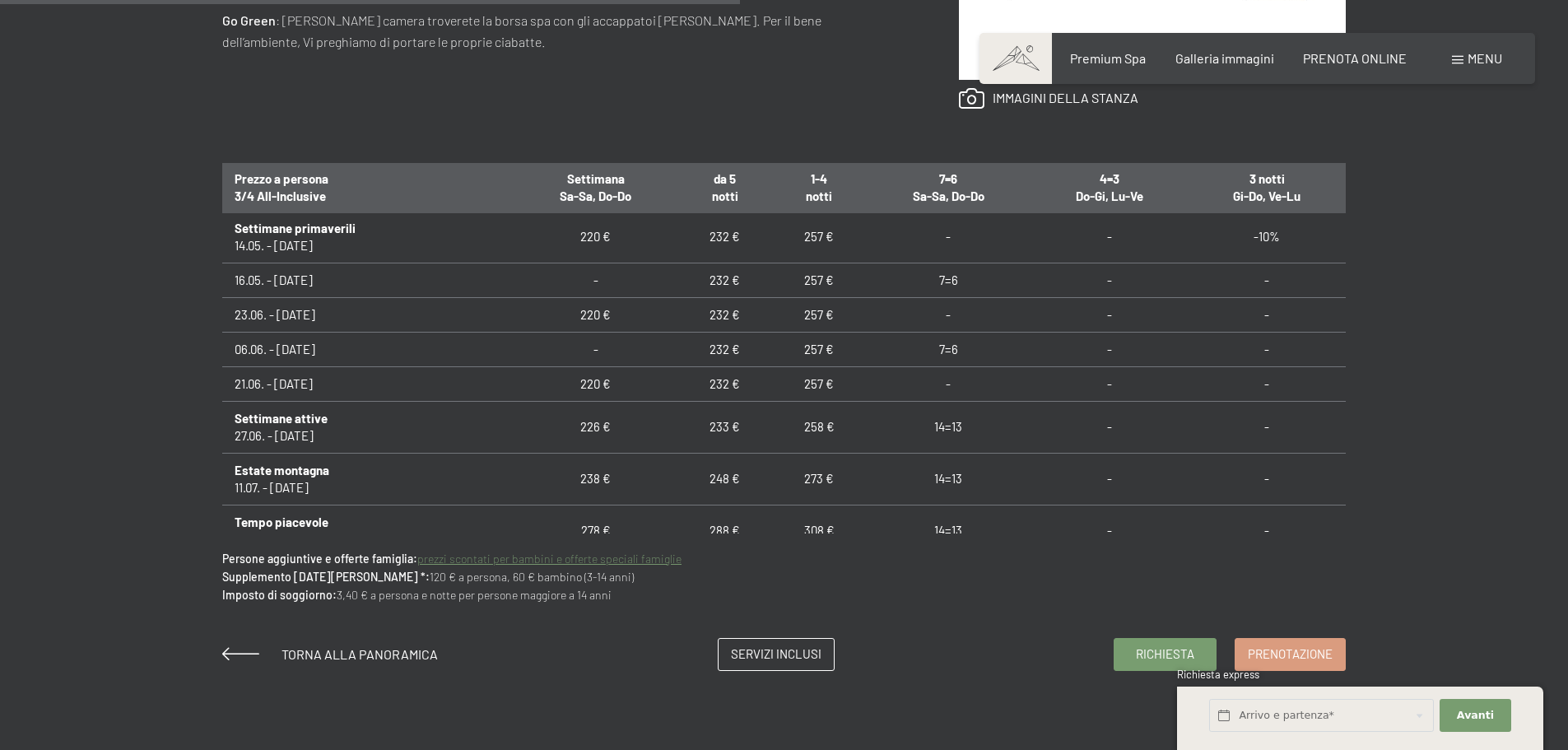
click at [501, 559] on link "prezzi scontati per bambini e offerte speciali famiglie" at bounding box center [550, 559] width 264 height 14
click at [503, 561] on link "prezzi scontati per bambini e offerte speciali famiglie" at bounding box center [550, 559] width 264 height 14
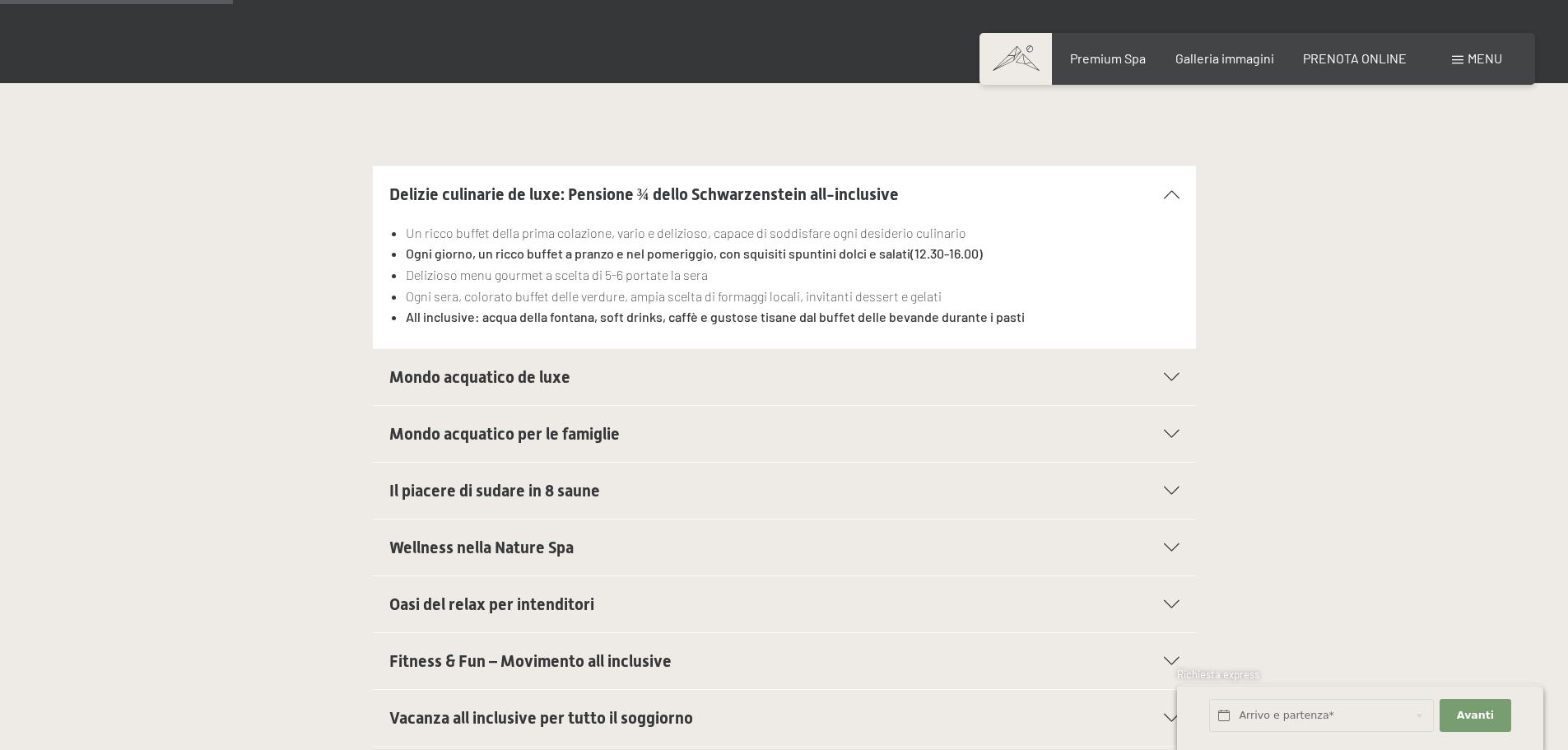
scroll to position [576, 0]
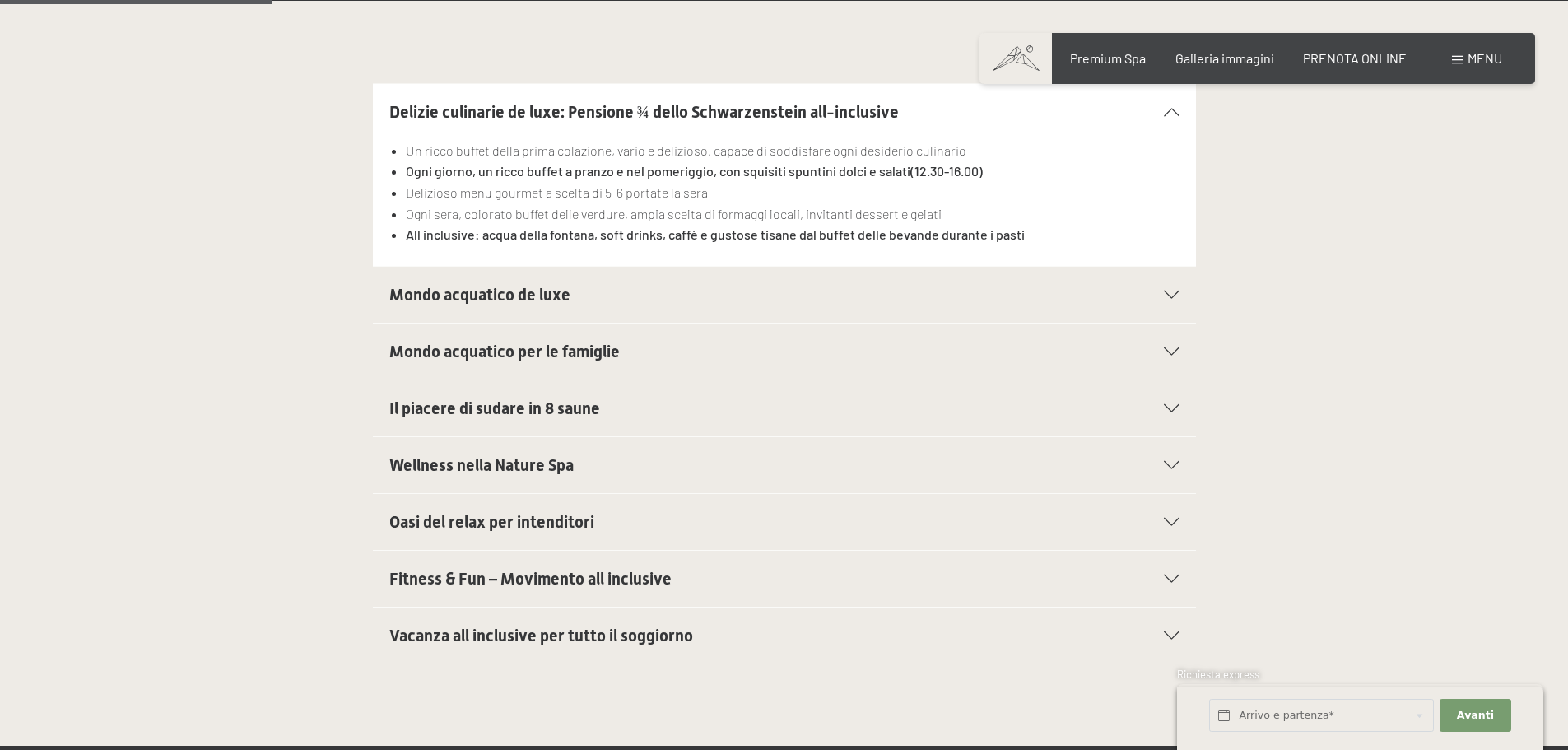
click at [600, 304] on h2 "Mondo acquatico de luxe" at bounding box center [745, 294] width 711 height 23
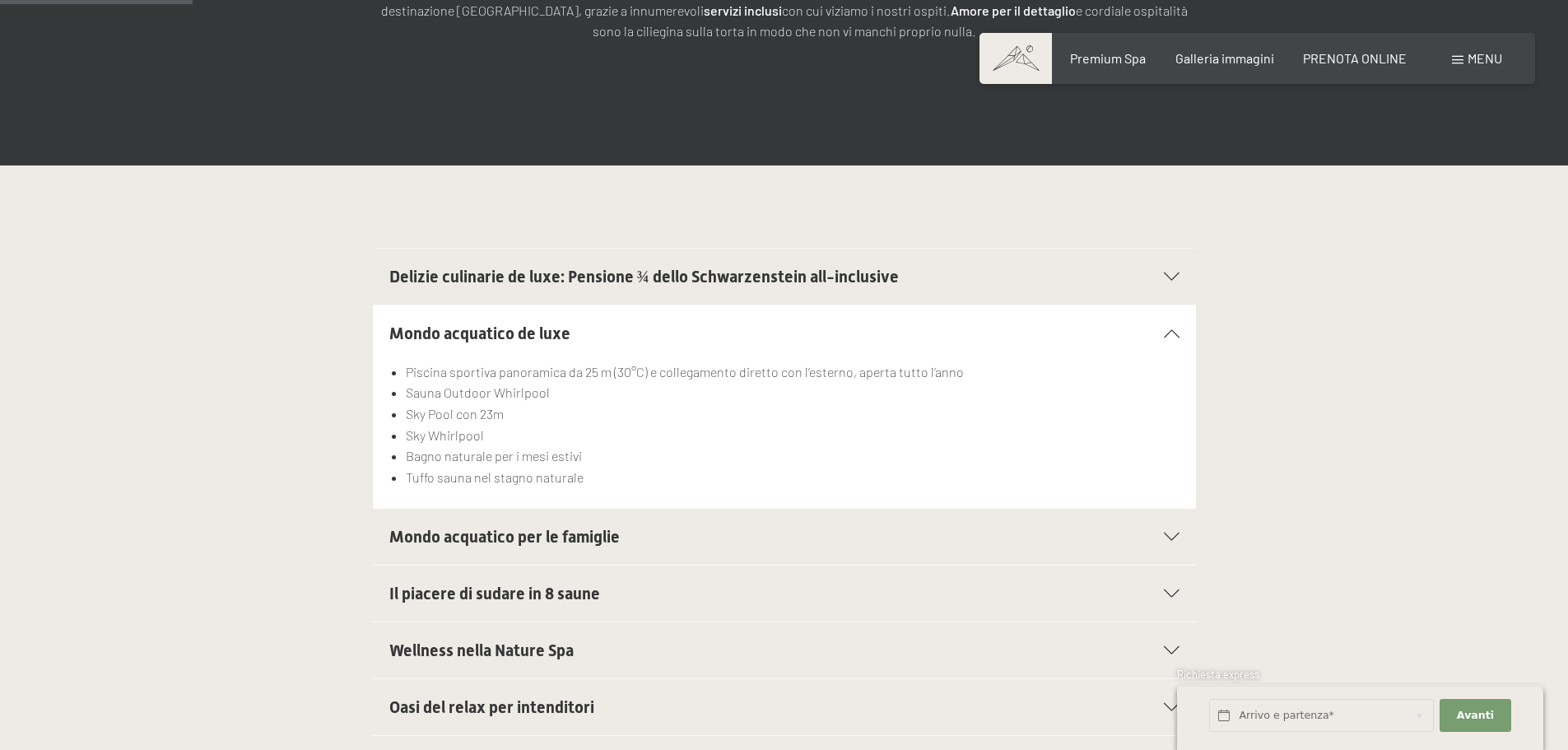
scroll to position [0, 0]
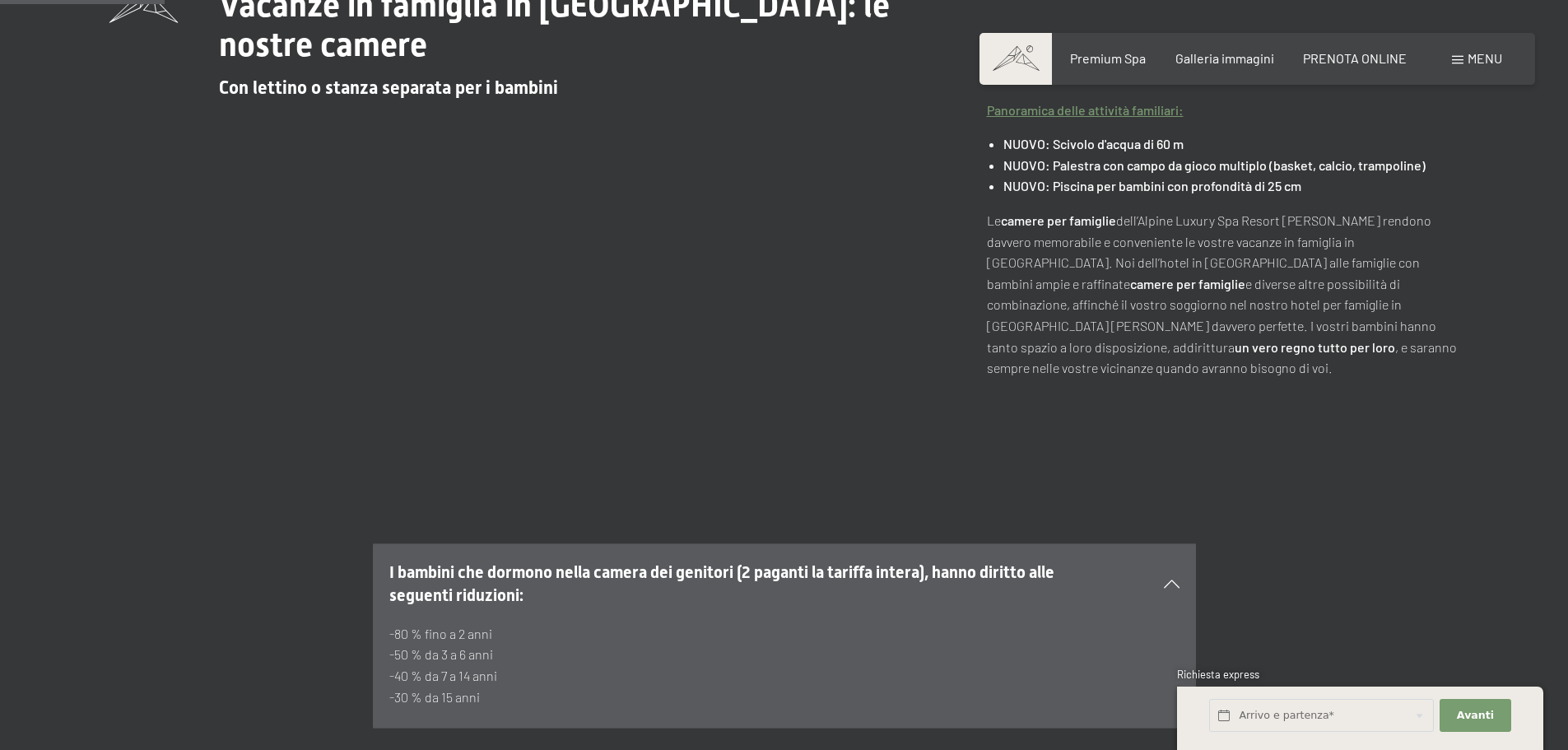
scroll to position [823, 0]
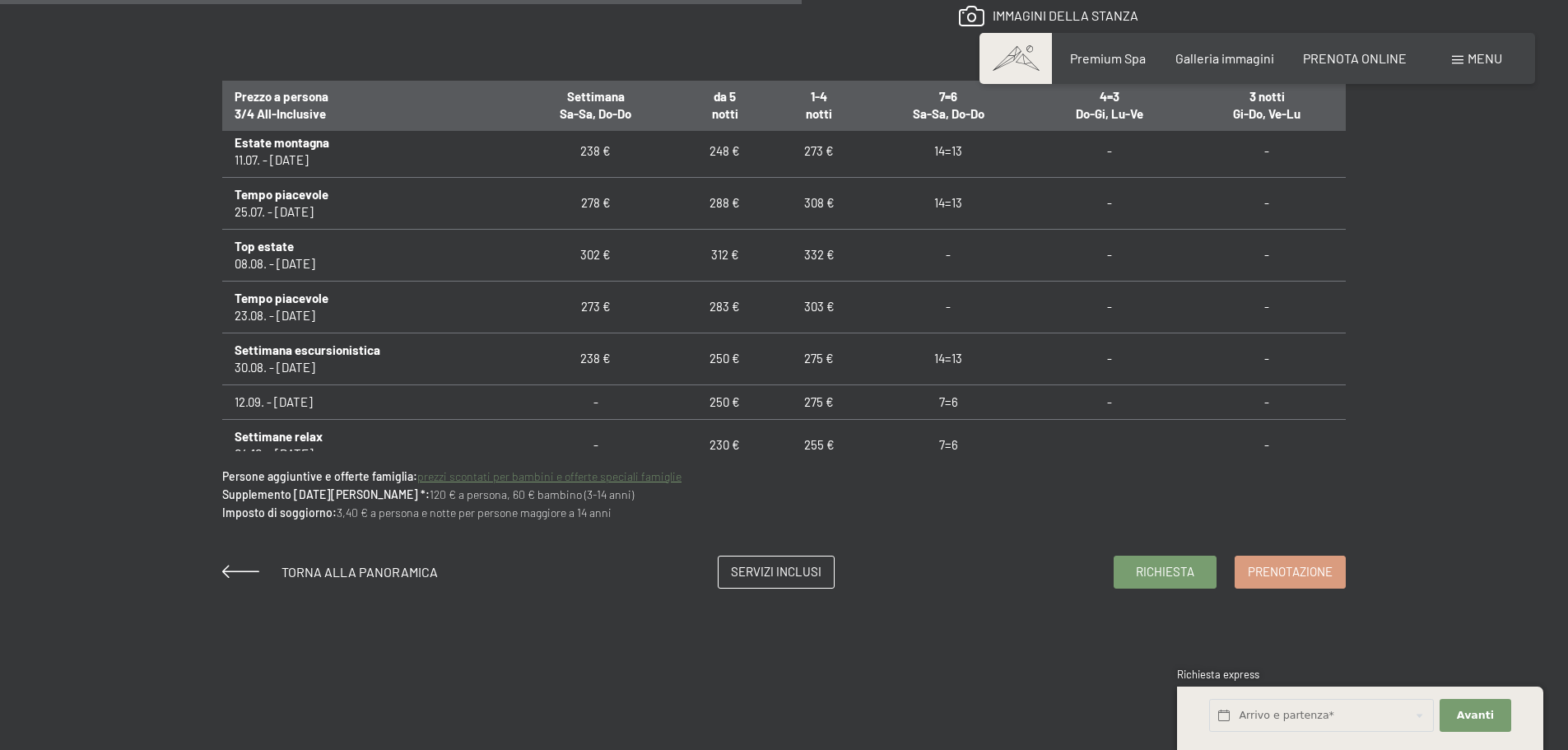
scroll to position [1399, 0]
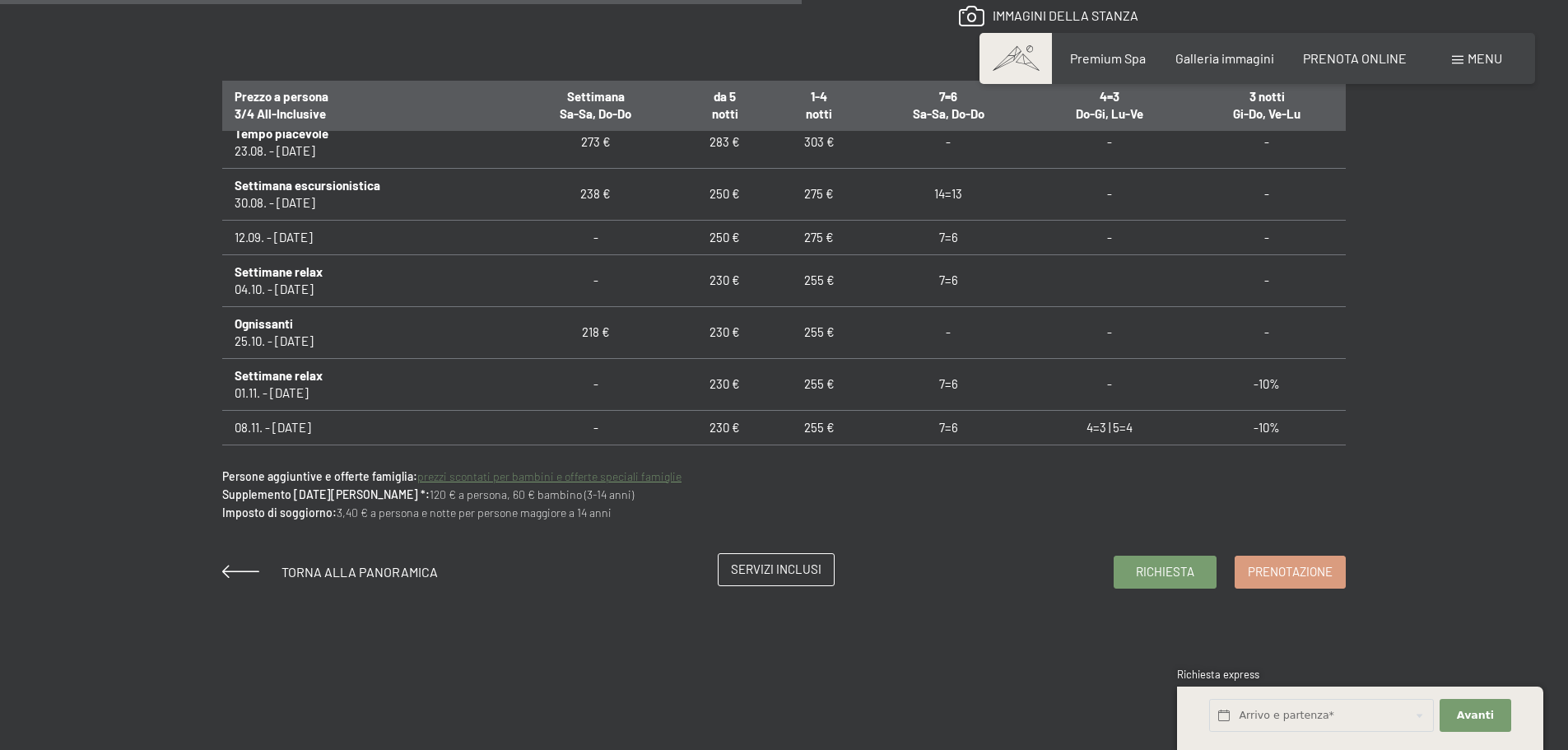
click at [787, 559] on link "Servizi inclusi" at bounding box center [776, 569] width 115 height 31
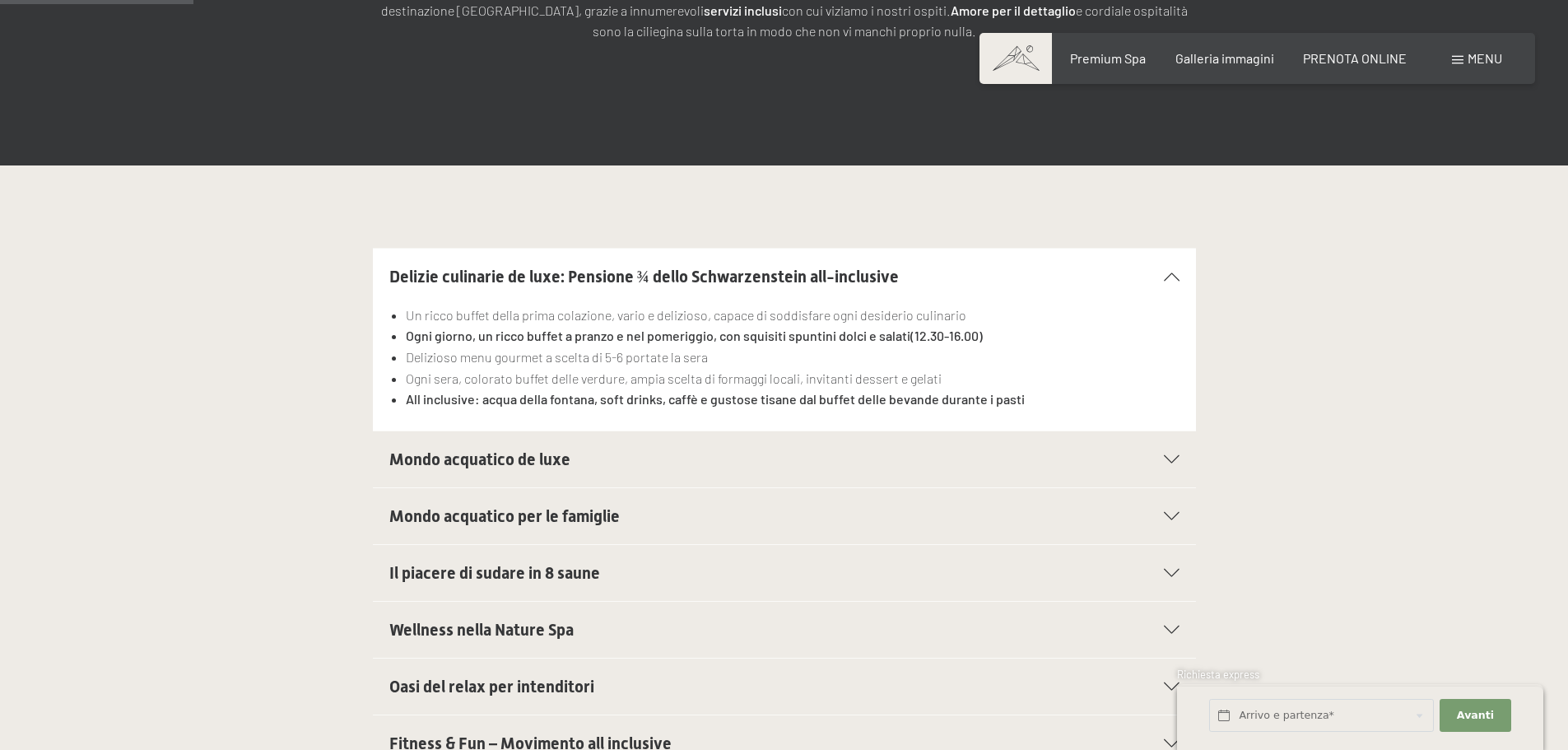
scroll to position [740, 0]
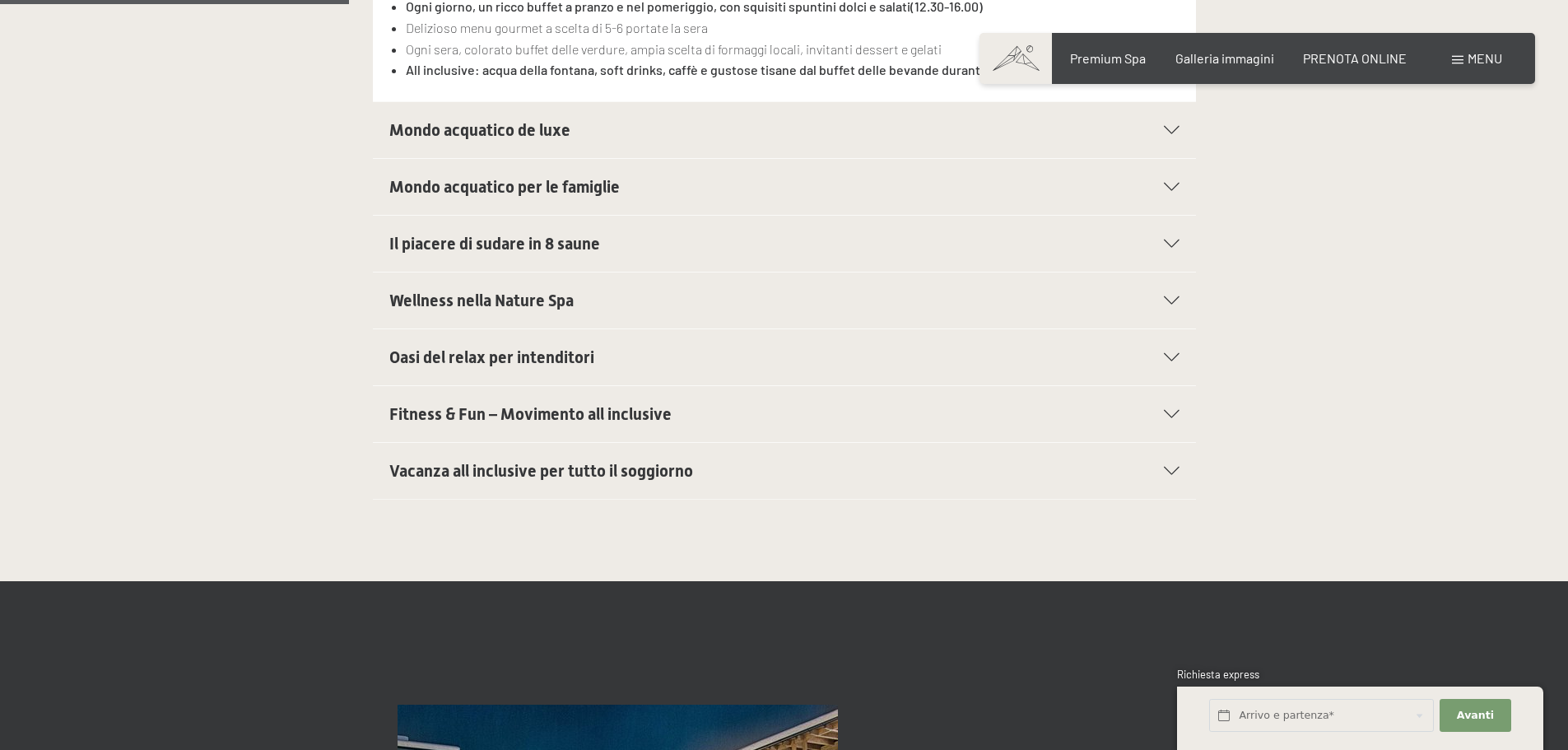
click at [520, 193] on span "Mondo acquatico per le famiglie" at bounding box center [505, 187] width 231 height 20
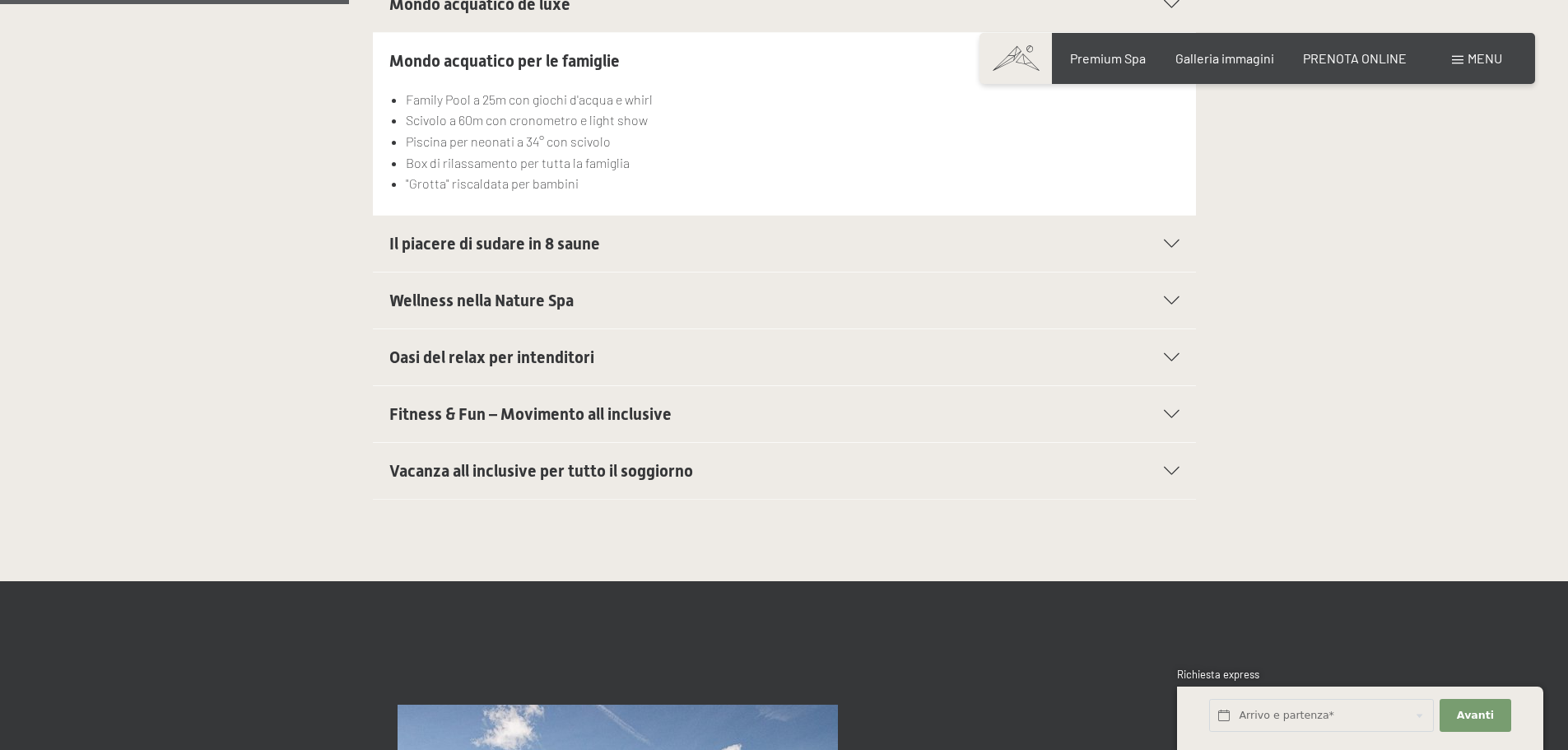
click at [521, 366] on span "Oasi del relax per intenditori" at bounding box center [491, 357] width 205 height 20
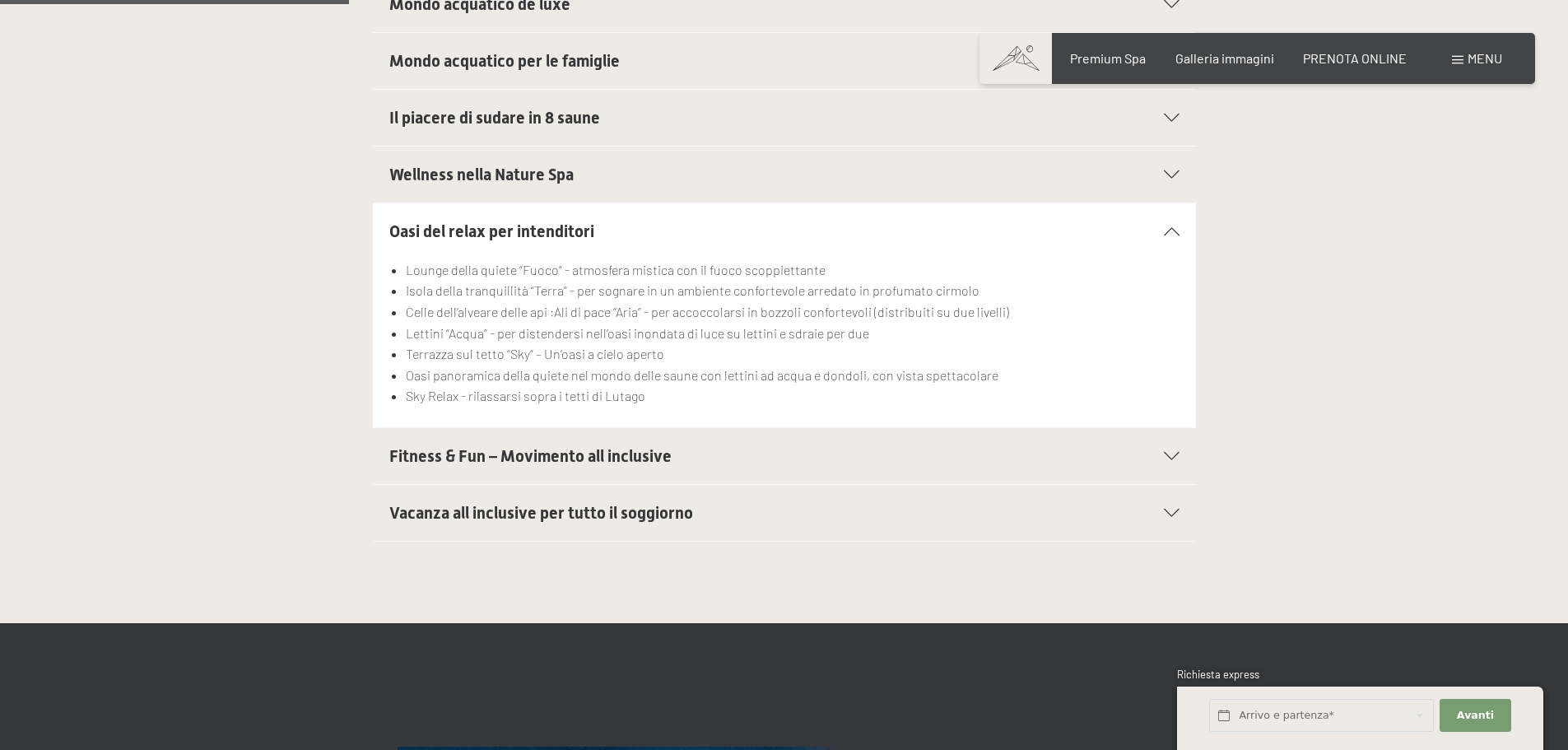
click at [544, 458] on span "Fitness & Fun – Movimento all inclusive" at bounding box center [530, 456] width 282 height 20
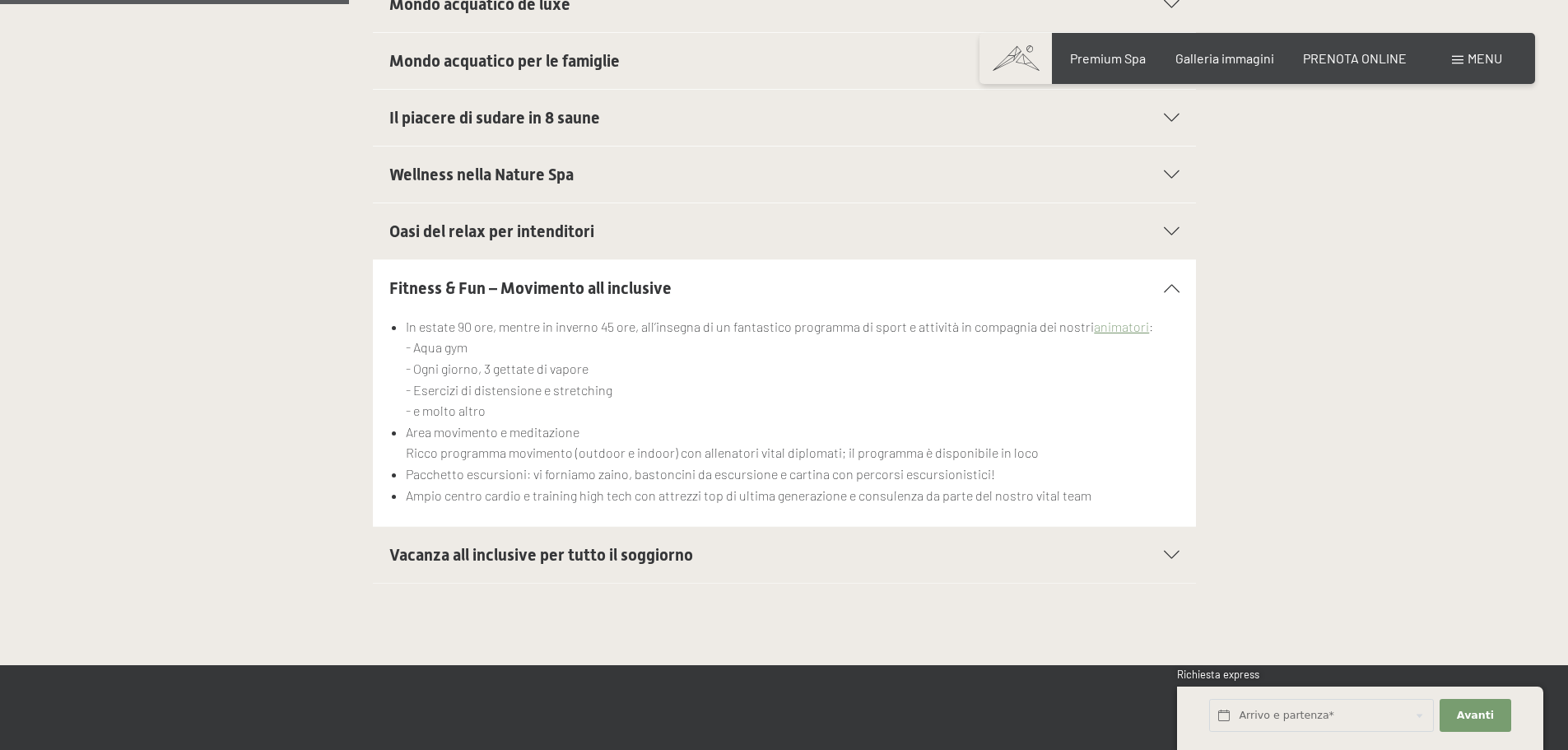
click at [549, 545] on span "Vacanza all inclusive per tutto il soggiorno" at bounding box center [541, 554] width 304 height 20
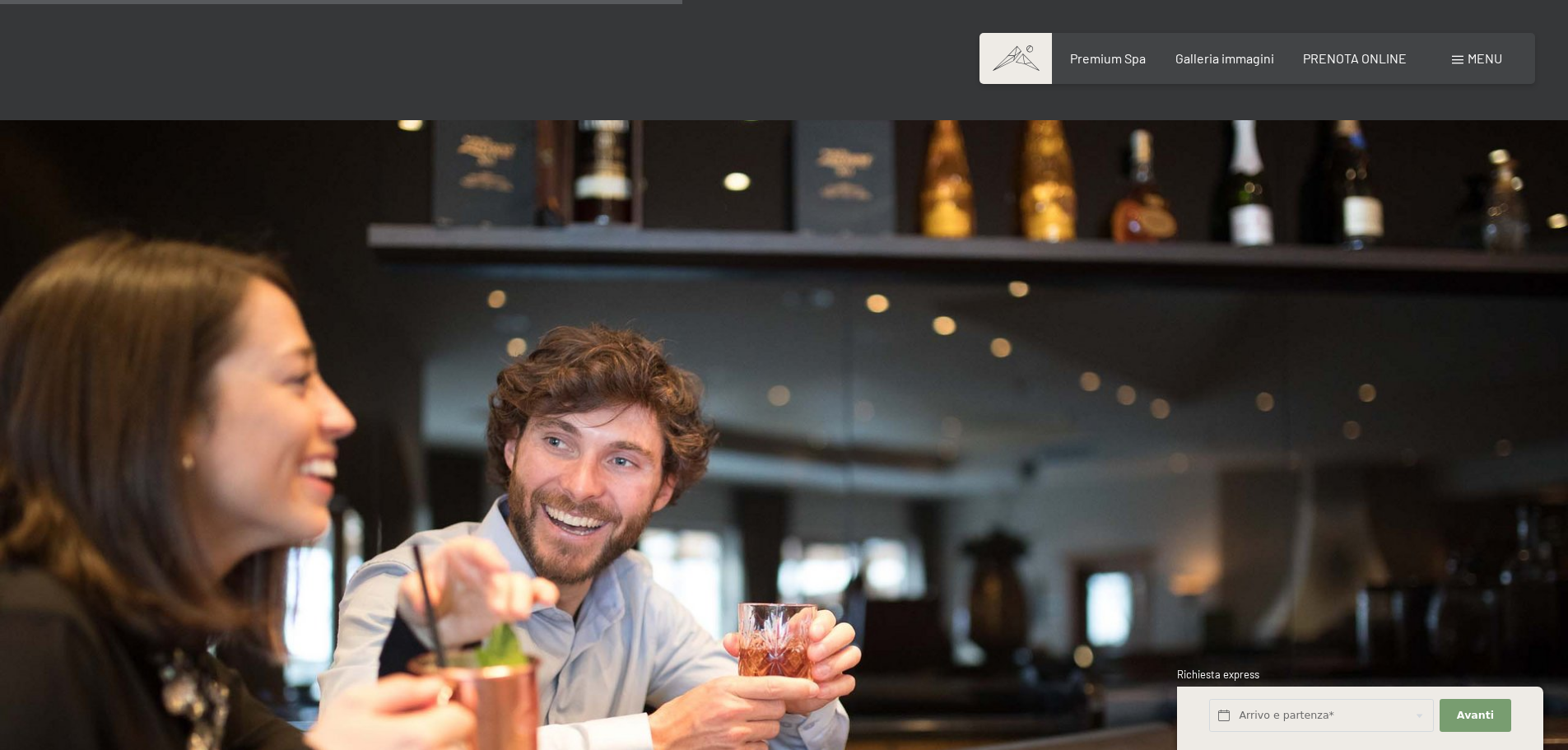
scroll to position [1399, 0]
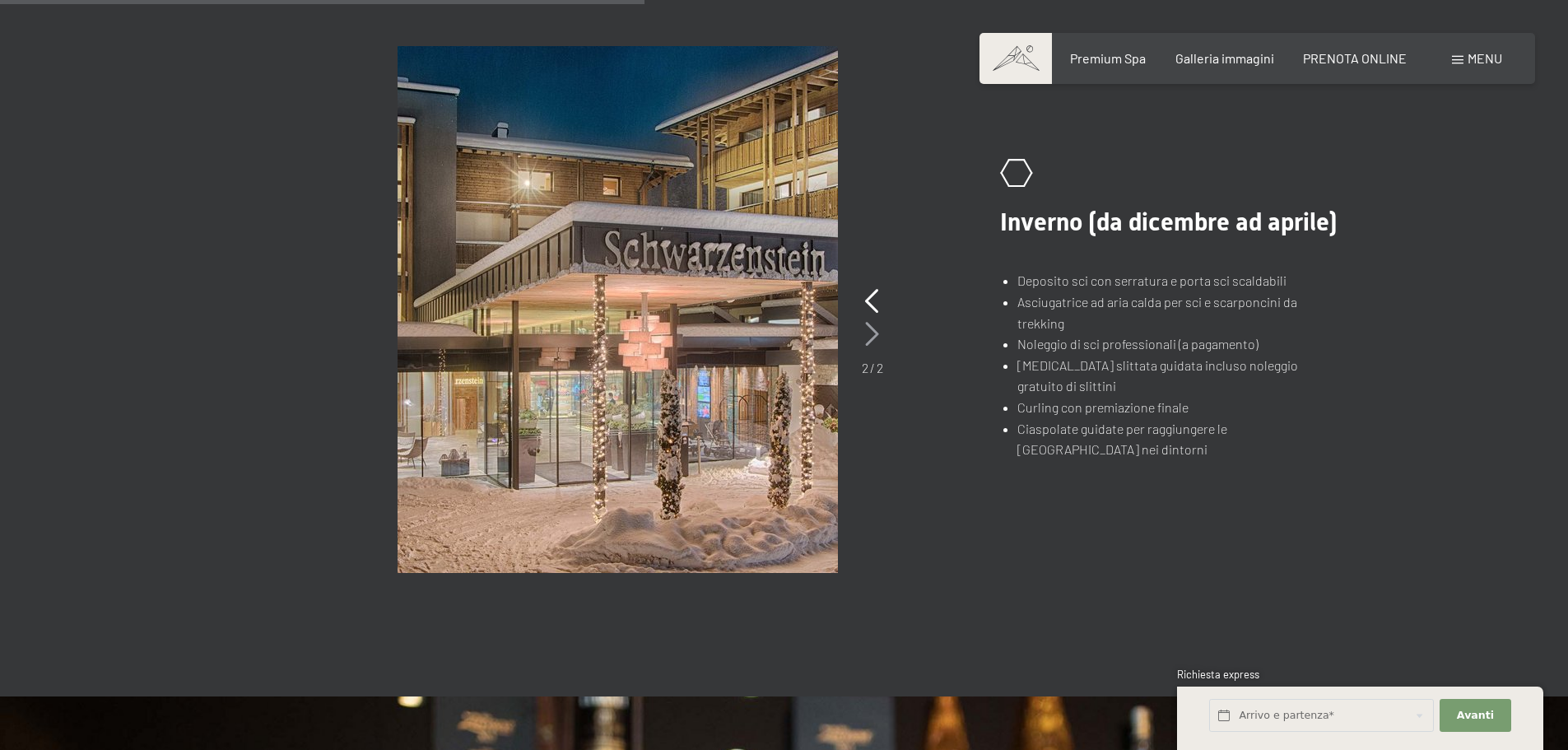
click at [873, 327] on icon at bounding box center [873, 334] width 14 height 25
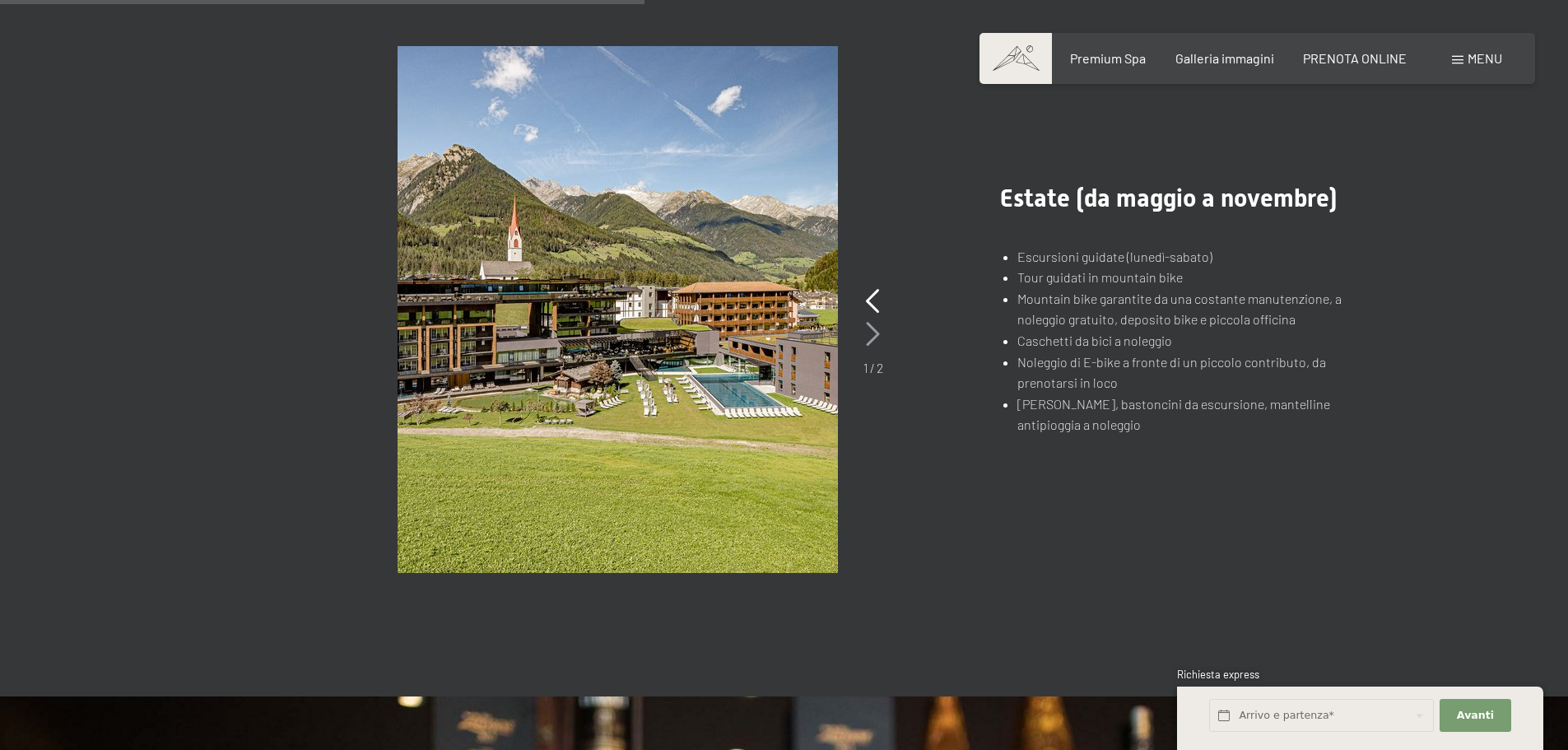
click at [874, 327] on icon at bounding box center [874, 334] width 14 height 25
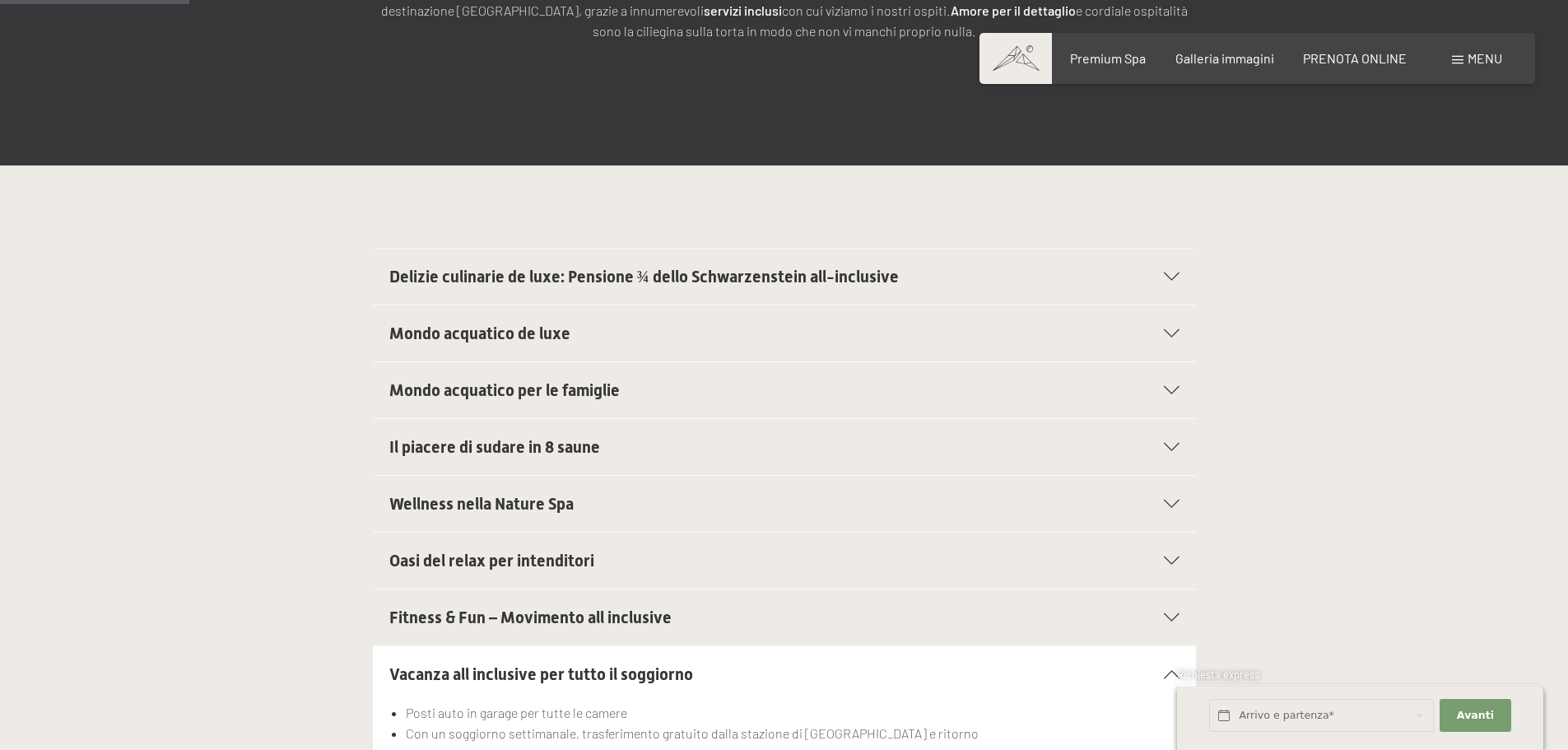
scroll to position [0, 0]
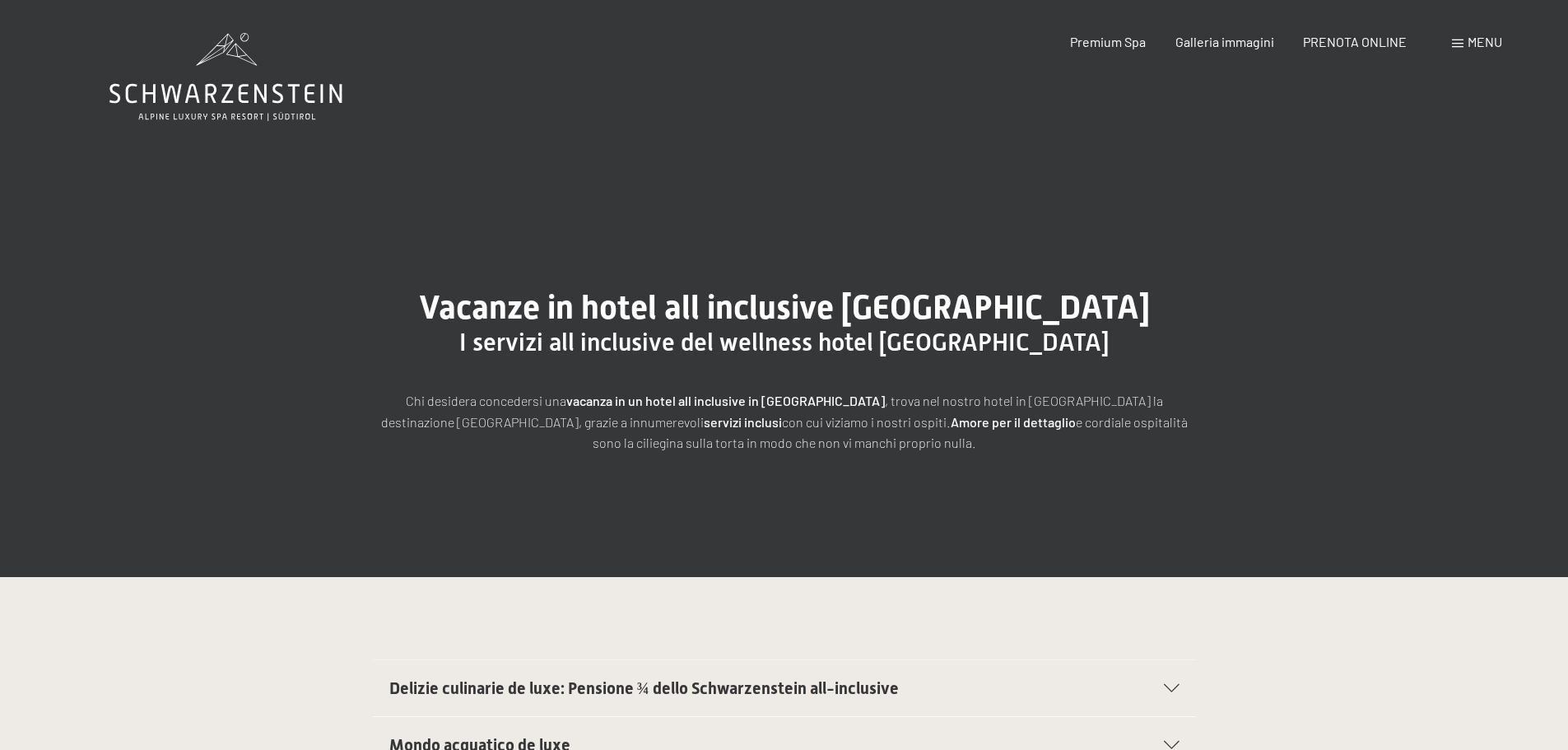
click at [208, 98] on icon at bounding box center [225, 94] width 233 height 20
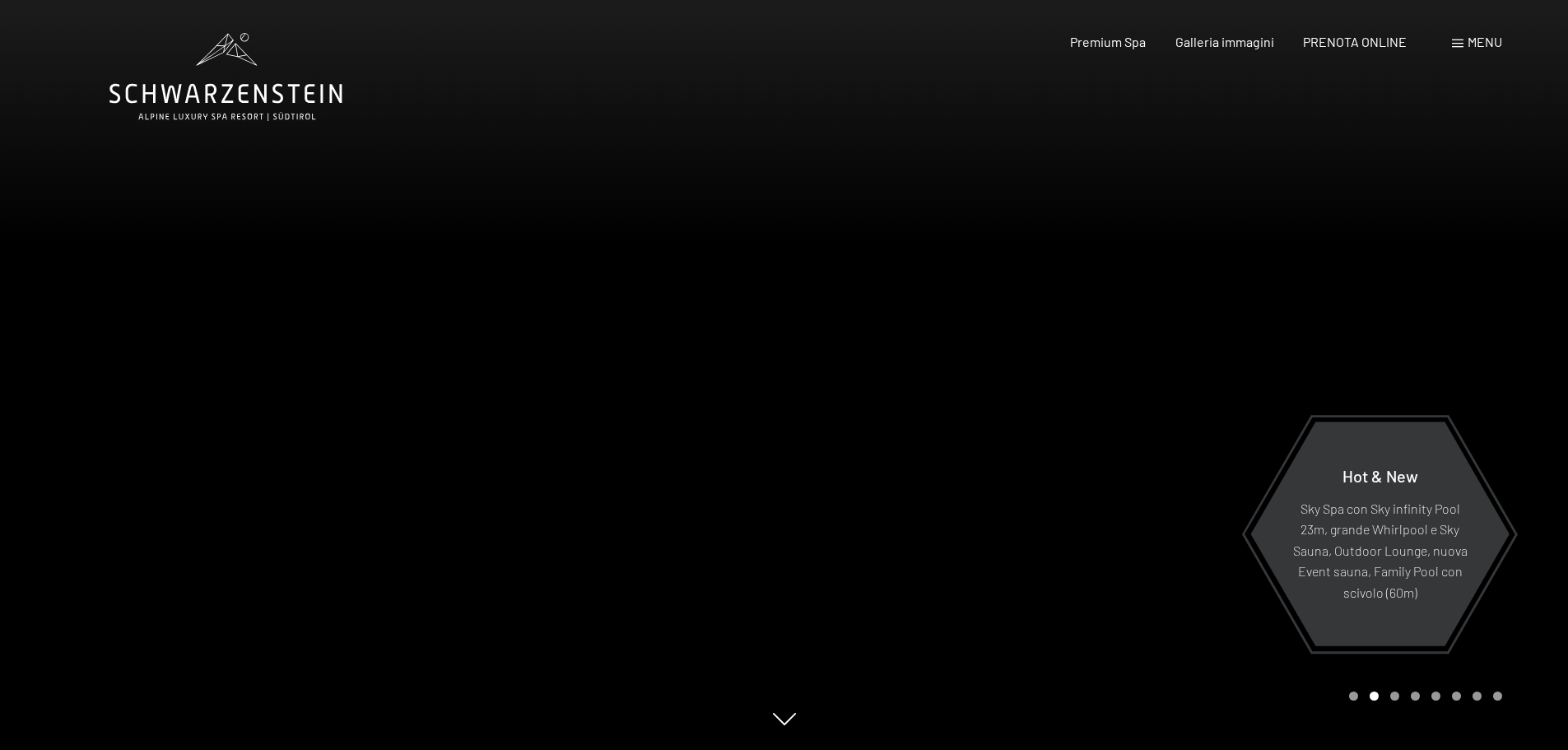
click at [707, 308] on div at bounding box center [392, 375] width 785 height 750
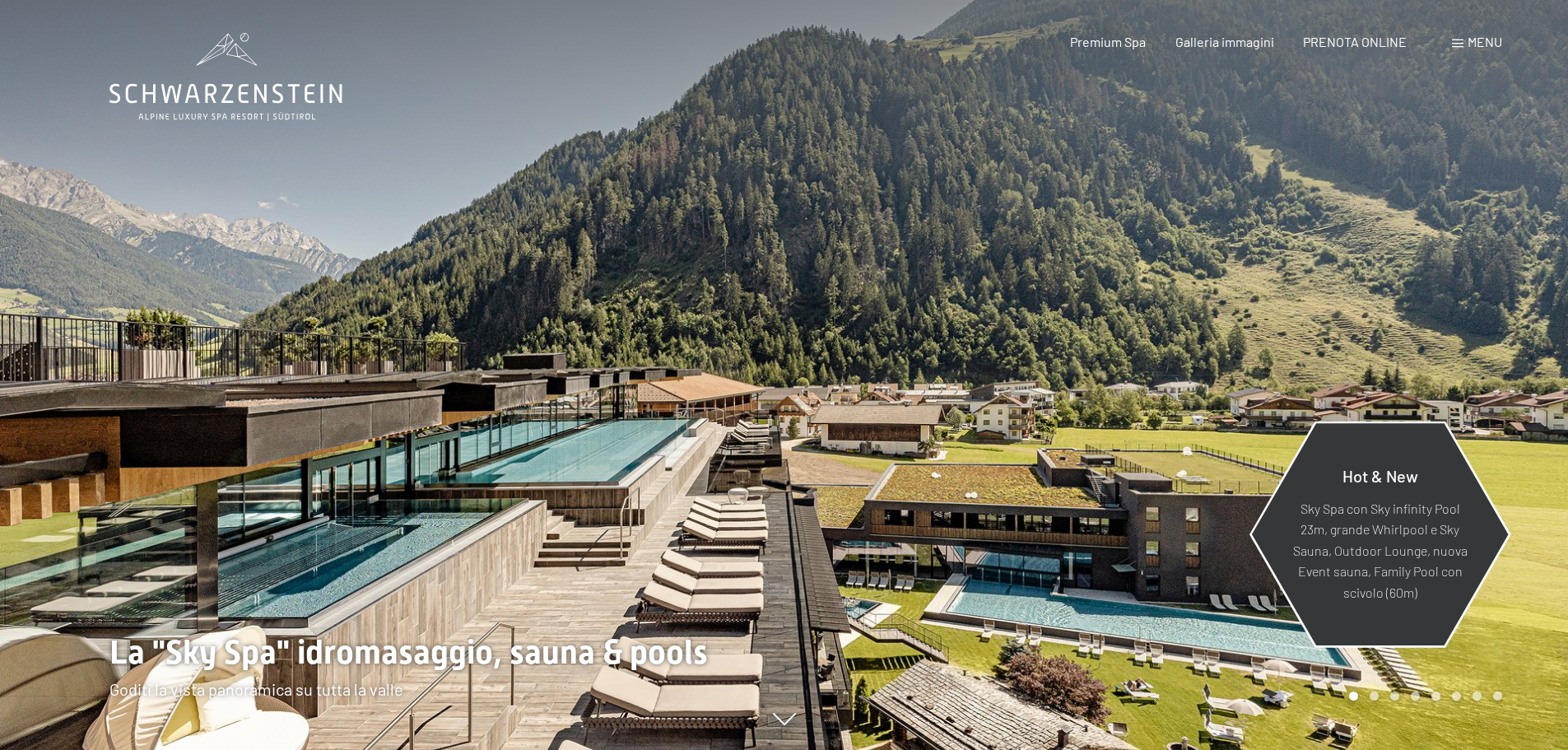
click at [1370, 577] on p "Sky Spa con Sky infinity Pool 23m, grande Whirlpool e Sky Sauna, Outdoor Lounge…" at bounding box center [1379, 550] width 178 height 105
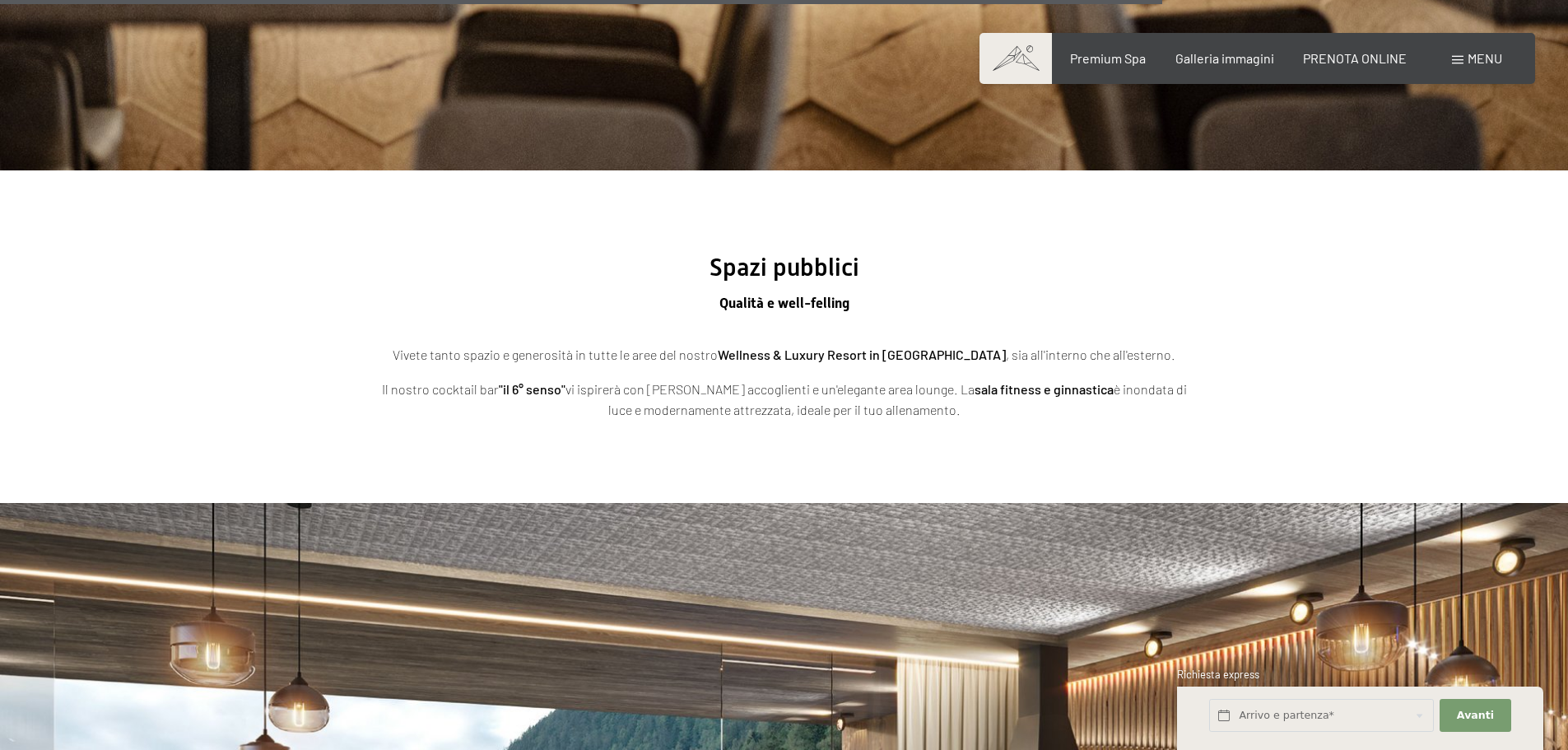
scroll to position [4525, 0]
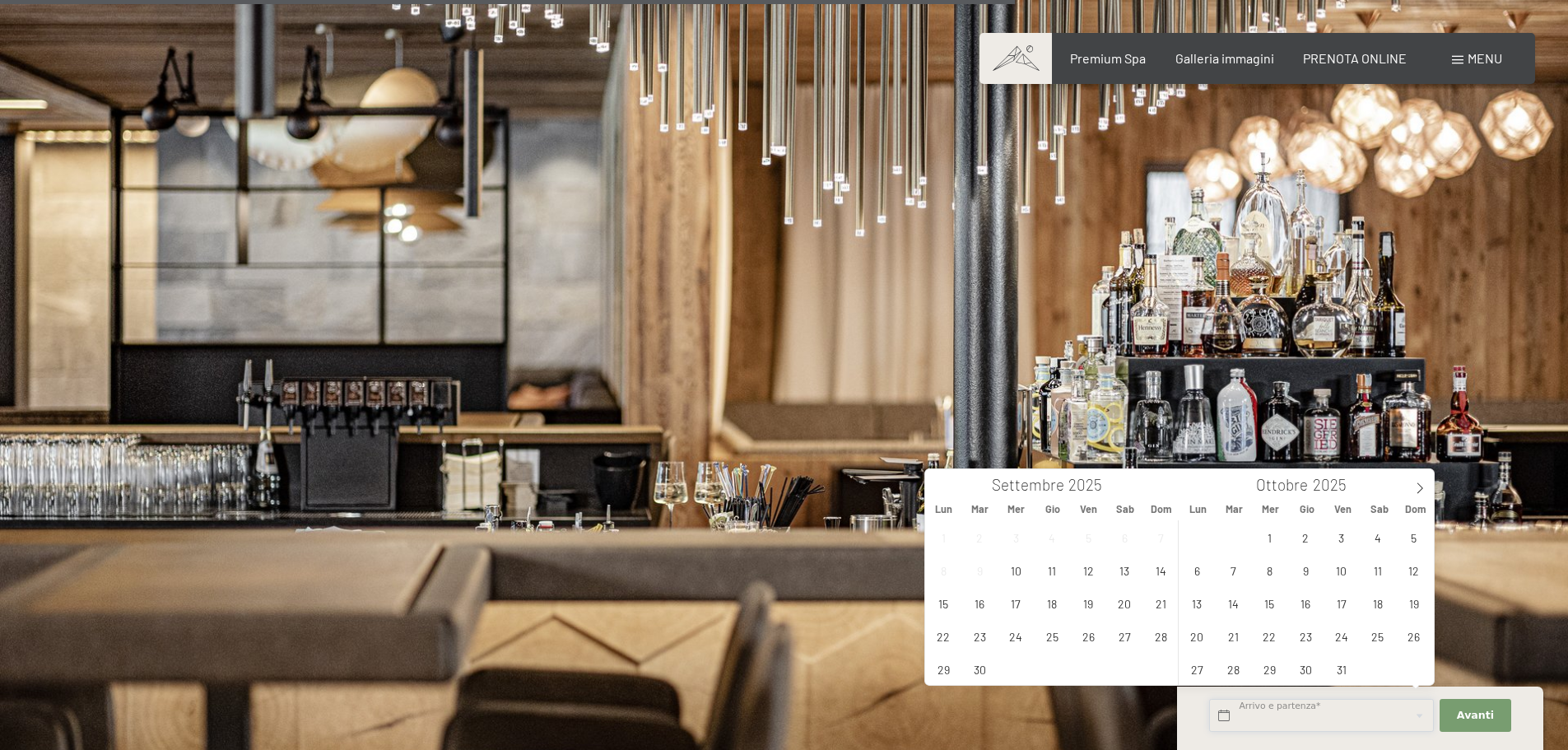
click at [1355, 710] on input "text" at bounding box center [1321, 715] width 224 height 34
click at [528, 301] on img at bounding box center [784, 387] width 1568 height 882
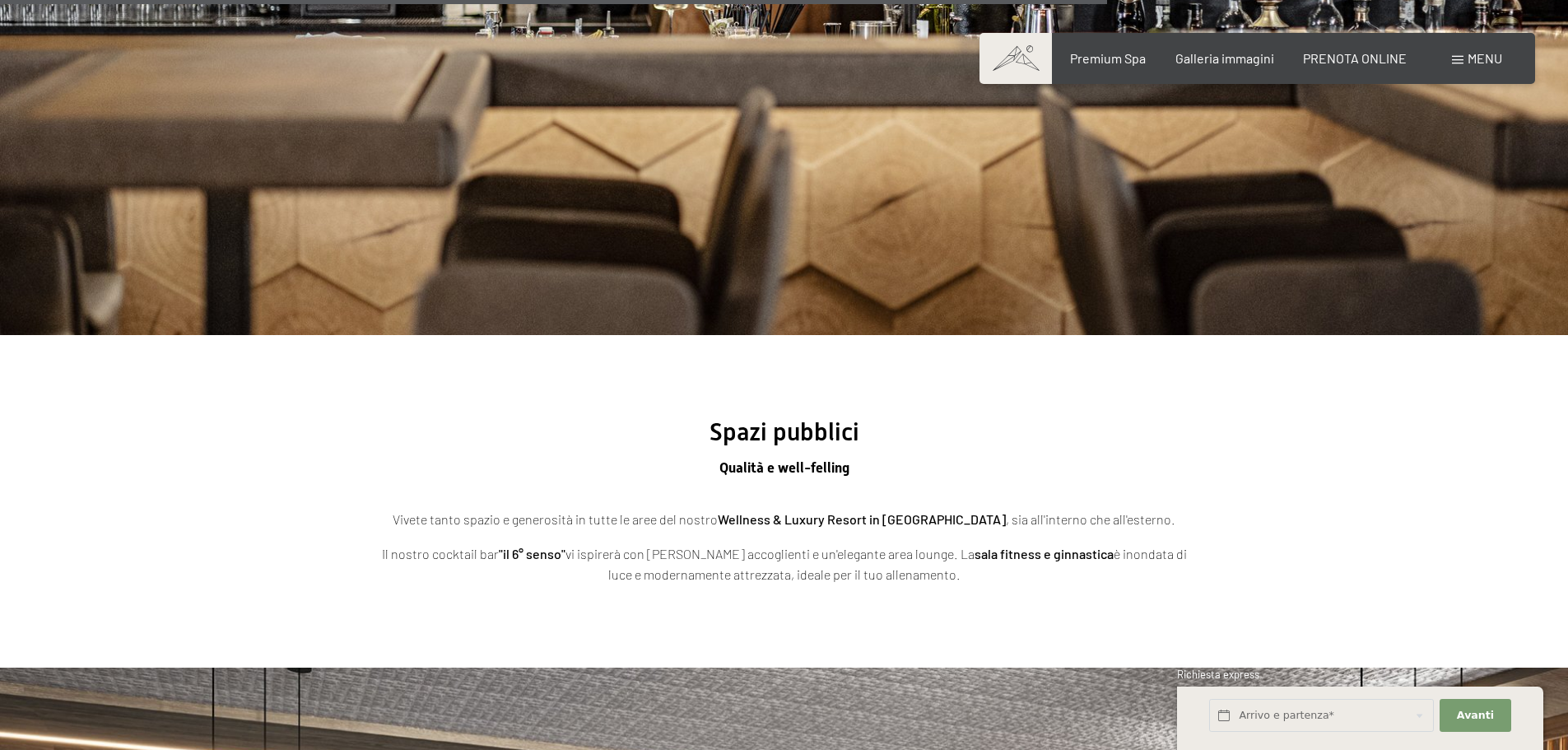
scroll to position [4607, 0]
